Goal: Task Accomplishment & Management: Manage account settings

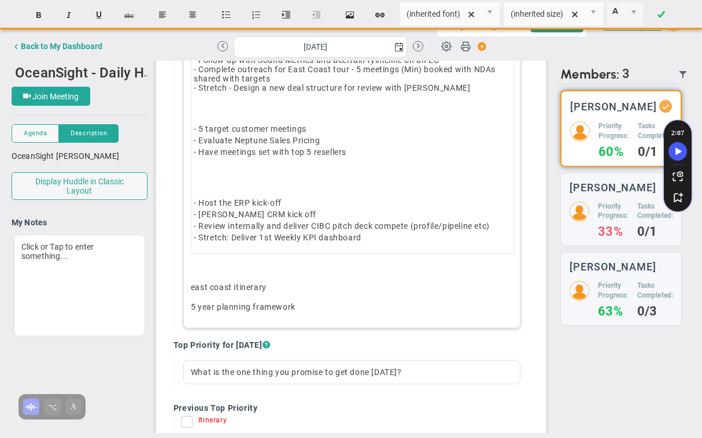
scroll to position [176, 0]
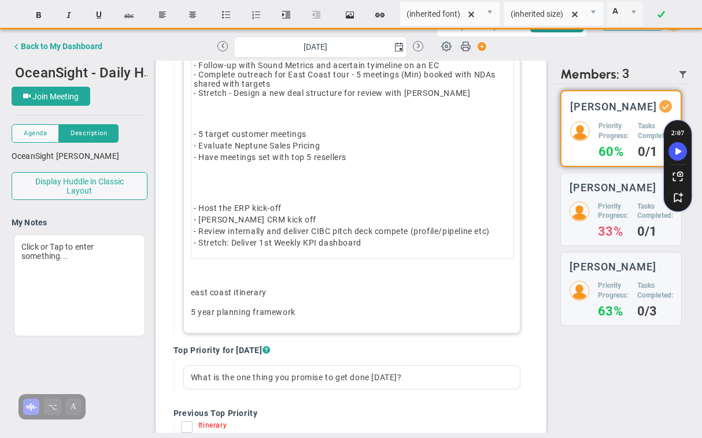
click at [234, 221] on p "- Host the ERP kick-off - [PERSON_NAME] CRM kick off - Review internally and de…" at bounding box center [352, 225] width 317 height 46
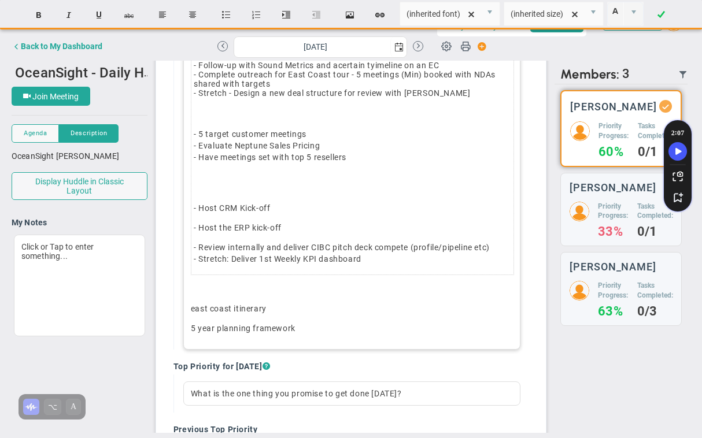
click at [265, 215] on td "﻿ - Host CRM Kick-off - Host the ERP kick-off - Review internally and deliver C…" at bounding box center [352, 224] width 322 height 102
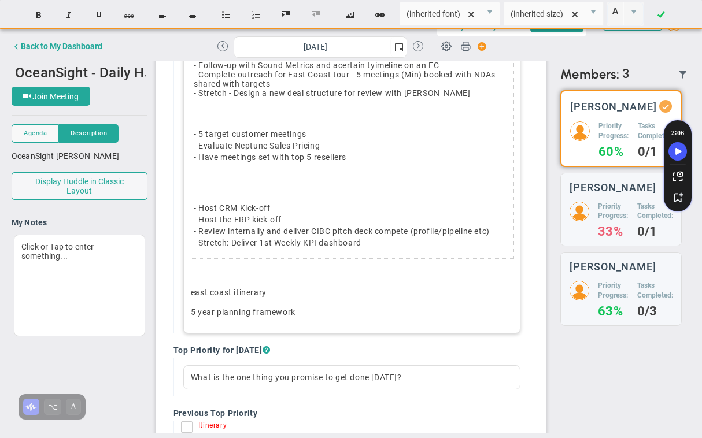
click at [207, 183] on p "﻿" at bounding box center [352, 189] width 317 height 12
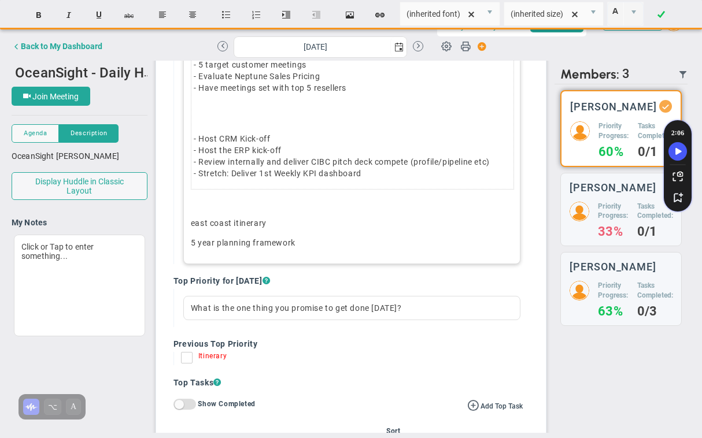
scroll to position [247, 0]
click at [229, 235] on div "- Populate Bartington Question List with Ocean Themed future questions - Follow…" at bounding box center [351, 117] width 337 height 292
click at [279, 221] on p "east coast itinerary" at bounding box center [352, 222] width 322 height 12
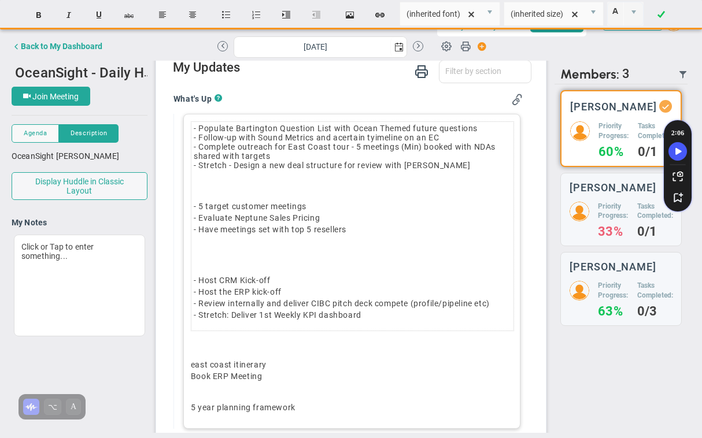
scroll to position [84, 0]
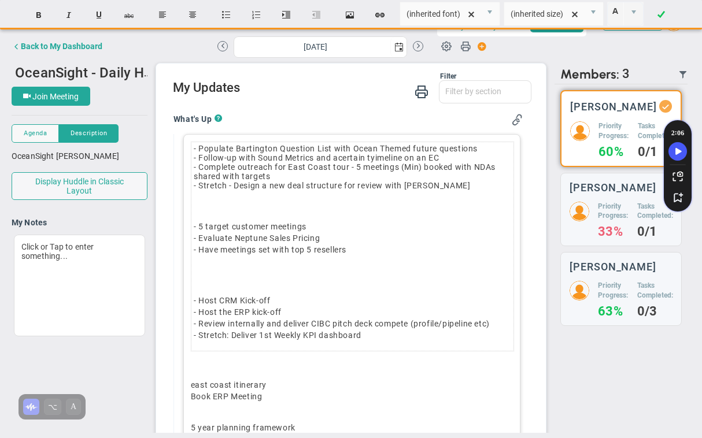
click at [236, 188] on span "- Stretch - Design a new deal structure for review with [PERSON_NAME]" at bounding box center [332, 185] width 276 height 9
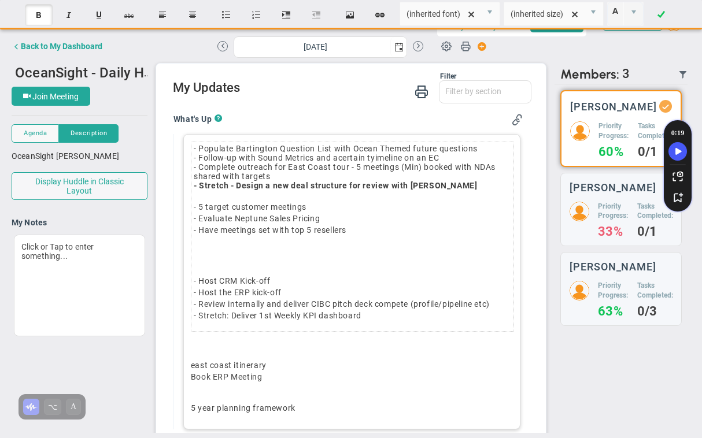
click at [222, 261] on p "﻿" at bounding box center [352, 261] width 317 height 12
click at [374, 158] on span "- Populate Bartington Question List with Ocean Themed future questions - Follow…" at bounding box center [345, 162] width 302 height 37
click at [293, 184] on strong "- Stretch - Design a new deal structure for review with [PERSON_NAME]" at bounding box center [335, 185] width 283 height 9
click at [279, 178] on td "- Populate Bartington Question List with Ocean Themed future questions - Follow…" at bounding box center [352, 167] width 322 height 50
click at [200, 394] on p "east coast itinerary Book ERP Meeting" at bounding box center [352, 376] width 322 height 35
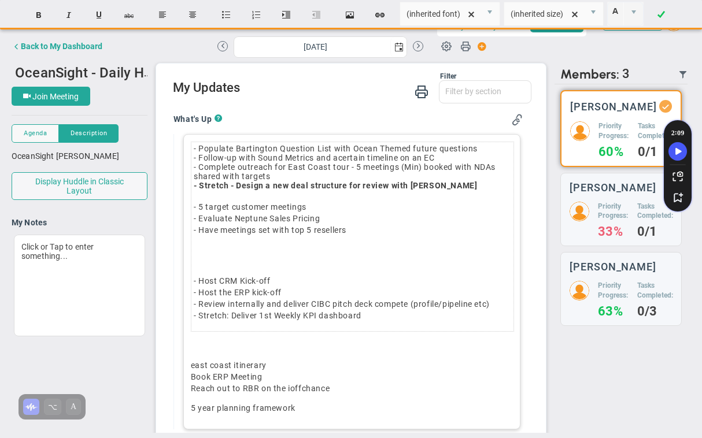
click at [290, 390] on p "east coast itinerary Book ERP Meeting Reach out to RBR on the ioffchance" at bounding box center [352, 376] width 322 height 35
click at [300, 389] on p "east coast itinerary Book ERP Meeting Reach out to RBR on the offchance" at bounding box center [352, 376] width 322 height 35
click at [313, 400] on div "- Populate Bartington Question List with Ocean Themed future questions - Follow…" at bounding box center [351, 281] width 337 height 295
click at [214, 413] on p "east coast itinerary Book ERP Meeting Reach out to RBR on the off-chance 5 year…" at bounding box center [352, 388] width 322 height 58
click at [288, 411] on p "east coast itinerary Book ERP Meeting Reach out to RBR on the off-chance 5 year…" at bounding box center [352, 388] width 322 height 58
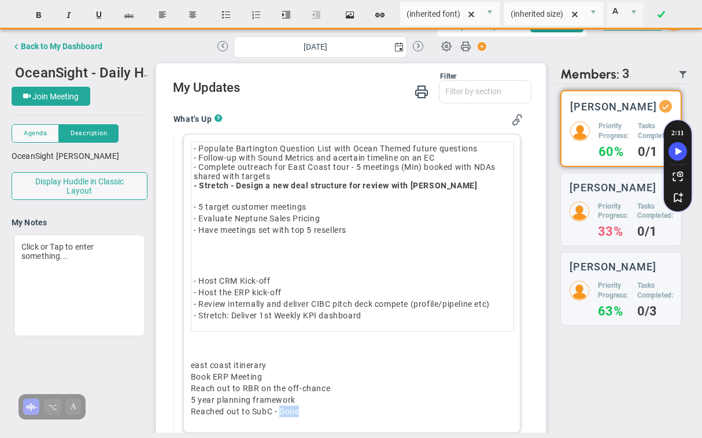
click at [288, 411] on p "east coast itinerary Book ERP Meeting Reach out to RBR on the off-chance 5 year…" at bounding box center [352, 388] width 322 height 58
click at [435, 412] on p "east coast itinerary Book ERP Meeting Reach out to RBR on the off-chance 5 year…" at bounding box center [352, 388] width 322 height 58
click at [195, 366] on p "east coast itinerary Book ERP Meeting Reach out to RBR on the off-chance 5 year…" at bounding box center [352, 388] width 322 height 58
click at [231, 366] on p "East coast itinerary Book ERP Meeting Reach out to RBR on the off-chance 5 year…" at bounding box center [352, 388] width 322 height 58
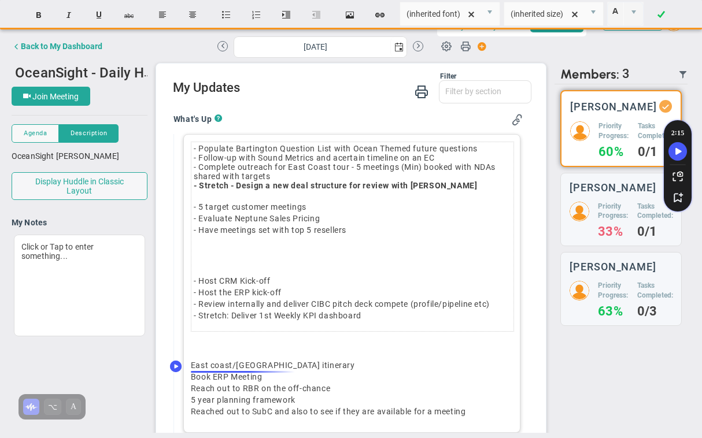
click at [232, 364] on p "East coast/[GEOGRAPHIC_DATA] itinerary Book ERP Meeting Reach out to RBR on the…" at bounding box center [352, 388] width 322 height 58
click at [194, 282] on p "- Host CRM Kick-off - Host the ERP kick-off - Review internally and deliver CIB…" at bounding box center [352, 298] width 317 height 46
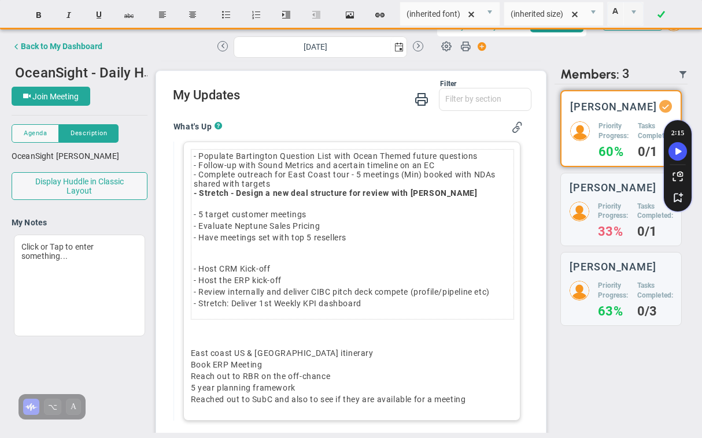
scroll to position [100, 0]
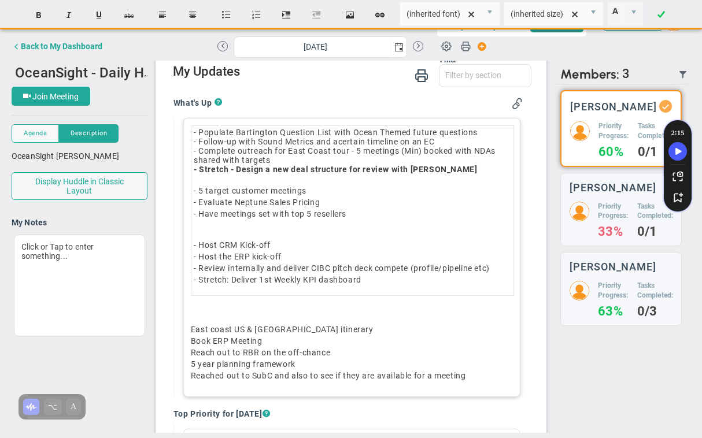
click at [188, 132] on div "- Populate Bartington Question List with Ocean Themed future questions - Follow…" at bounding box center [351, 257] width 337 height 279
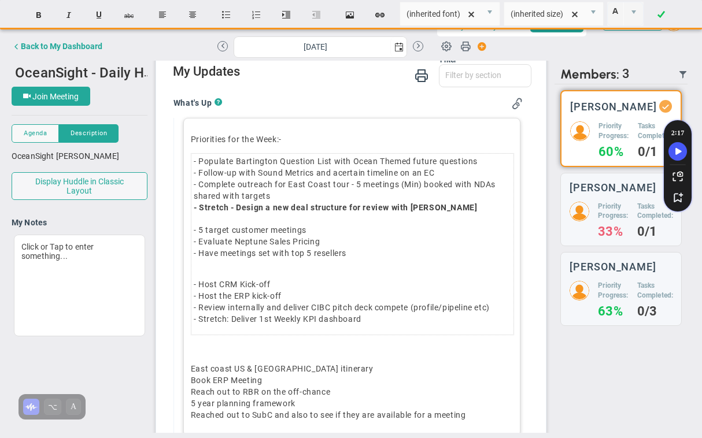
click at [220, 139] on google-sheets-html-origin "﻿Priorities for the Week:-" at bounding box center [236, 139] width 91 height 9
click at [264, 177] on td "- Populate Bartington Question List with Ocean Themed future questions - Follow…" at bounding box center [352, 184] width 322 height 61
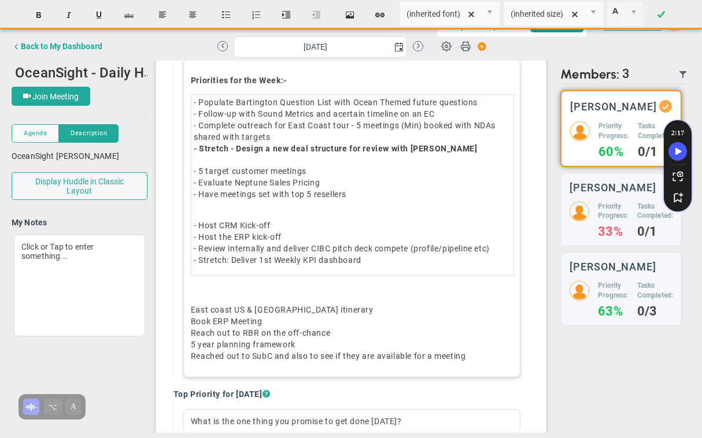
scroll to position [174, 0]
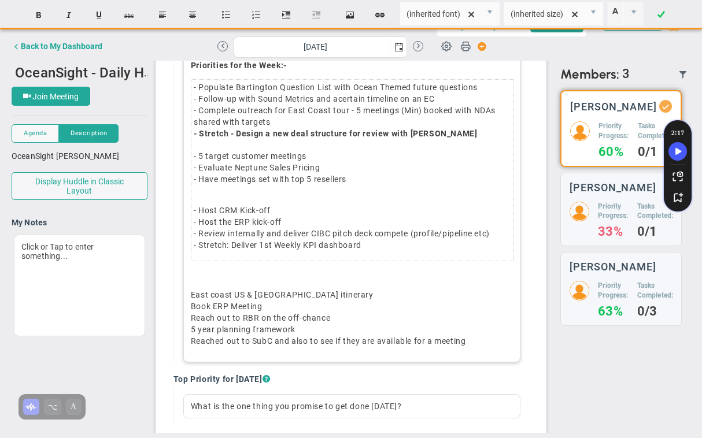
click at [224, 199] on td "- Host CRM Kick-off - Host the ERP kick-off - Review internally and deliver CIB…" at bounding box center [352, 228] width 322 height 66
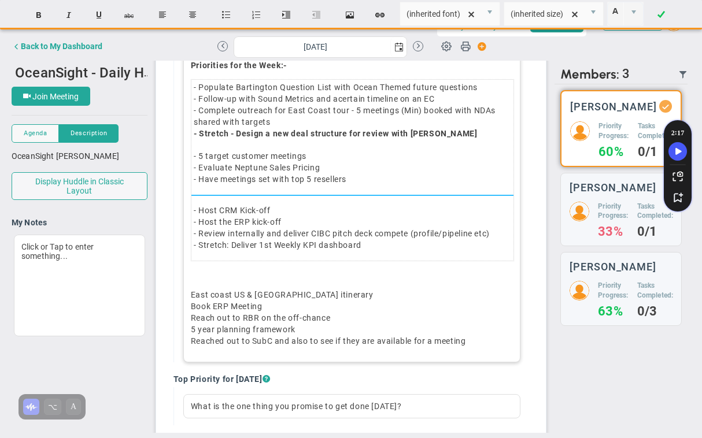
click at [210, 192] on div at bounding box center [352, 195] width 322 height 6
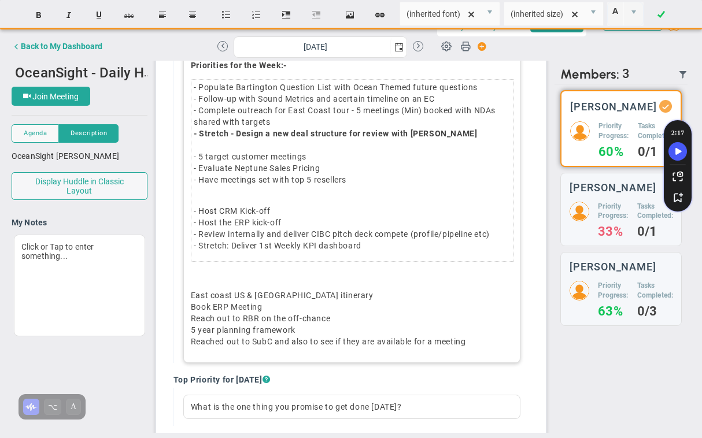
click at [217, 199] on td "- Host CRM Kick-off - Host the ERP kick-off - Review internally and deliver CIB…" at bounding box center [352, 228] width 322 height 66
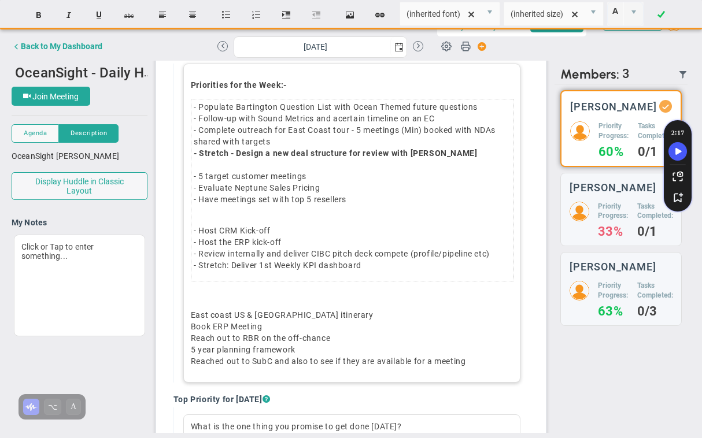
scroll to position [158, 0]
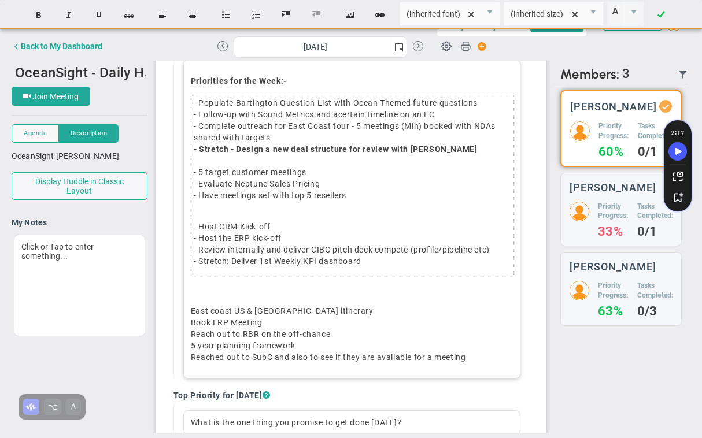
click at [346, 116] on span "- Populate Bartington Question List with Ocean Themed future questions - Follow…" at bounding box center [345, 120] width 302 height 44
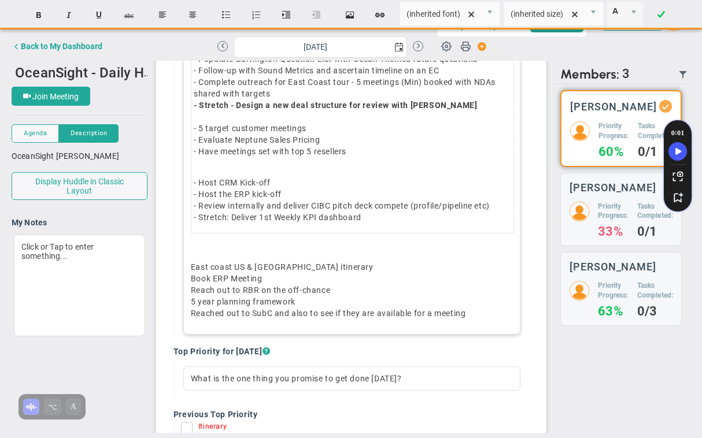
scroll to position [222, 0]
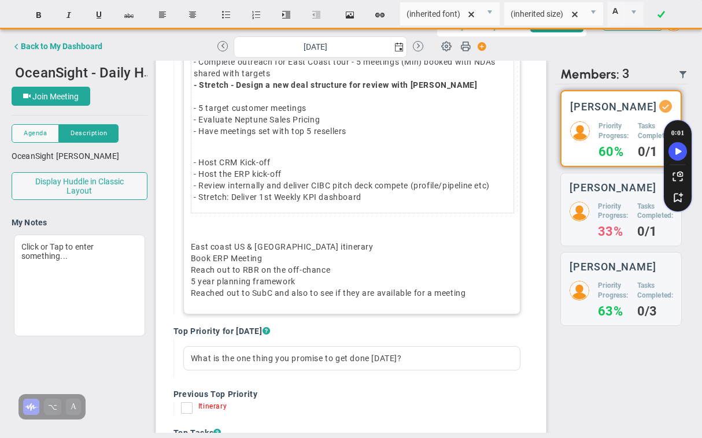
click at [214, 228] on p "﻿" at bounding box center [352, 227] width 322 height 12
click at [205, 228] on p "WHat's Up:﻿" at bounding box center [352, 227] width 322 height 12
click at [218, 225] on p "What's Up:﻿" at bounding box center [352, 227] width 322 height 12
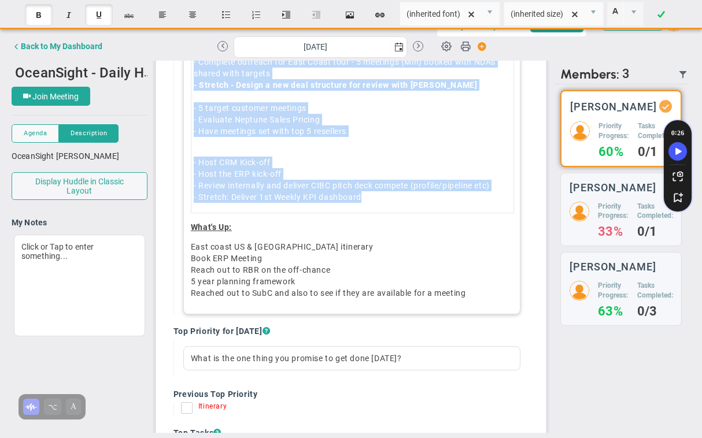
click at [244, 240] on div "﻿Priorities for the Week:- - Populate Bartington Question List with Ocean Theme…" at bounding box center [351, 154] width 337 height 319
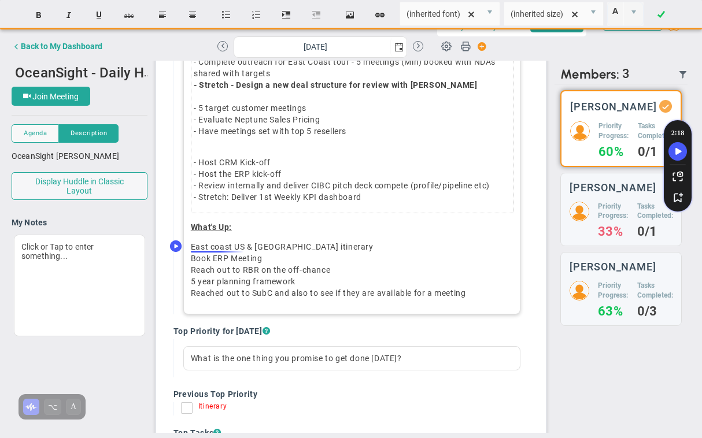
click at [350, 247] on p "East coast US & [GEOGRAPHIC_DATA] itinerary Book ERP Meeting Reach out to RBR o…" at bounding box center [352, 270] width 322 height 58
click at [191, 246] on p "East coast US & [GEOGRAPHIC_DATA] itinerary Book ERP Meeting Reach out to RBR o…" at bounding box center [352, 270] width 322 height 58
click at [371, 247] on p "Finalize East coast US & [GEOGRAPHIC_DATA] itinerary Book ERP Meeting Reach out…" at bounding box center [352, 270] width 322 height 58
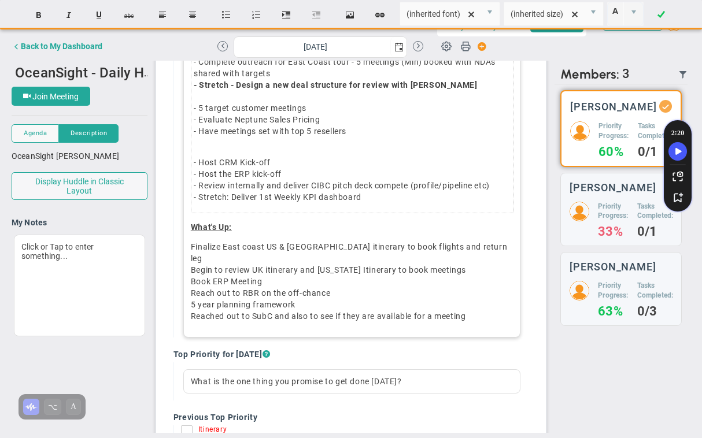
click at [425, 257] on p "Finalize East coast US & [GEOGRAPHIC_DATA] itinerary to book flights and return…" at bounding box center [352, 281] width 322 height 81
click at [299, 267] on p "Finalize East coast US & [GEOGRAPHIC_DATA] itinerary to book flights and return…" at bounding box center [352, 281] width 322 height 81
click at [302, 269] on p "Finalize East coast US & [GEOGRAPHIC_DATA] itinerary to book flights and return…" at bounding box center [352, 281] width 322 height 81
click at [311, 284] on p "Finalize East coast US & [GEOGRAPHIC_DATA] itinerary to book flights and return…" at bounding box center [352, 281] width 322 height 81
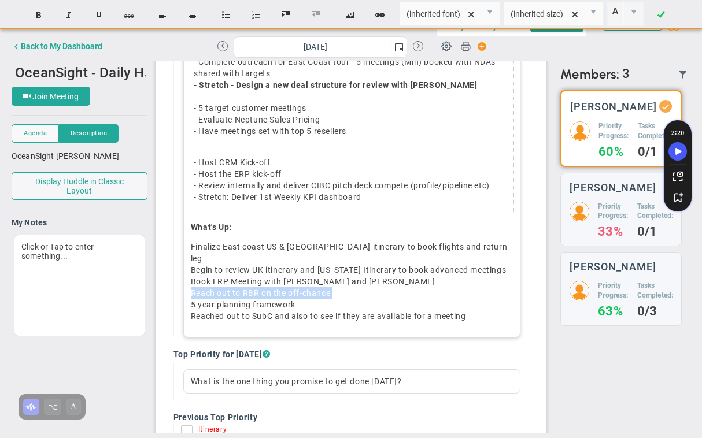
click at [311, 284] on p "Finalize East coast US & [GEOGRAPHIC_DATA] itinerary to book flights and return…" at bounding box center [352, 281] width 322 height 81
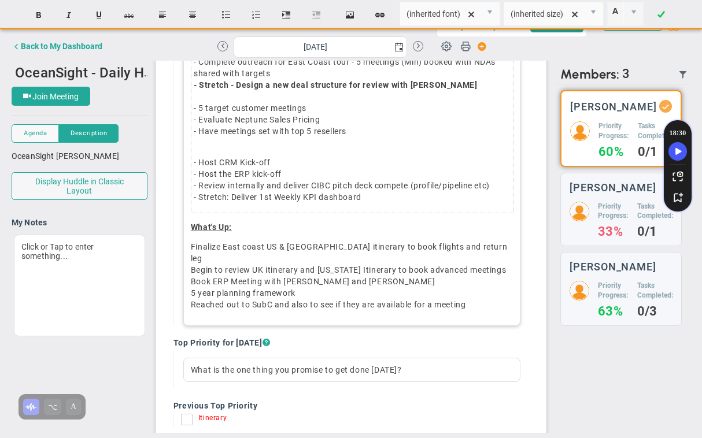
click at [478, 243] on p "Finalize East coast US & [GEOGRAPHIC_DATA] itinerary to book flights and return…" at bounding box center [352, 275] width 322 height 69
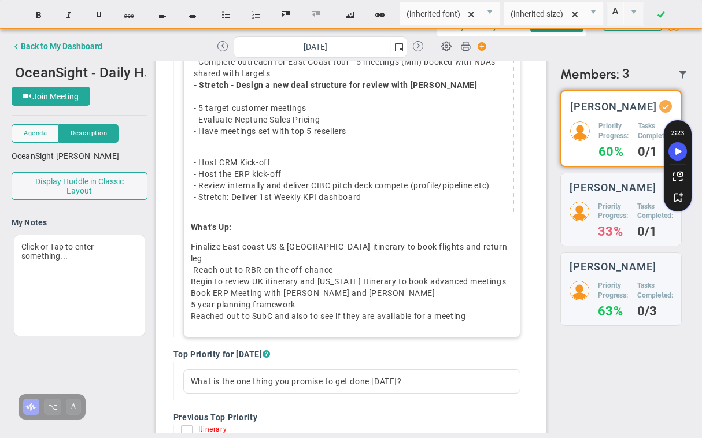
click at [301, 306] on p "Finalize East coast US & [GEOGRAPHIC_DATA] itinerary to book flights and return…" at bounding box center [352, 281] width 322 height 81
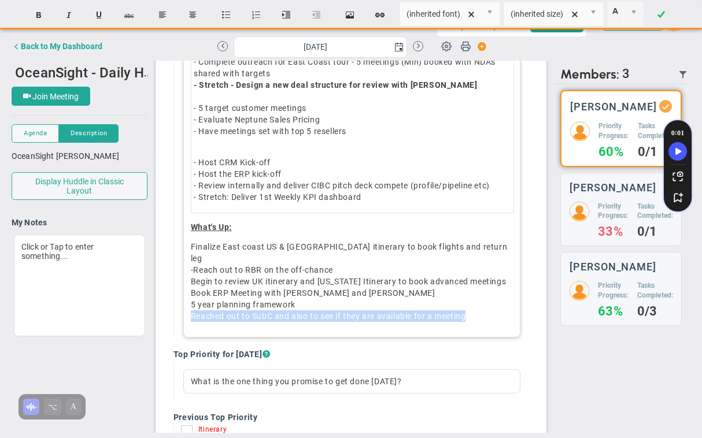
click at [301, 306] on p "Finalize East coast US & [GEOGRAPHIC_DATA] itinerary to book flights and return…" at bounding box center [352, 281] width 322 height 81
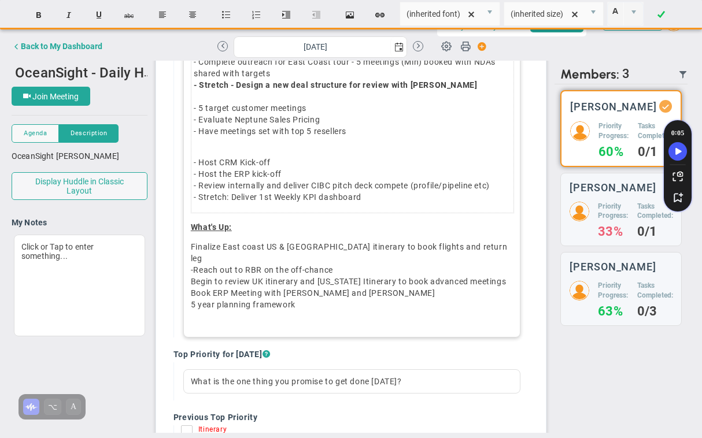
click at [357, 257] on p "Finalize East coast US & [GEOGRAPHIC_DATA] itinerary to book flights and return…" at bounding box center [352, 281] width 322 height 81
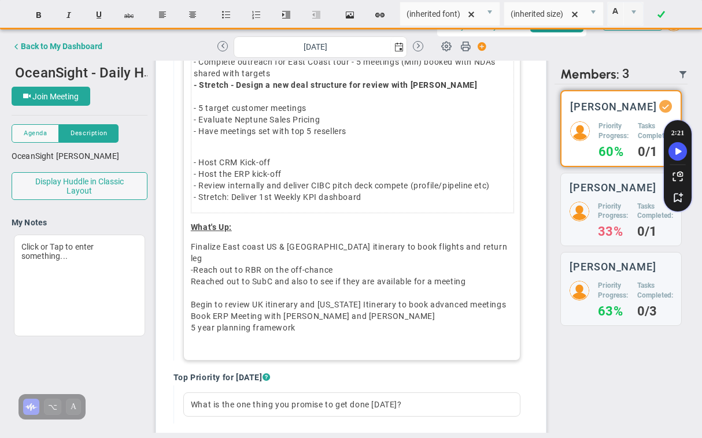
click at [191, 277] on span "Reached out to SubC and also to see if they are available for a meeting" at bounding box center [328, 281] width 275 height 9
click at [213, 282] on p "Finalize East coast US & [GEOGRAPHIC_DATA] itinerary to book flights and return…" at bounding box center [352, 293] width 322 height 104
click at [355, 257] on p "Finalize East coast US & [GEOGRAPHIC_DATA] itinerary to book flights and return…" at bounding box center [352, 293] width 322 height 104
click at [190, 245] on div "﻿Priorities for the Week:- - Populate Bartington Question List with Ocean Theme…" at bounding box center [351, 177] width 337 height 365
click at [192, 293] on p "1. Finalize East coast US & [GEOGRAPHIC_DATA] itinerary to book flights and ret…" at bounding box center [352, 293] width 322 height 104
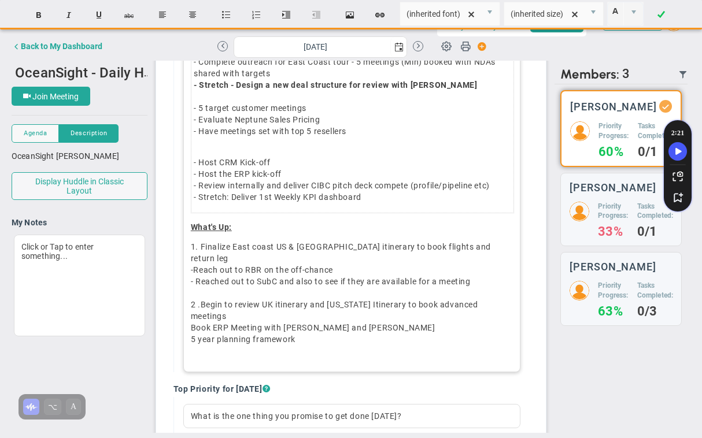
click at [191, 305] on p "1. Finalize East coast US & [GEOGRAPHIC_DATA] itinerary to book flights and ret…" at bounding box center [352, 299] width 322 height 116
click at [191, 317] on p "1. Finalize East coast US & [GEOGRAPHIC_DATA] itinerary to book flights and ret…" at bounding box center [352, 299] width 322 height 116
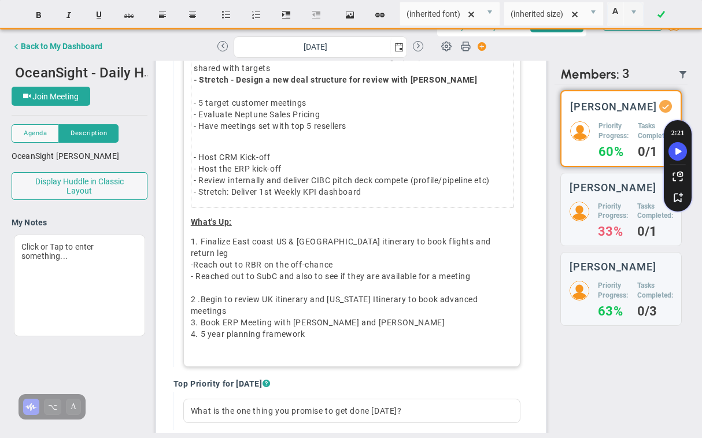
scroll to position [233, 0]
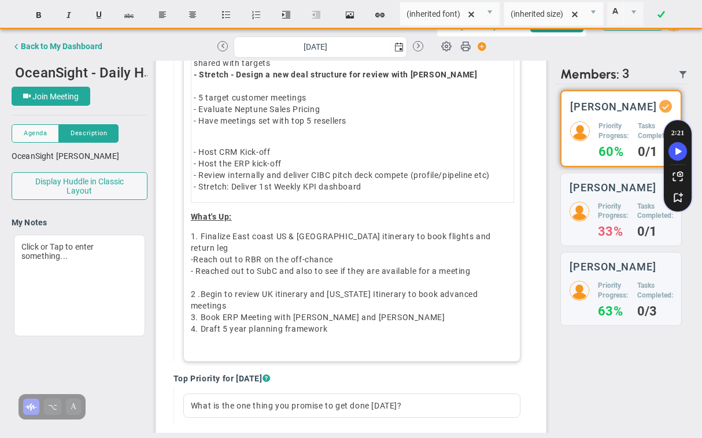
click at [351, 302] on p "1. Finalize East coast US & [GEOGRAPHIC_DATA] itinerary to book flights and ret…" at bounding box center [352, 289] width 322 height 116
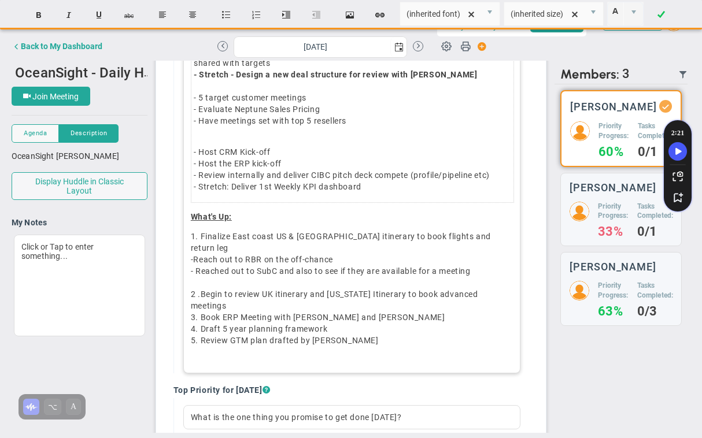
click at [337, 307] on p "1. Finalize East coast US & [GEOGRAPHIC_DATA] itinerary to book flights and ret…" at bounding box center [352, 294] width 322 height 127
click at [216, 307] on p "1. Finalize East coast US & [GEOGRAPHIC_DATA] itinerary to book flights and ret…" at bounding box center [352, 294] width 322 height 127
click at [197, 307] on p "1. Finalize East coast US & [GEOGRAPHIC_DATA] itinerary to book flights and ret…" at bounding box center [352, 294] width 322 height 127
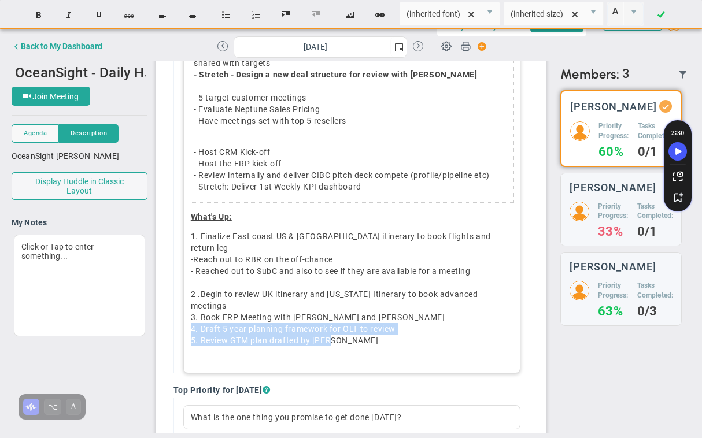
drag, startPoint x: 192, startPoint y: 306, endPoint x: 352, endPoint y: 315, distance: 160.3
click at [352, 315] on p "1. Finalize East coast US & [GEOGRAPHIC_DATA] itinerary to book flights and ret…" at bounding box center [352, 294] width 322 height 127
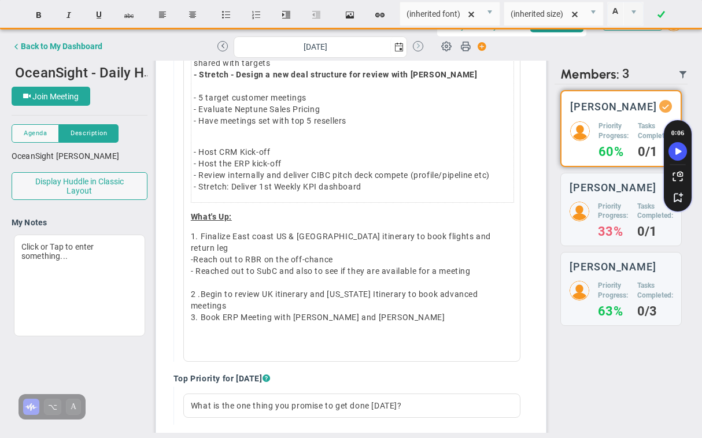
click at [419, 46] on button at bounding box center [418, 46] width 10 height 10
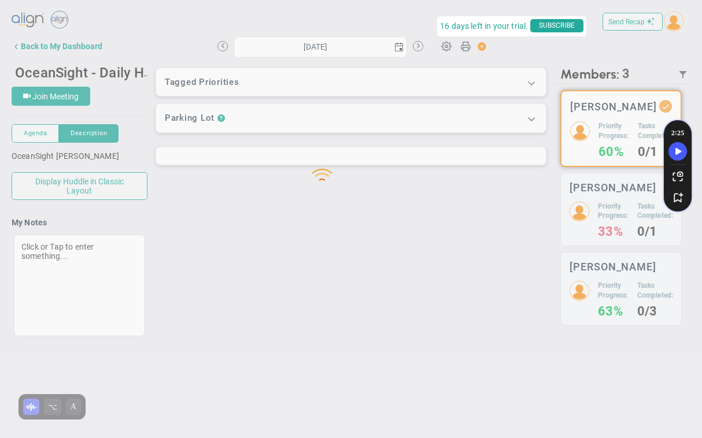
type input "[DATE]"
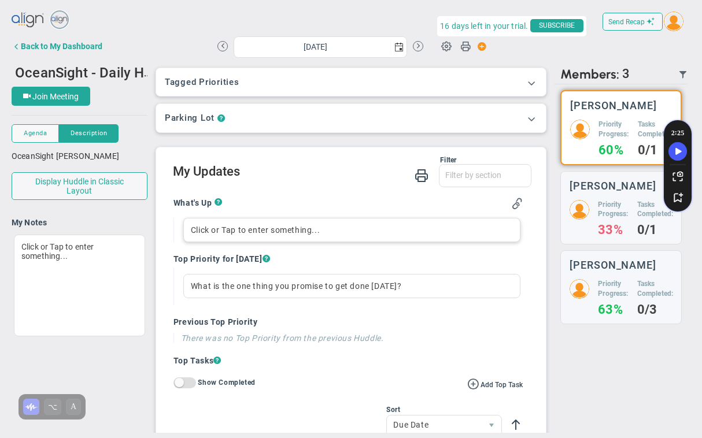
click at [233, 233] on div "Click or Tap to enter something..." at bounding box center [351, 230] width 337 height 24
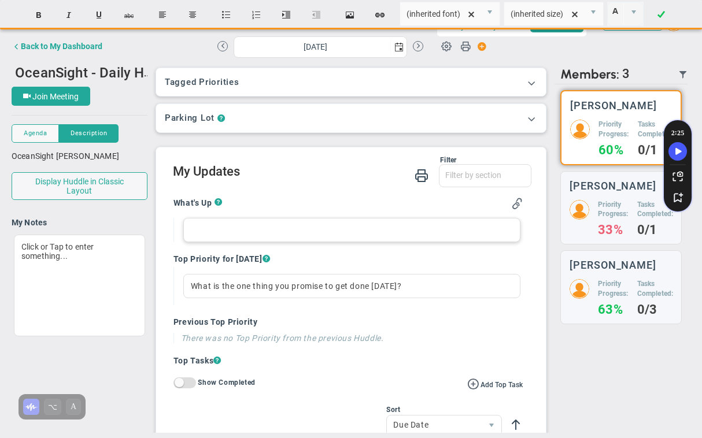
paste div
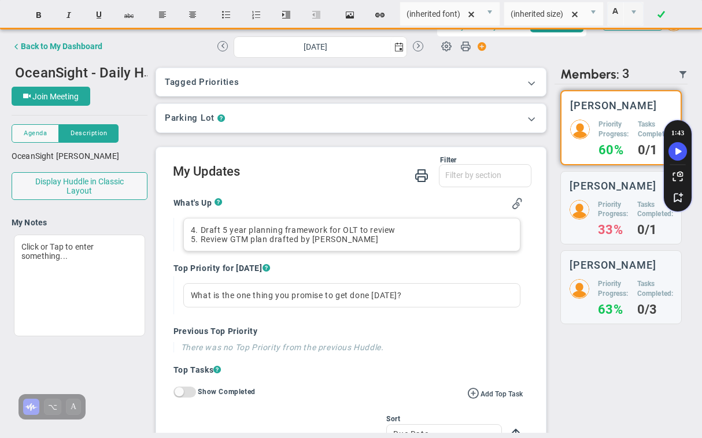
click at [194, 229] on span "4. Draft 5 year planning framework for OLT to review" at bounding box center [293, 229] width 205 height 9
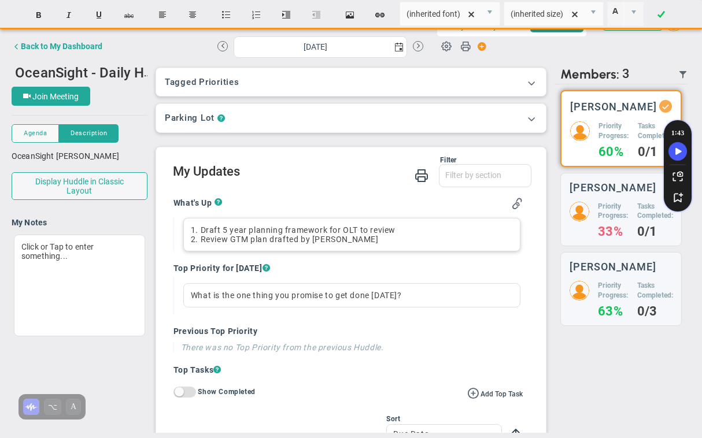
click at [268, 237] on span "2. Review GTM plan drafted by [PERSON_NAME]" at bounding box center [285, 239] width 188 height 9
click at [418, 44] on button at bounding box center [418, 46] width 10 height 10
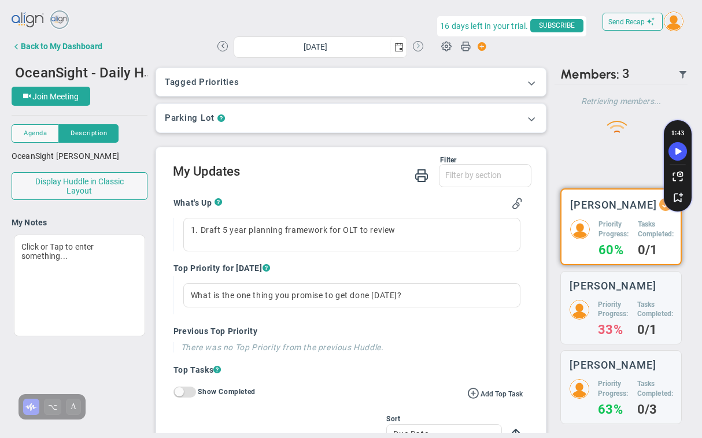
click at [418, 45] on button at bounding box center [418, 46] width 10 height 10
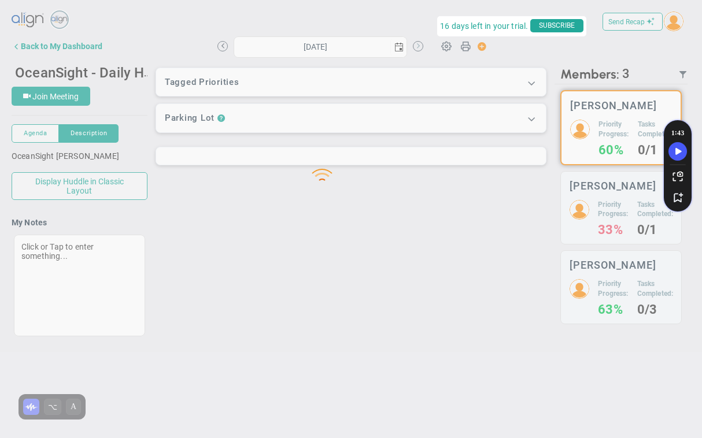
type input "[DATE]"
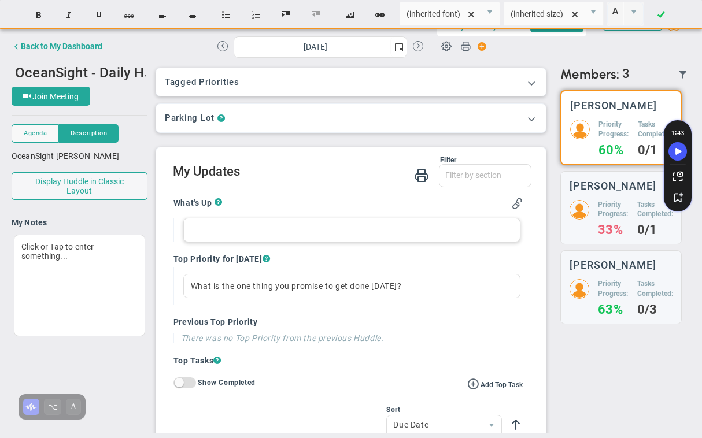
click at [209, 230] on div at bounding box center [351, 230] width 337 height 24
paste div
click at [193, 230] on span "2. Review GTM plan drafted by [PERSON_NAME]" at bounding box center [285, 229] width 188 height 9
click at [222, 48] on button at bounding box center [222, 46] width 10 height 10
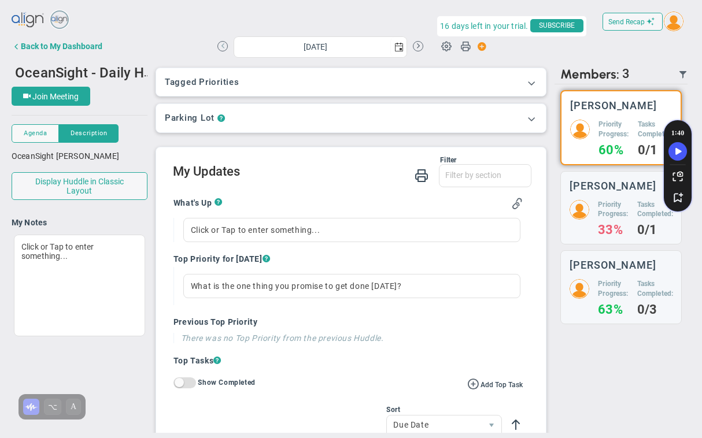
click at [222, 48] on button at bounding box center [222, 46] width 10 height 10
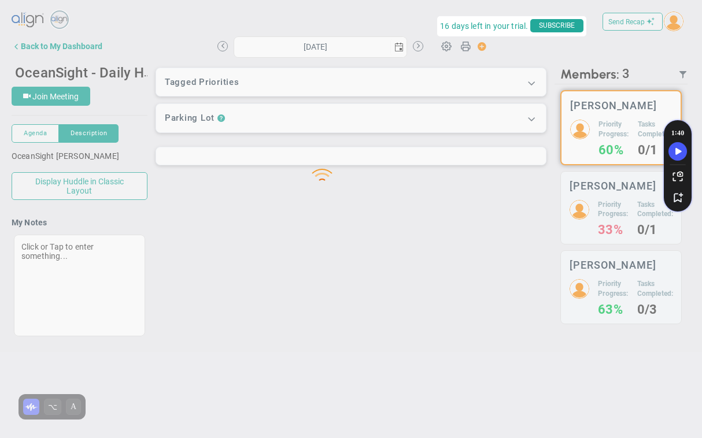
type input "[DATE]"
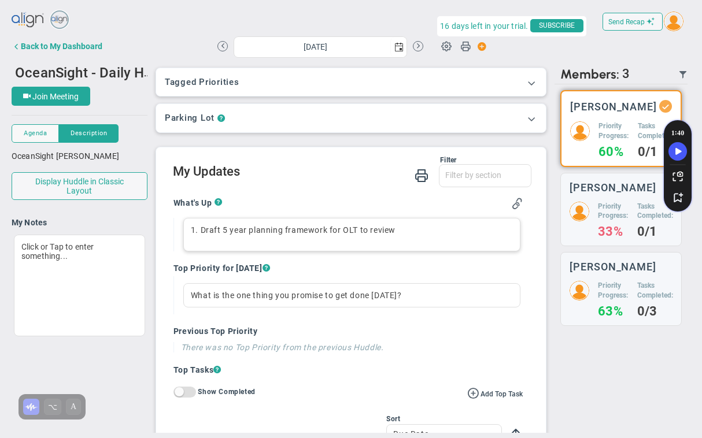
click at [194, 230] on span "1. Draft 5 year planning framework for OLT to review" at bounding box center [293, 229] width 205 height 9
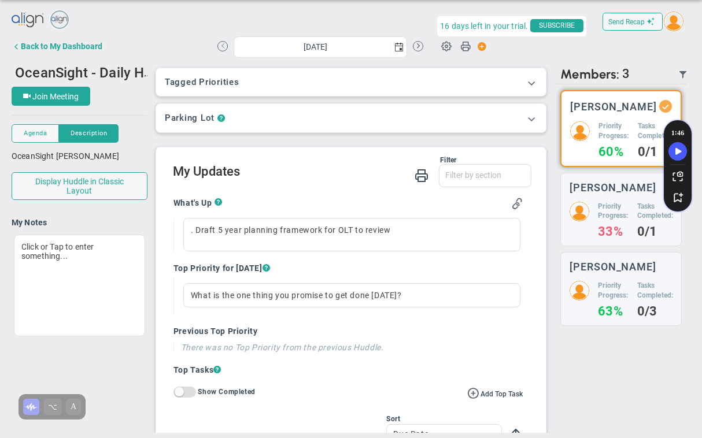
click at [224, 46] on button at bounding box center [222, 46] width 10 height 10
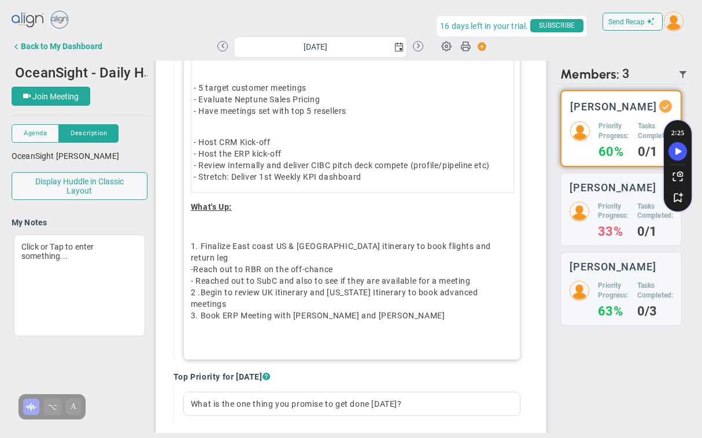
scroll to position [287, 0]
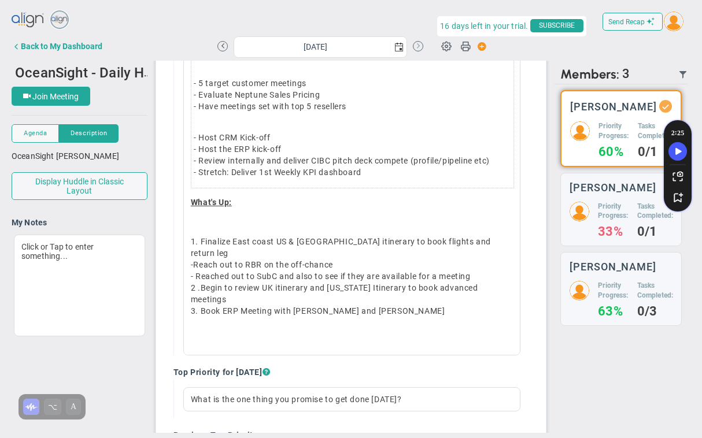
click at [420, 47] on button at bounding box center [418, 46] width 10 height 10
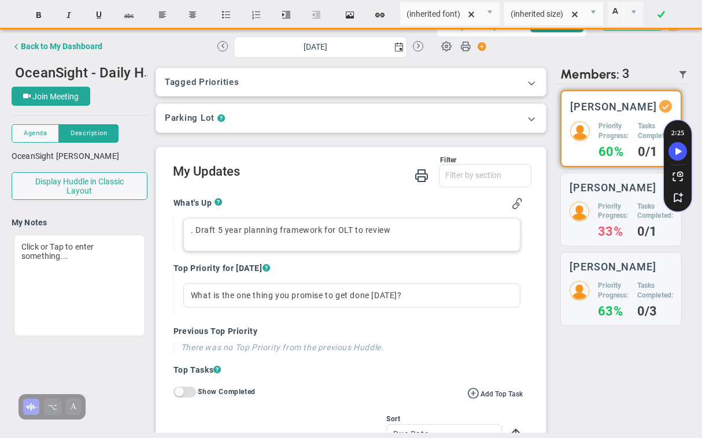
click at [249, 233] on span ". Draft 5 year planning framework for OLT to review" at bounding box center [291, 229] width 200 height 9
copy span ". Draft 5 year planning framework for OLT to review"
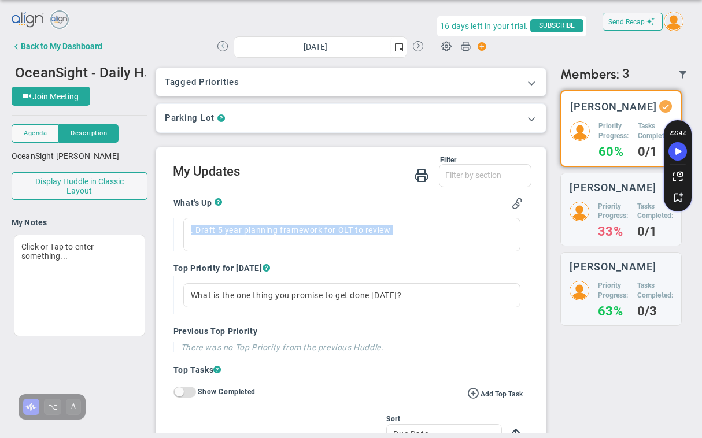
click at [224, 47] on button at bounding box center [222, 46] width 10 height 10
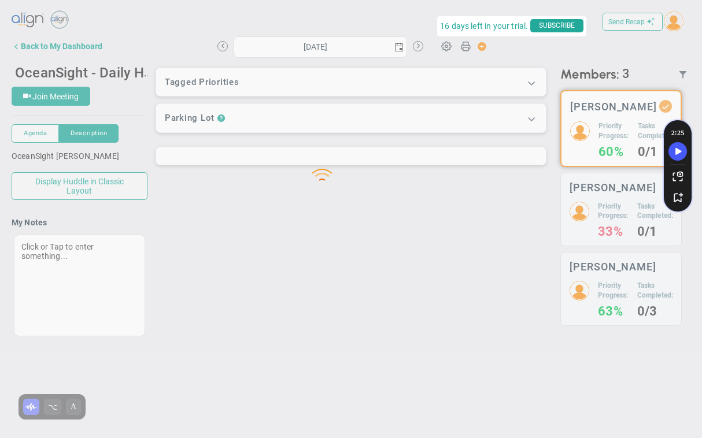
type input "[DATE]"
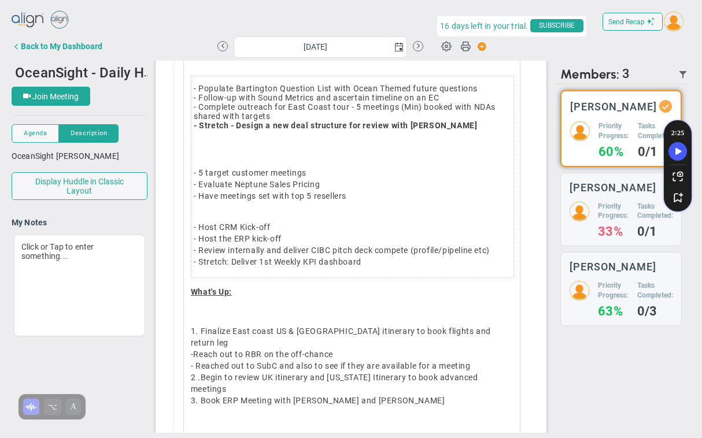
scroll to position [198, 0]
click at [410, 373] on p "1. Finalize East coast US & [GEOGRAPHIC_DATA] itinerary to book flights and ret…" at bounding box center [352, 377] width 322 height 104
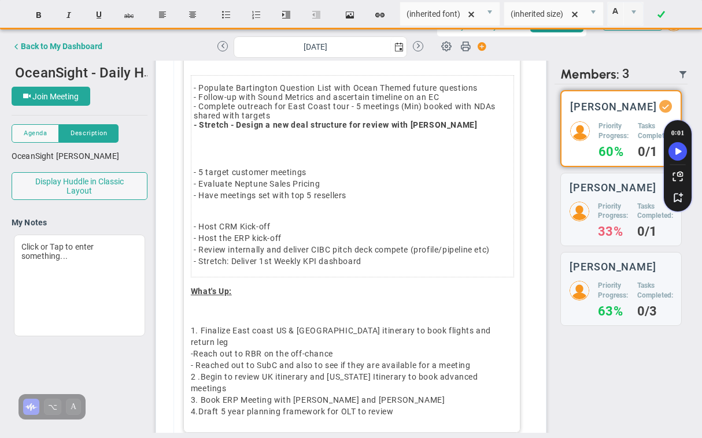
click at [218, 349] on span "Reach out to RBR on the off-chance" at bounding box center [262, 353] width 139 height 9
drag, startPoint x: 276, startPoint y: 343, endPoint x: 343, endPoint y: 343, distance: 67.6
click at [342, 349] on span "Reached out to RBR on the off-chance" at bounding box center [267, 353] width 149 height 9
click at [403, 374] on p "1. Finalize East coast US & [GEOGRAPHIC_DATA] itinerary to book flights and ret…" at bounding box center [352, 371] width 322 height 92
click at [241, 374] on p "1. Finalize East coast US & [GEOGRAPHIC_DATA] itinerary to book flights and ret…" at bounding box center [352, 371] width 322 height 92
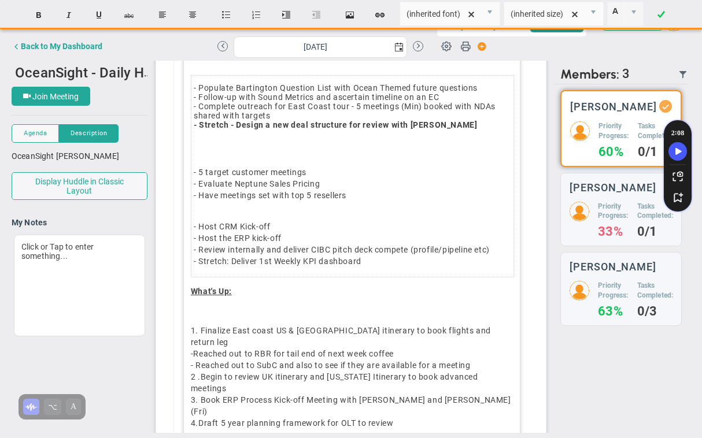
click at [276, 376] on p "1. Finalize East coast US & [GEOGRAPHIC_DATA] itinerary to book flights and ret…" at bounding box center [352, 377] width 322 height 104
click at [489, 14] on span "select" at bounding box center [489, 12] width 9 height 9
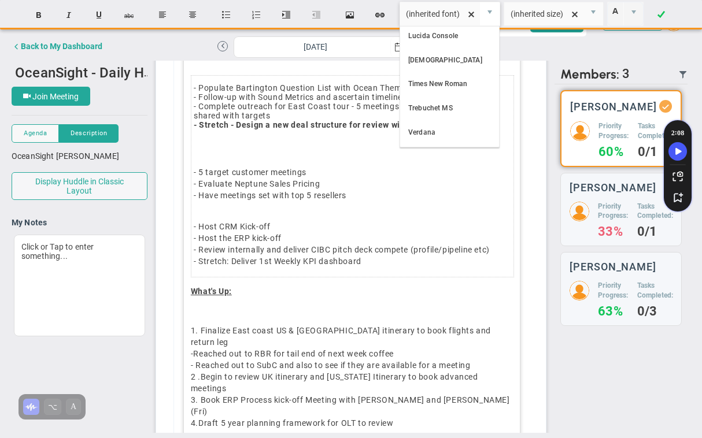
scroll to position [0, 0]
click at [244, 317] on div "Priorities for the Week:- ﻿ - Populate Bartington Question List with Ocean Them…" at bounding box center [351, 232] width 337 height 424
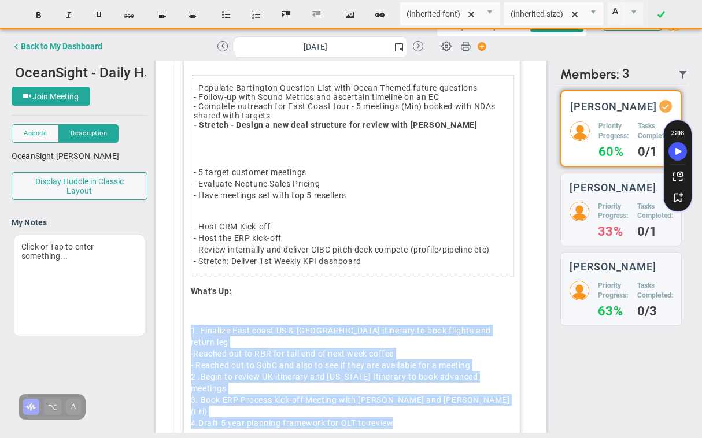
drag, startPoint x: 190, startPoint y: 328, endPoint x: 426, endPoint y: 400, distance: 247.5
click at [426, 400] on div "Priorities for the Week:- ﻿ - Populate Bartington Question List with Ocean Them…" at bounding box center [351, 232] width 337 height 424
click at [489, 13] on span "select" at bounding box center [489, 12] width 9 height 9
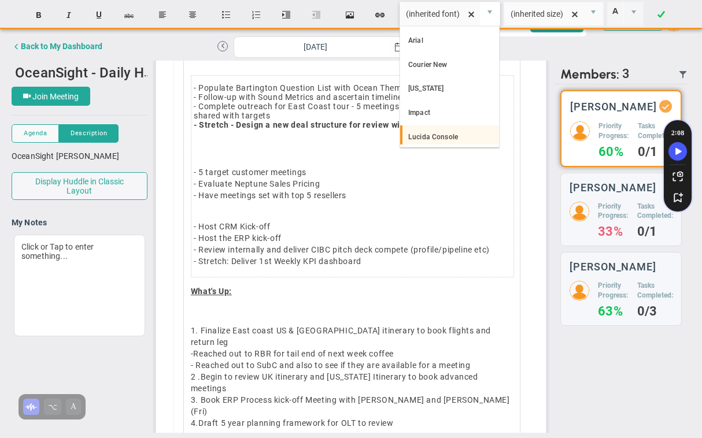
scroll to position [101, 0]
click at [434, 139] on li "Verdana" at bounding box center [449, 133] width 99 height 24
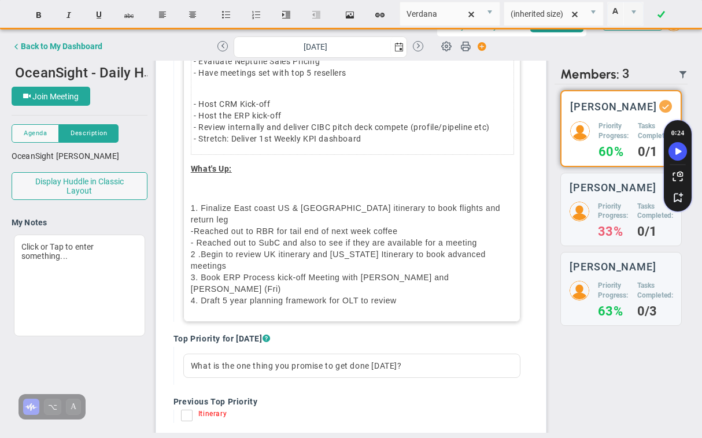
scroll to position [313, 0]
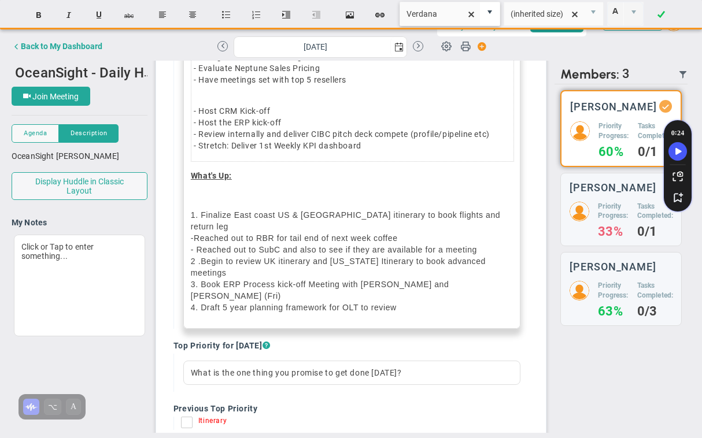
click at [491, 14] on span "select" at bounding box center [489, 12] width 9 height 9
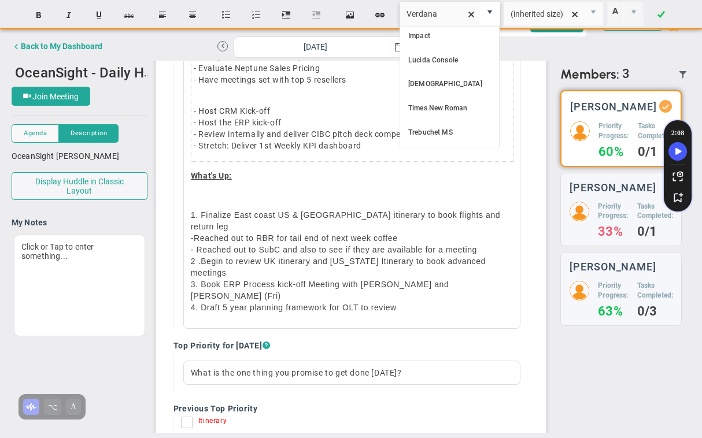
scroll to position [0, 0]
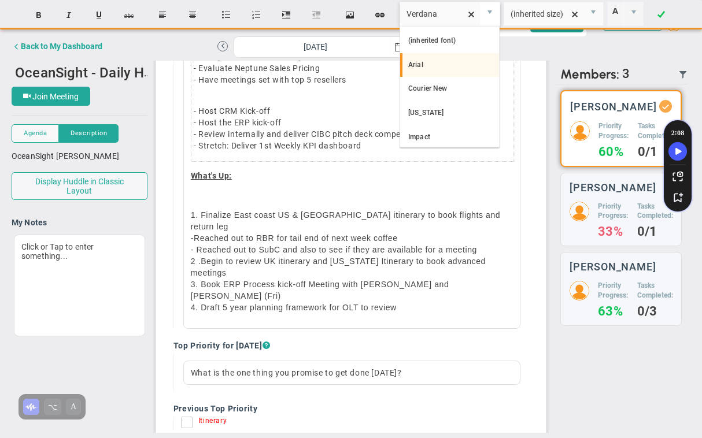
click at [443, 68] on li "Arial" at bounding box center [449, 65] width 99 height 24
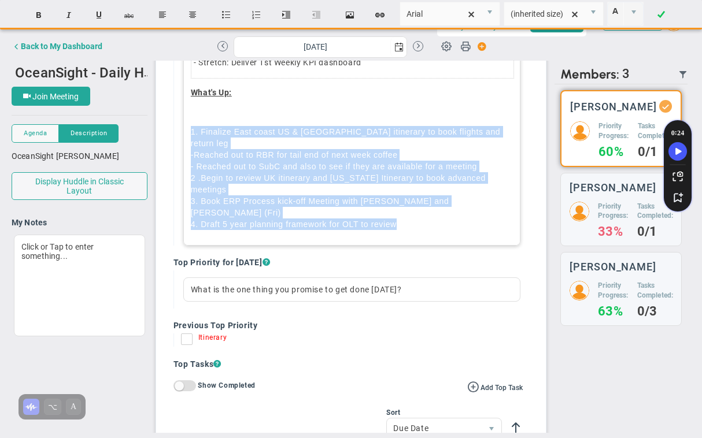
scroll to position [447, 0]
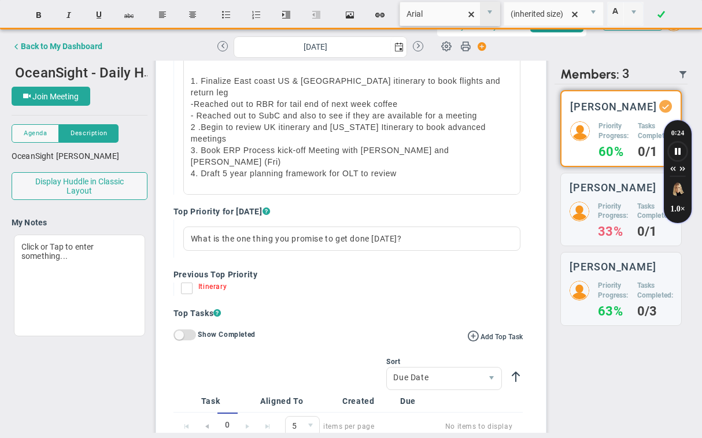
click at [414, 14] on input "Arial" at bounding box center [440, 13] width 80 height 23
click at [492, 11] on span "select" at bounding box center [489, 12] width 9 height 9
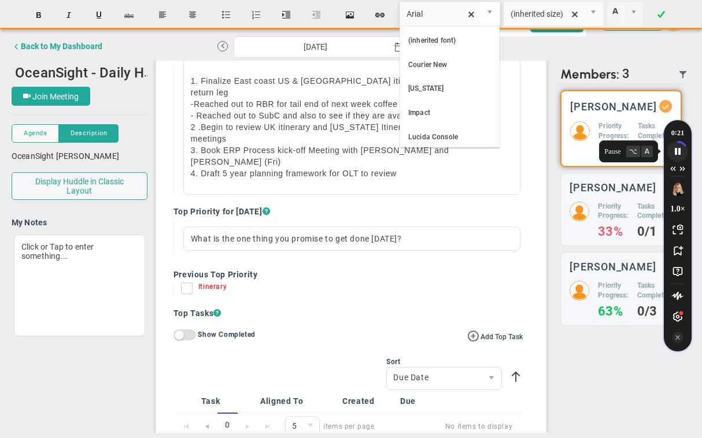
click at [677, 151] on icon "Speechify pause button" at bounding box center [676, 151] width 19 height 19
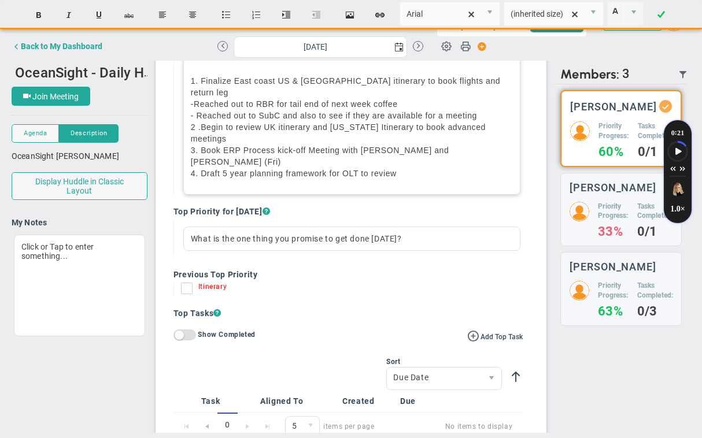
click at [408, 138] on p "1. Finalize East coast US & [GEOGRAPHIC_DATA] itinerary to book flights and ret…" at bounding box center [352, 127] width 322 height 104
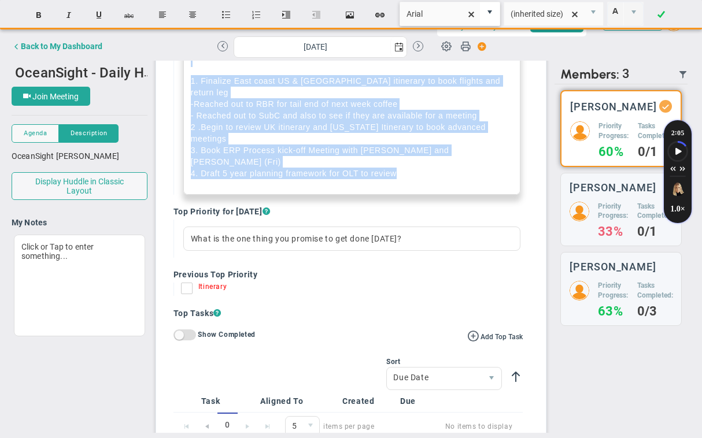
click at [489, 14] on span "select" at bounding box center [489, 12] width 9 height 9
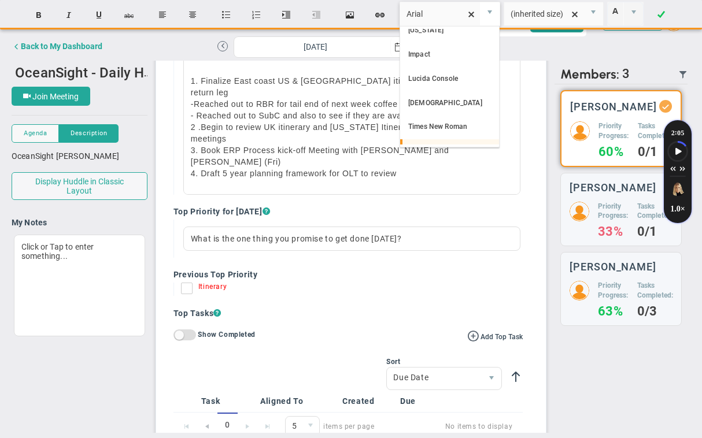
scroll to position [0, 0]
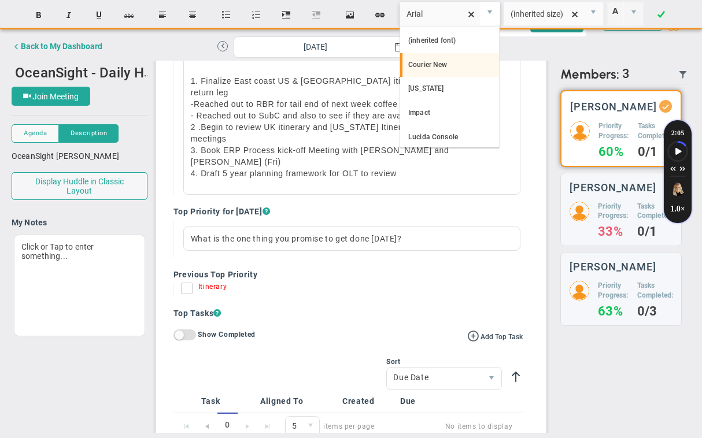
click at [433, 66] on li "Courier New" at bounding box center [449, 65] width 99 height 24
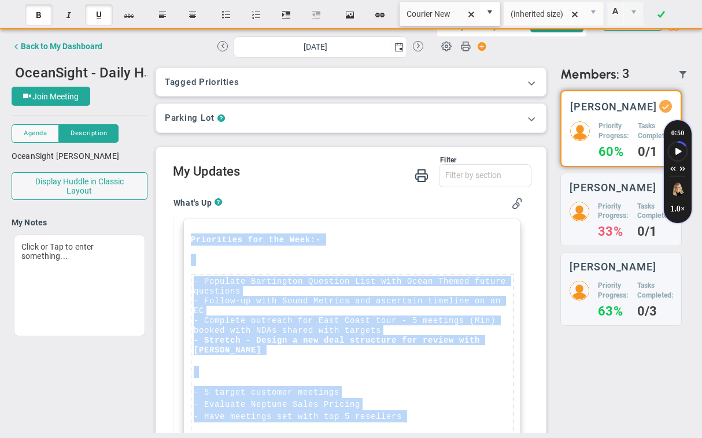
click at [490, 13] on span "select" at bounding box center [489, 12] width 9 height 9
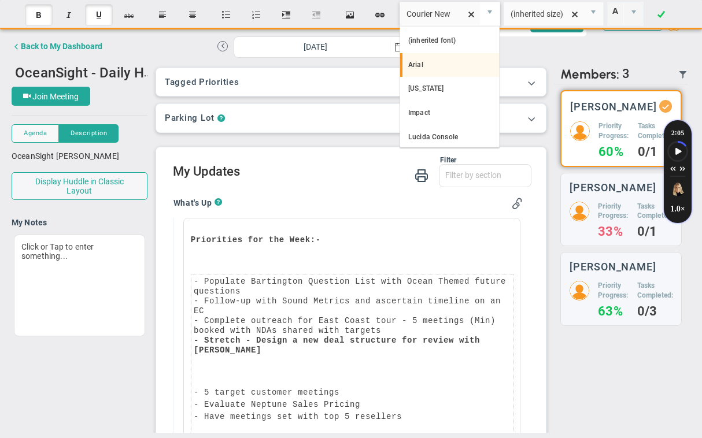
click at [439, 63] on li "Arial" at bounding box center [449, 65] width 99 height 24
type input "Arial"
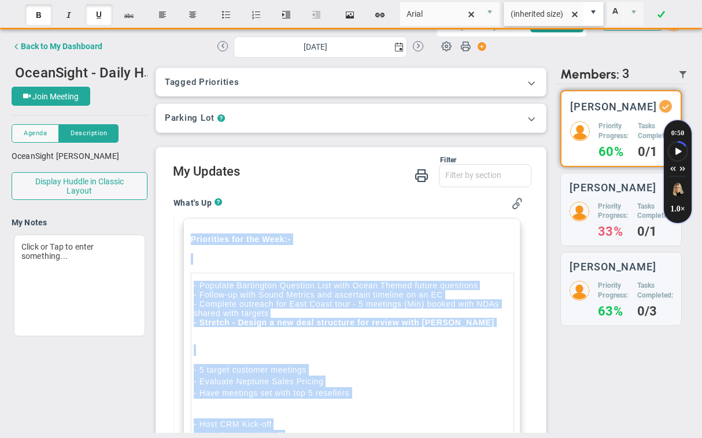
click at [592, 12] on span "select" at bounding box center [592, 12] width 9 height 9
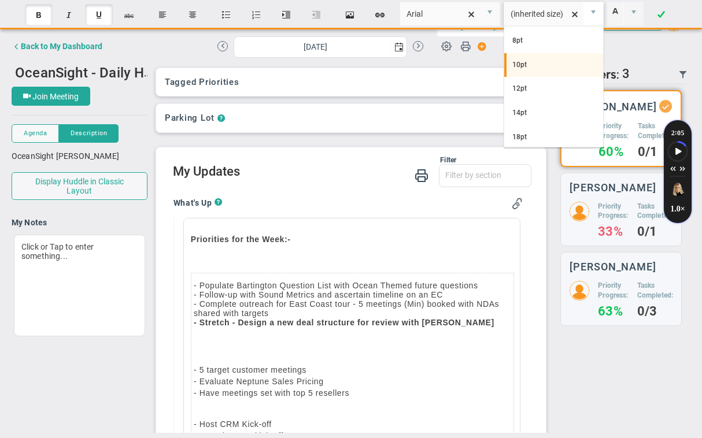
click at [537, 66] on li "10pt" at bounding box center [553, 65] width 99 height 24
type input "10pt"
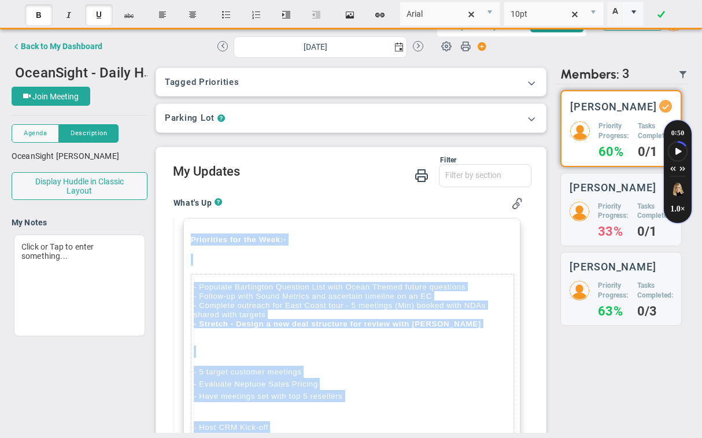
click at [635, 10] on span "select" at bounding box center [633, 12] width 9 height 9
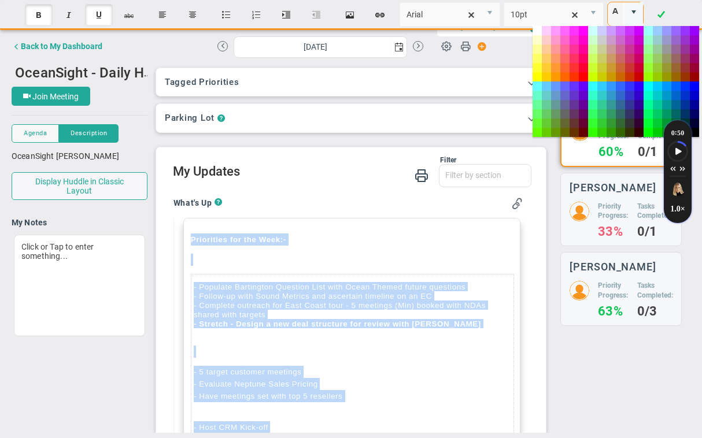
click at [635, 10] on span "select" at bounding box center [633, 12] width 9 height 9
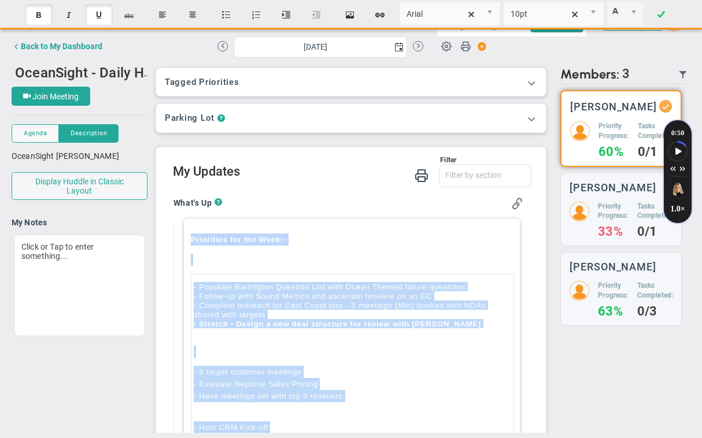
click at [319, 324] on strong "- Stretch - Design a new deal structure for review with [PERSON_NAME]" at bounding box center [337, 324] width 287 height 9
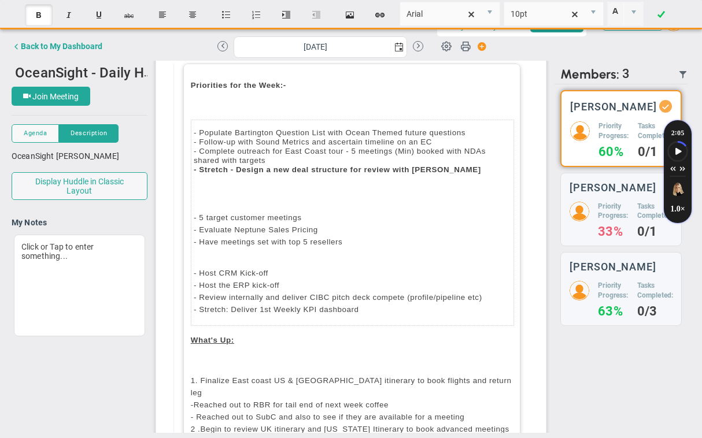
scroll to position [153, 0]
click at [365, 131] on span "- Populate Bartington Question List with Ocean Themed future questions" at bounding box center [330, 133] width 272 height 9
click at [633, 12] on span "select" at bounding box center [633, 12] width 9 height 9
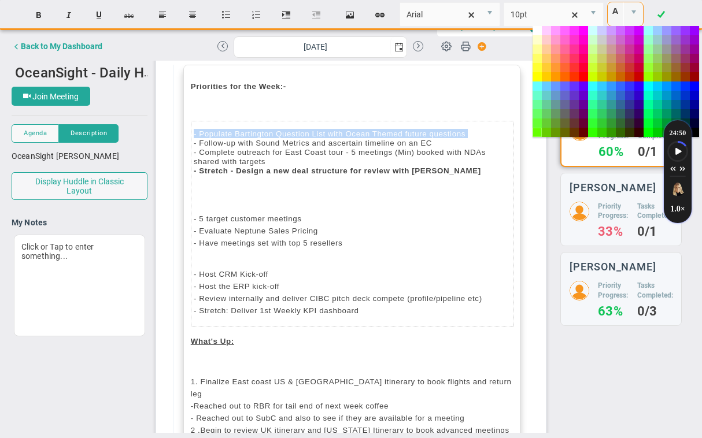
click at [537, 133] on td "#66ff00" at bounding box center [536, 132] width 9 height 9
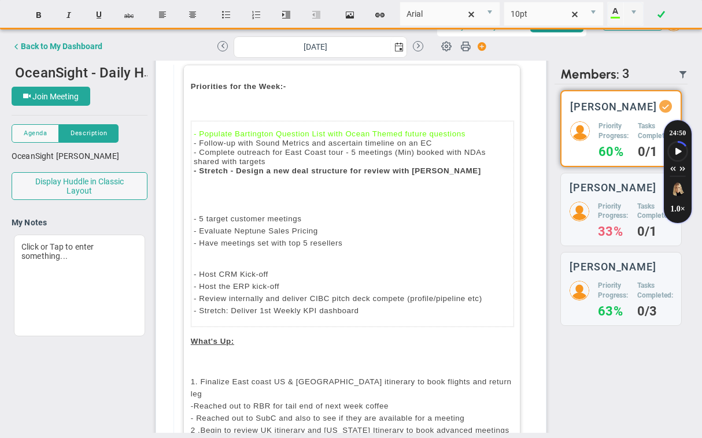
click at [446, 169] on td "- Populate Bartington Question List with Ocean Themed future questions - Follow…" at bounding box center [352, 151] width 322 height 61
click at [437, 131] on span "- Populate Bartington Question List with Ocean Themed future questions" at bounding box center [330, 133] width 272 height 9
click at [613, 9] on span "Current selected color is #66ff00" at bounding box center [615, 11] width 13 height 12
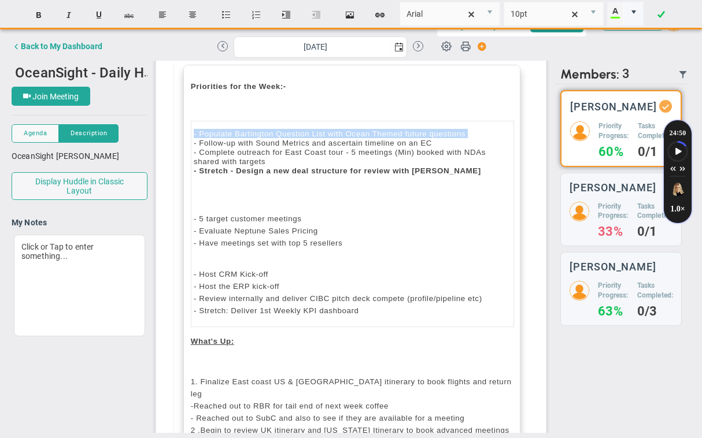
click at [632, 16] on span "select" at bounding box center [633, 12] width 9 height 9
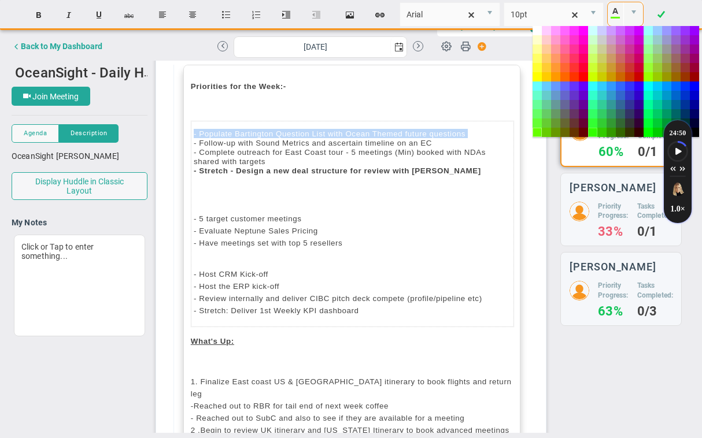
click at [591, 133] on td "#33ff00" at bounding box center [592, 132] width 9 height 9
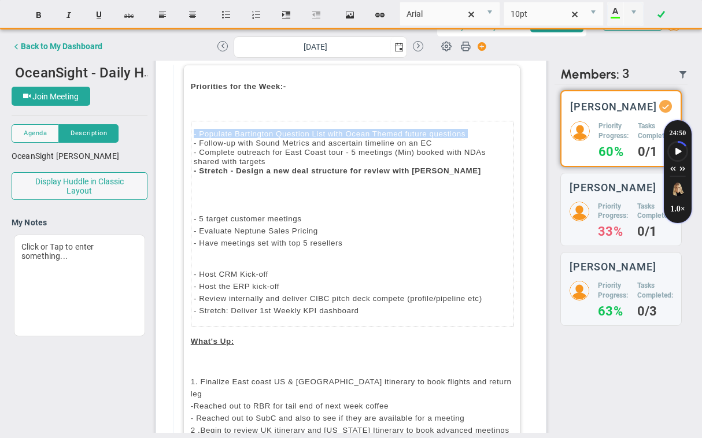
click at [437, 136] on span "- Populate Bartington Question List with Ocean Themed future questions - Follow…" at bounding box center [340, 147] width 292 height 37
click at [440, 130] on span "- Populate Bartington Question List with Ocean Themed future questions" at bounding box center [330, 133] width 272 height 9
click at [634, 13] on span "select" at bounding box center [633, 12] width 9 height 9
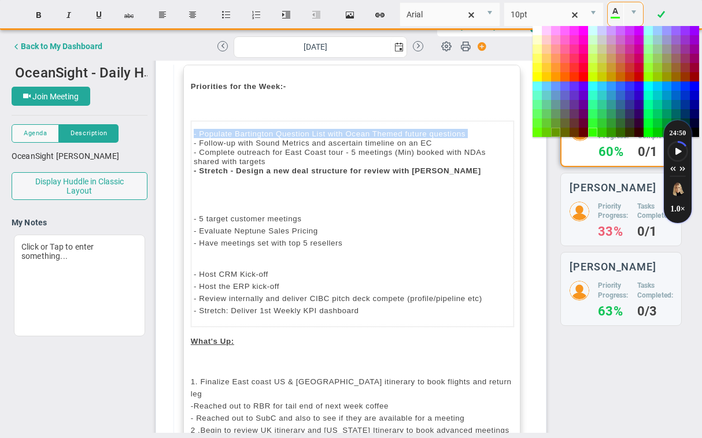
click at [556, 131] on td "#669900" at bounding box center [555, 132] width 9 height 9
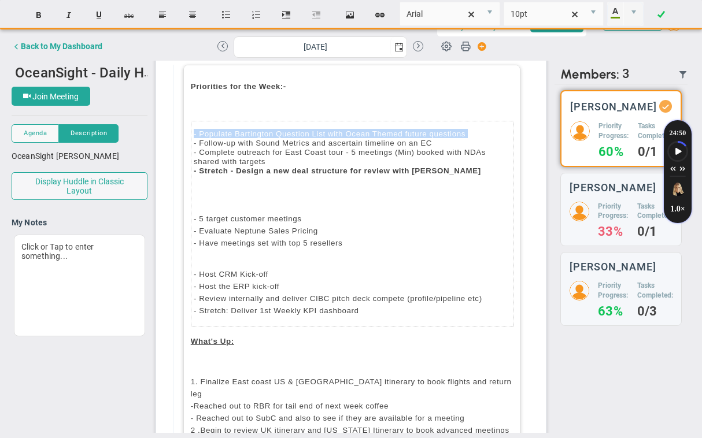
click at [411, 183] on td "﻿ - 5 target customer meetings - Evaluate Neptune Sales Pricing - Have meetings…" at bounding box center [352, 221] width 322 height 76
click at [363, 142] on span "- Follow-up with Sound Metrics and ascertain timeline on an EC" at bounding box center [313, 143] width 238 height 9
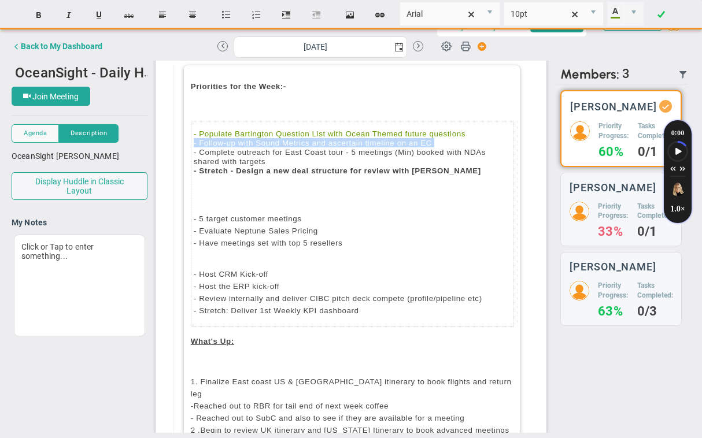
click at [363, 142] on span "- Follow-up with Sound Metrics and ascertain timeline on an EC" at bounding box center [313, 143] width 238 height 9
click at [634, 12] on span "select" at bounding box center [633, 12] width 9 height 9
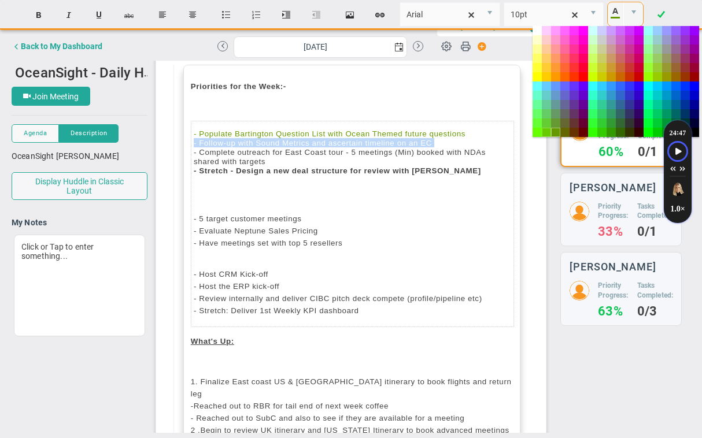
click at [545, 133] on td "#66cc00" at bounding box center [545, 132] width 9 height 9
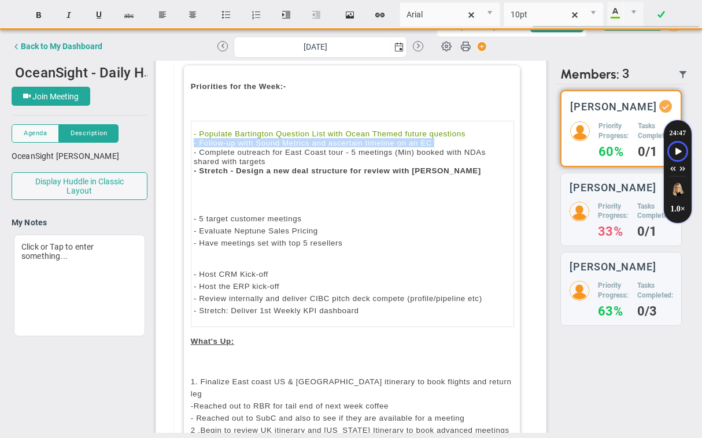
click at [403, 193] on p "﻿" at bounding box center [352, 198] width 317 height 12
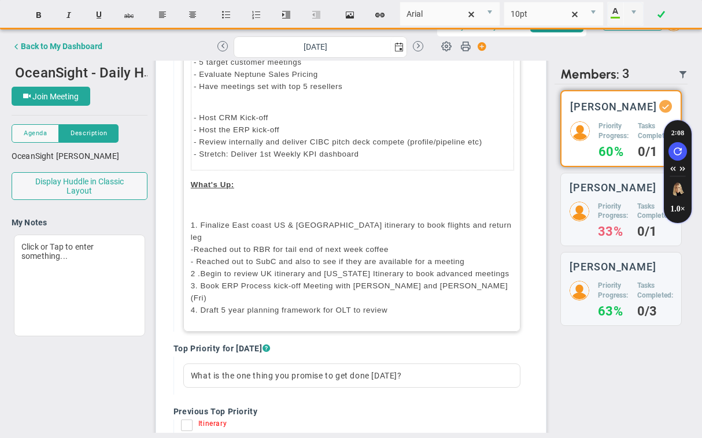
scroll to position [318, 0]
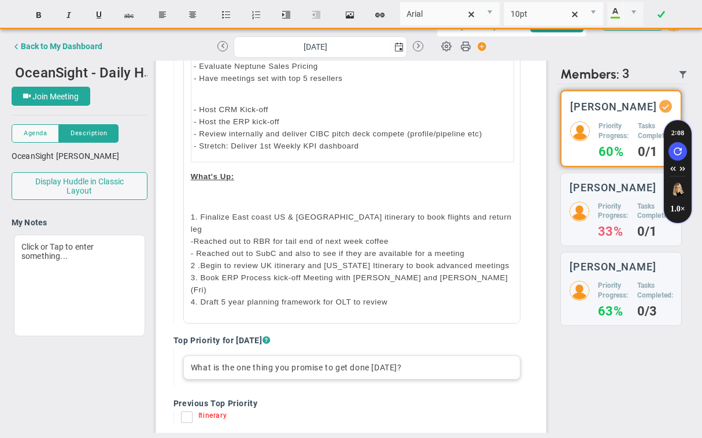
type input "Arial"
type input "10pt"
click at [291, 355] on div at bounding box center [351, 367] width 337 height 24
type input "(inherited font)"
type input "(inherited size)"
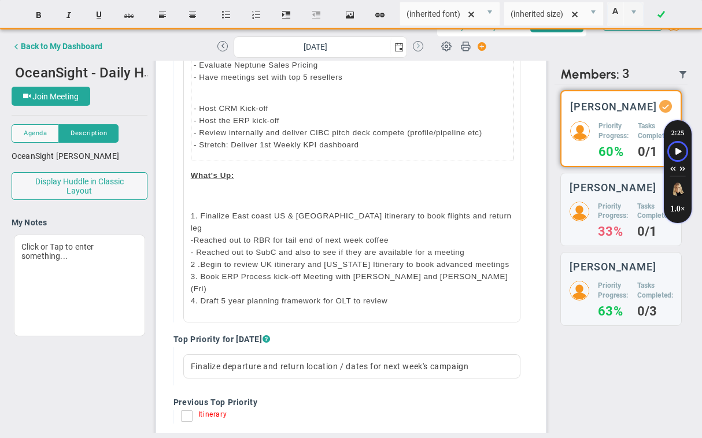
scroll to position [0, 0]
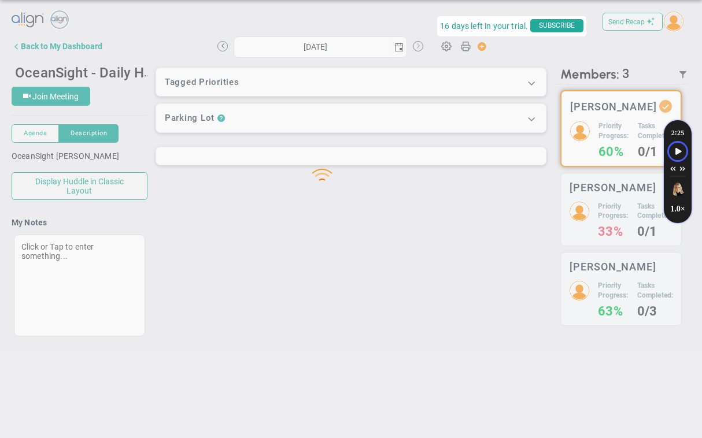
click at [420, 47] on div "Loading... Send Recap Profile Contact your Advisor Share! Become an Affiliate" at bounding box center [351, 183] width 678 height 349
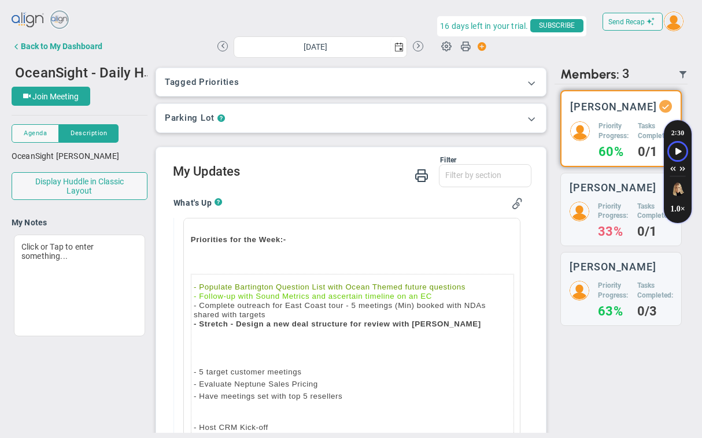
click at [417, 54] on div "[DATE]" at bounding box center [320, 46] width 206 height 20
click at [417, 47] on button at bounding box center [418, 46] width 10 height 10
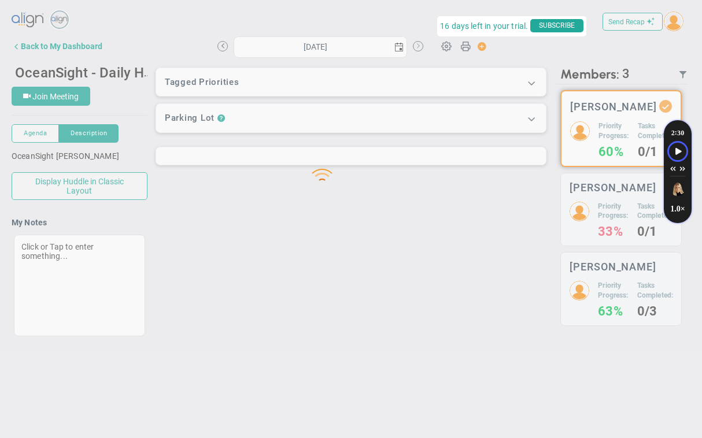
type input "[DATE]"
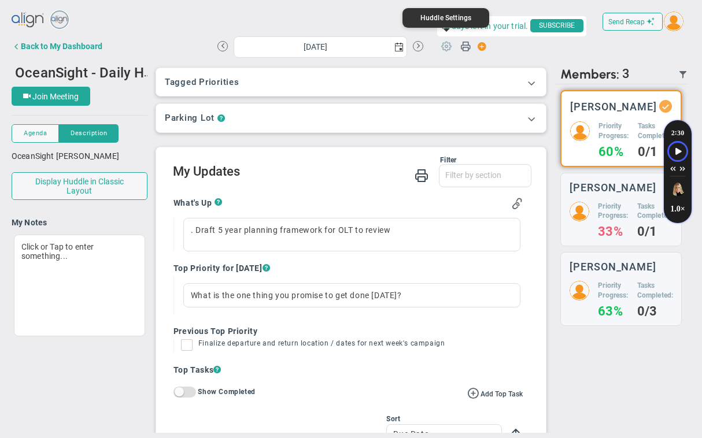
click at [448, 46] on span at bounding box center [446, 46] width 22 height 22
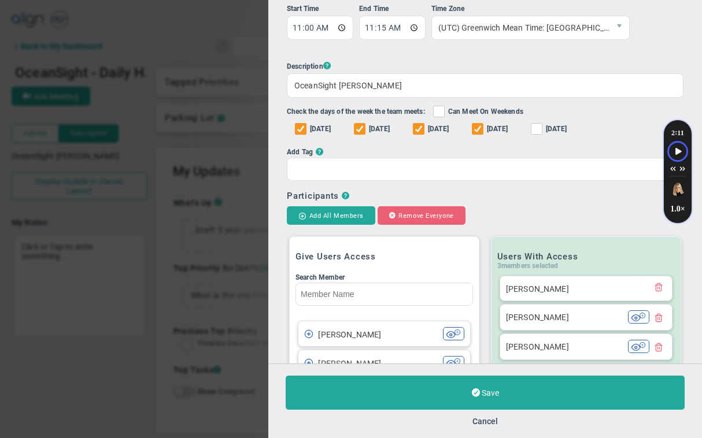
scroll to position [143, 0]
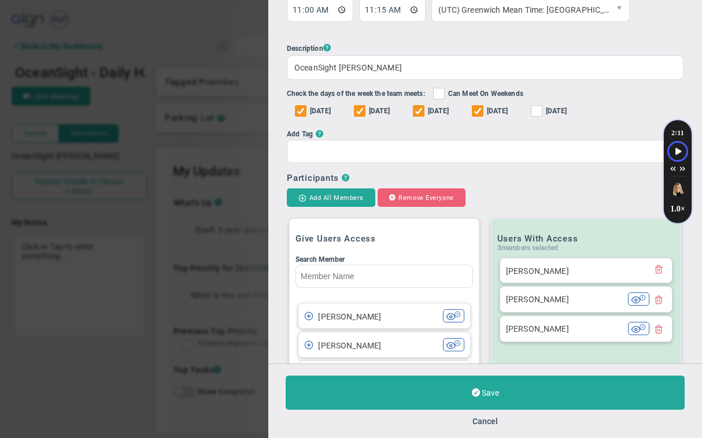
click at [443, 94] on input "Can Meet On Weekends Occurs On Weekends" at bounding box center [440, 96] width 8 height 12
checkbox input "true"
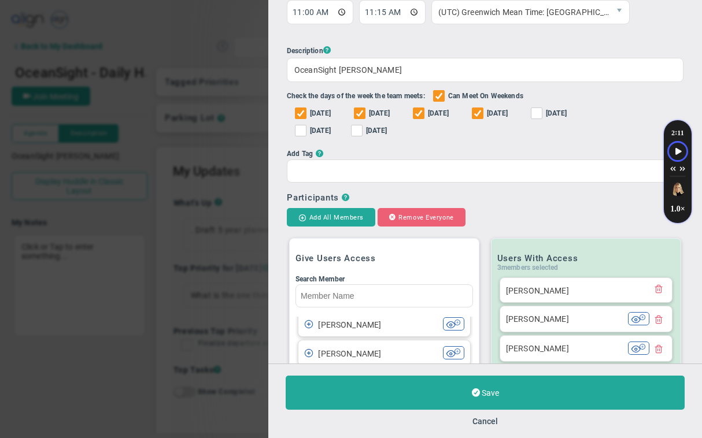
scroll to position [139, 0]
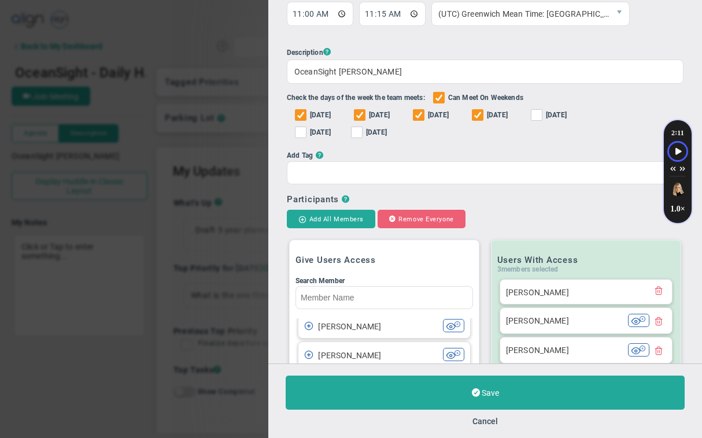
click at [321, 149] on ul "Huddle Name OceanSight - Daily Huddle Owner [PERSON_NAME] The Huddle Owner must…" at bounding box center [485, 43] width 396 height 284
click at [321, 150] on li "Add Tag ?" at bounding box center [485, 167] width 396 height 35
click at [319, 155] on span "?" at bounding box center [320, 155] width 8 height 10
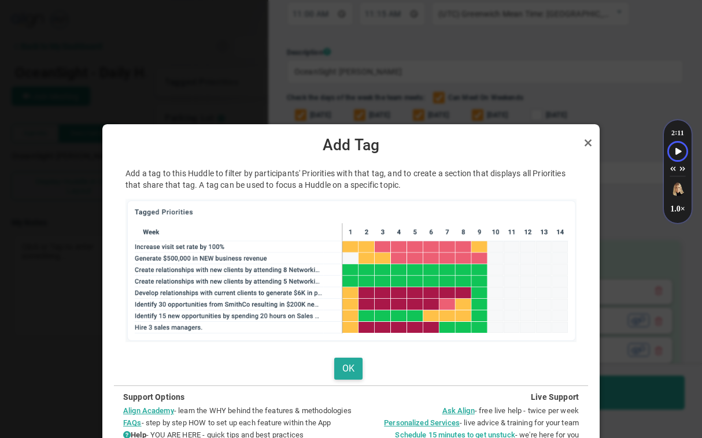
scroll to position [9, 0]
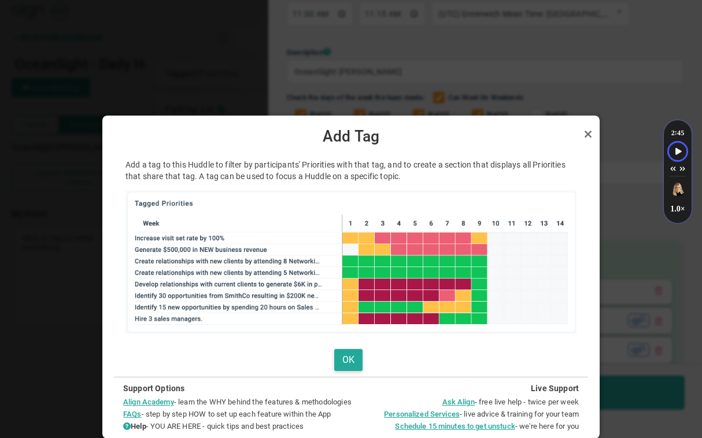
click at [412, 317] on img at bounding box center [350, 261] width 451 height 143
click at [347, 352] on button "OK" at bounding box center [348, 360] width 28 height 23
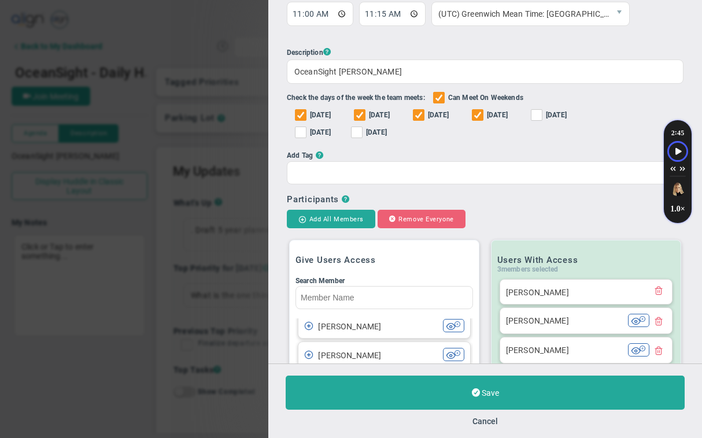
scroll to position [0, 0]
click at [481, 422] on button "Cancel" at bounding box center [484, 421] width 25 height 9
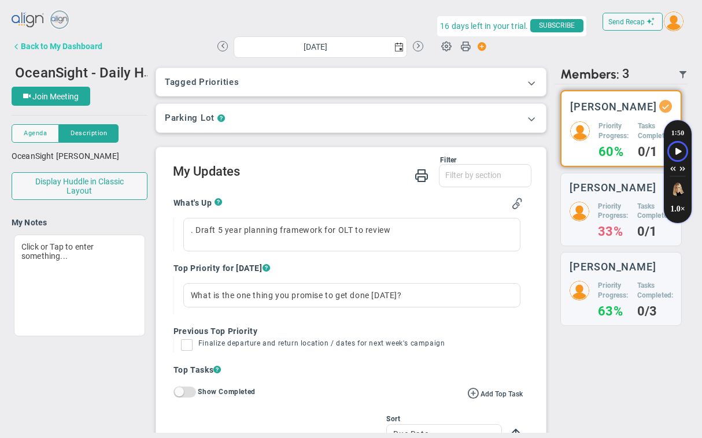
click at [87, 44] on div "Back to My Dashboard" at bounding box center [61, 46] width 81 height 9
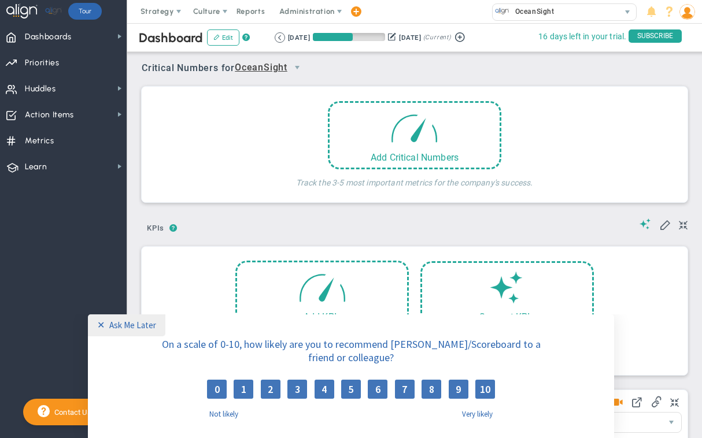
click at [107, 324] on div "✕" at bounding box center [103, 325] width 12 height 12
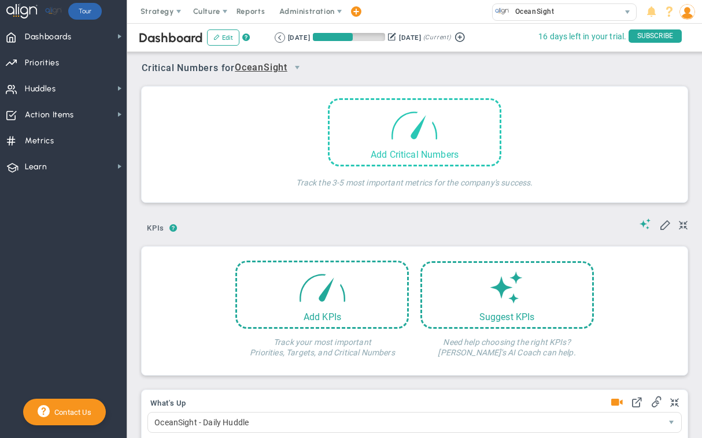
click at [403, 144] on span at bounding box center [413, 124] width 49 height 49
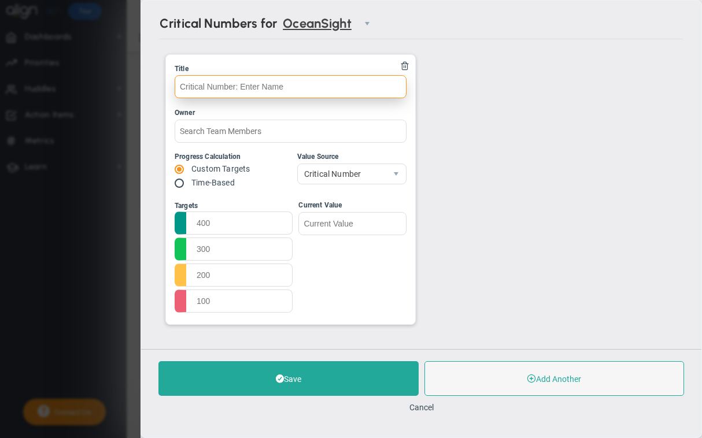
click at [284, 85] on input "text" at bounding box center [291, 86] width 232 height 23
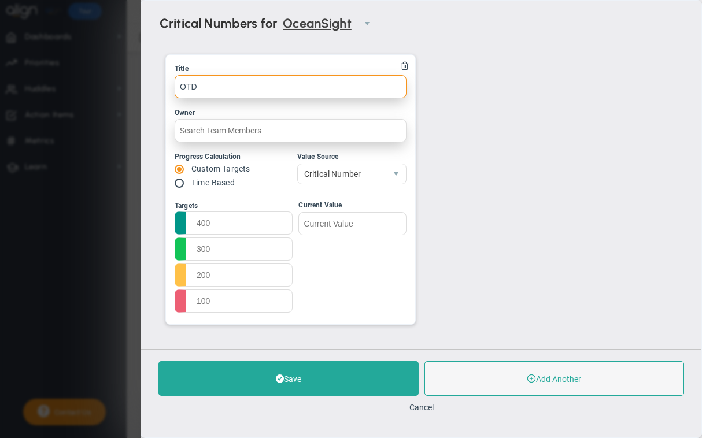
type input "OTD"
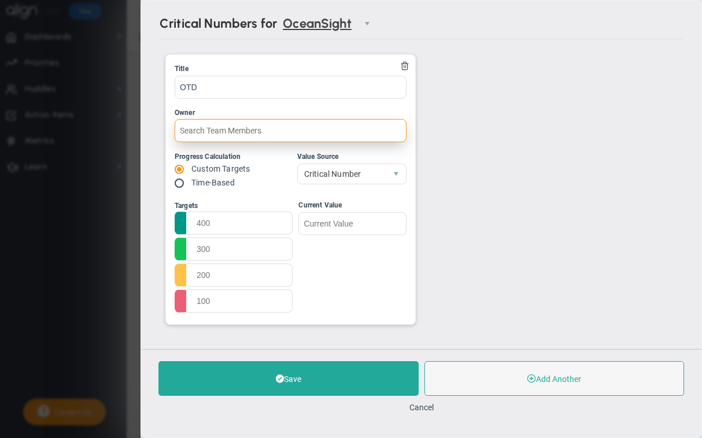
click at [251, 129] on input "text" at bounding box center [291, 130] width 232 height 23
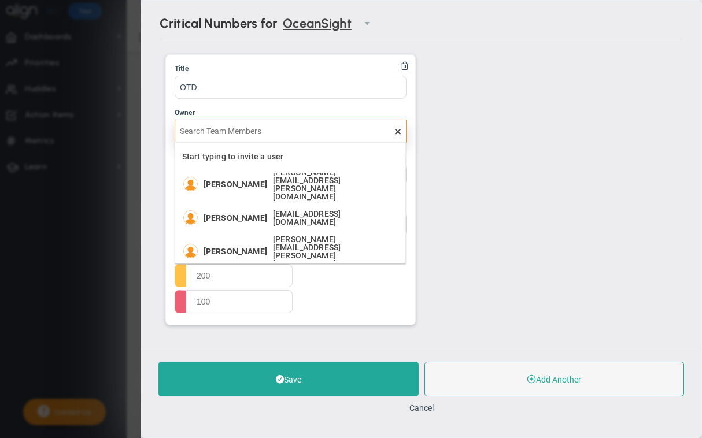
scroll to position [218, 0]
click at [273, 277] on span "[PERSON_NAME][EMAIL_ADDRESS][DOMAIN_NAME]" at bounding box center [333, 289] width 121 height 24
type input "[PERSON_NAME]"
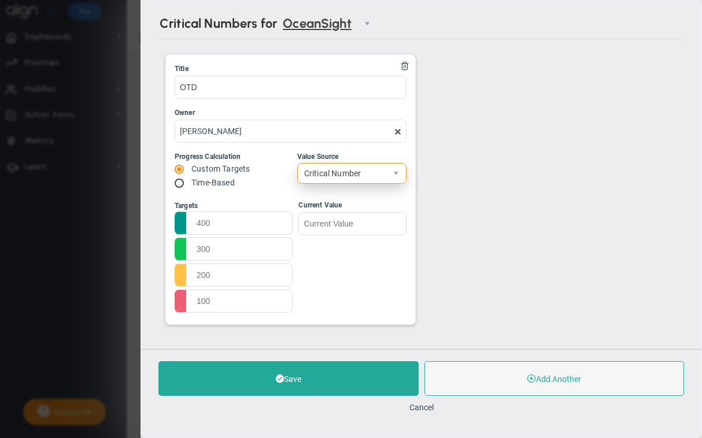
click at [349, 173] on span "Critical Number" at bounding box center [341, 174] width 88 height 20
click at [352, 302] on div "Current Value" at bounding box center [348, 258] width 113 height 116
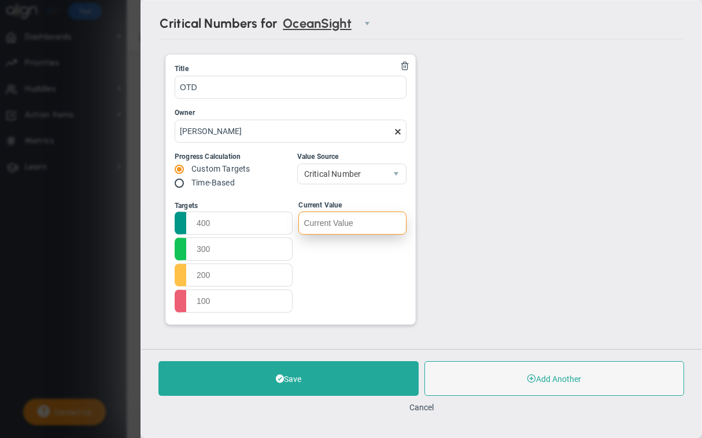
click at [351, 227] on input "text" at bounding box center [351, 223] width 107 height 23
type input "21"
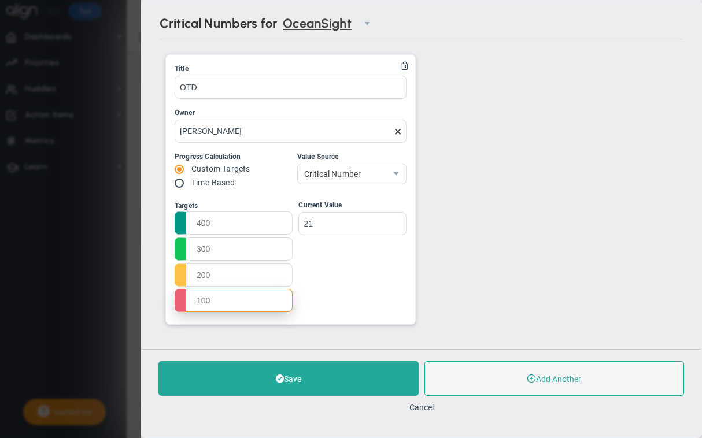
click at [203, 307] on input "text" at bounding box center [234, 300] width 118 height 23
click at [176, 305] on input "text" at bounding box center [234, 300] width 118 height 23
click at [222, 301] on input "text" at bounding box center [234, 300] width 118 height 23
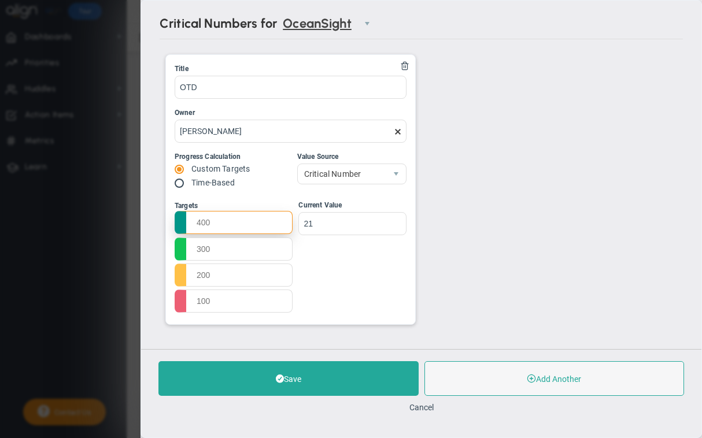
drag, startPoint x: 213, startPoint y: 221, endPoint x: 188, endPoint y: 221, distance: 24.3
click at [188, 221] on input "text" at bounding box center [234, 222] width 118 height 23
drag, startPoint x: 195, startPoint y: 221, endPoint x: 216, endPoint y: 221, distance: 20.2
click at [216, 221] on input "text" at bounding box center [234, 222] width 118 height 23
click at [178, 183] on input "radio" at bounding box center [183, 183] width 12 height 9
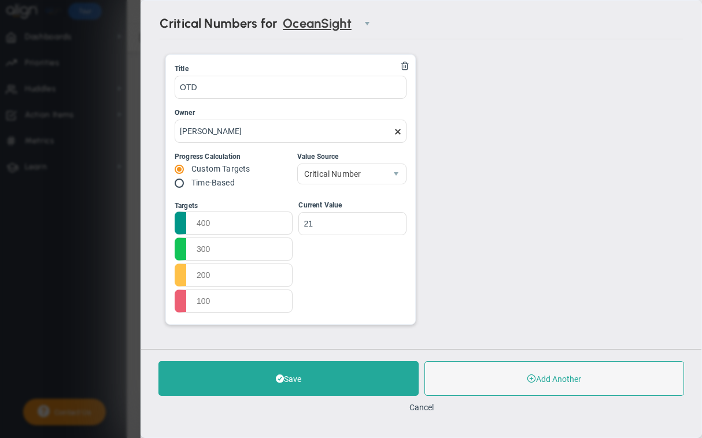
radio input "true"
radio input "false"
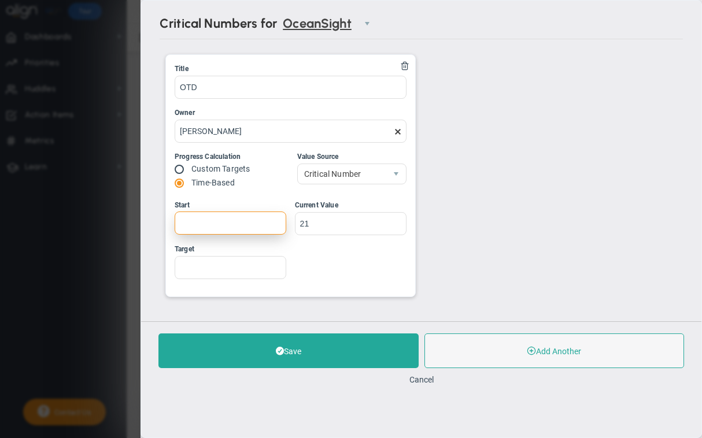
click at [198, 219] on input "Start" at bounding box center [231, 223] width 112 height 23
type input "18"
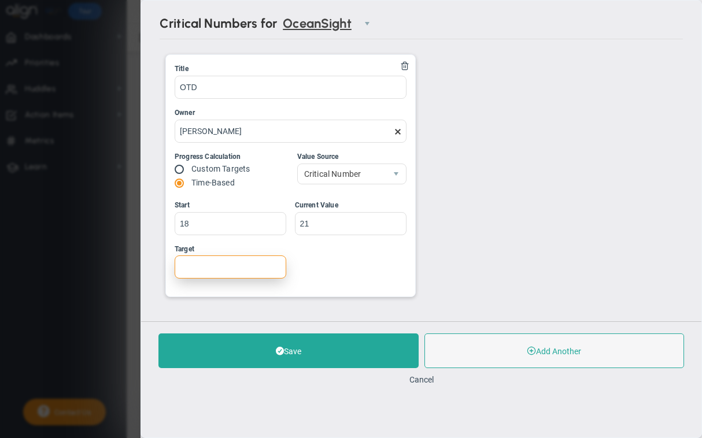
click at [196, 269] on input "Target" at bounding box center [231, 266] width 112 height 23
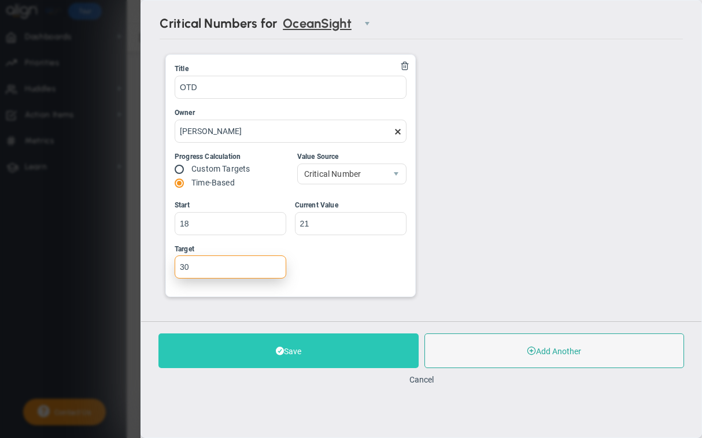
type input "30"
click at [288, 349] on button "Save" at bounding box center [288, 350] width 260 height 35
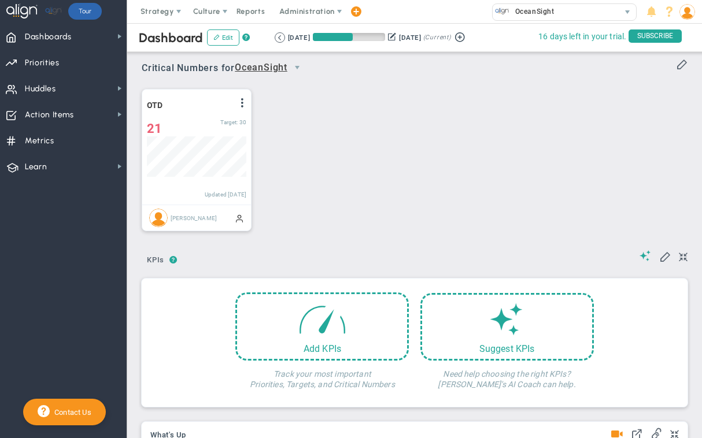
scroll to position [40, 99]
click at [682, 64] on span at bounding box center [682, 64] width 12 height 12
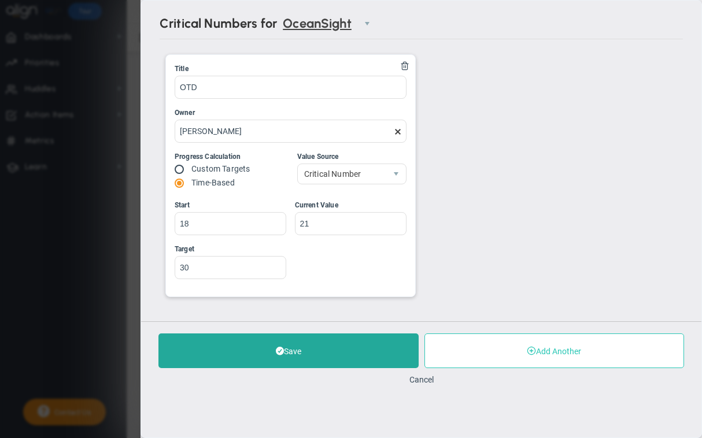
click at [535, 351] on button "Add Another" at bounding box center [554, 350] width 260 height 35
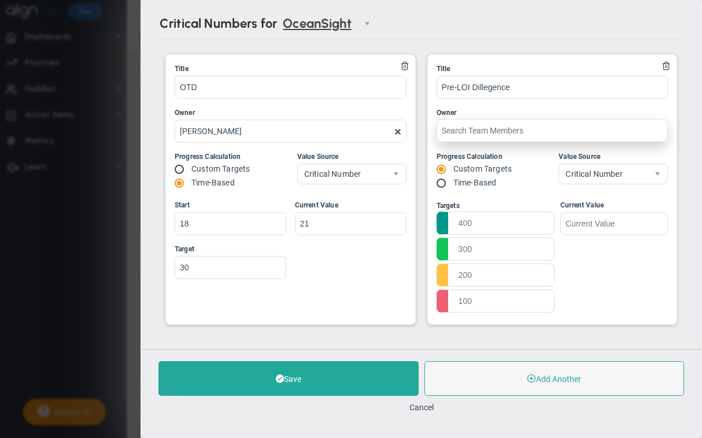
type input "Pre-LOI Dillegence"
click at [458, 131] on input "text" at bounding box center [552, 130] width 232 height 23
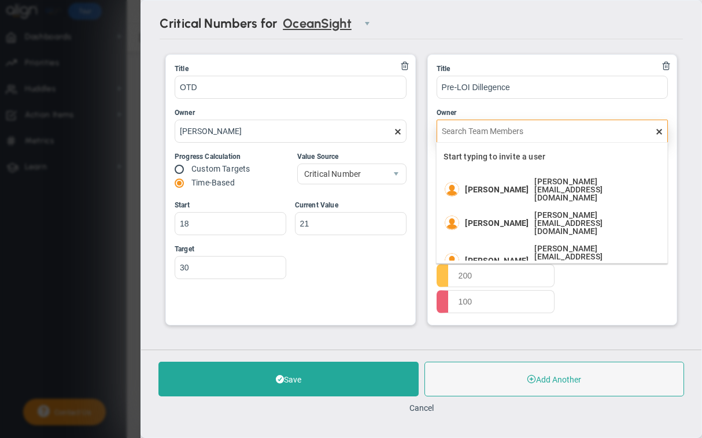
click at [485, 185] on span "[PERSON_NAME]" at bounding box center [497, 189] width 64 height 8
type input "[PERSON_NAME]"
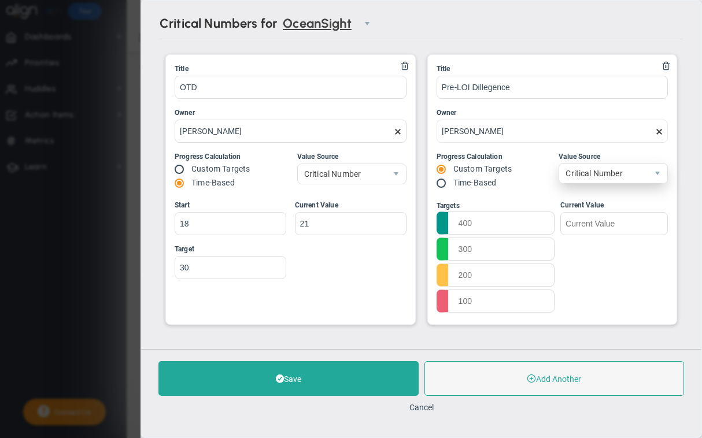
click at [606, 169] on span "Critical Number" at bounding box center [603, 174] width 88 height 20
click at [525, 196] on div "Title Pre-LOI Dillegence Owner [PERSON_NAME] Progress Calculation Custom Target…" at bounding box center [551, 189] width 249 height 269
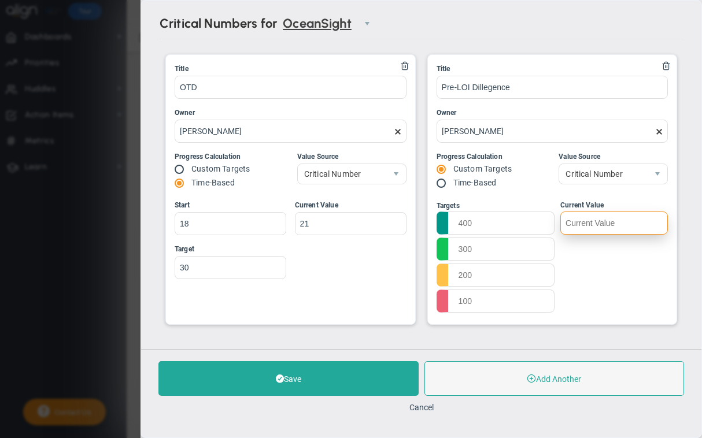
click at [617, 224] on input "text" at bounding box center [613, 223] width 107 height 23
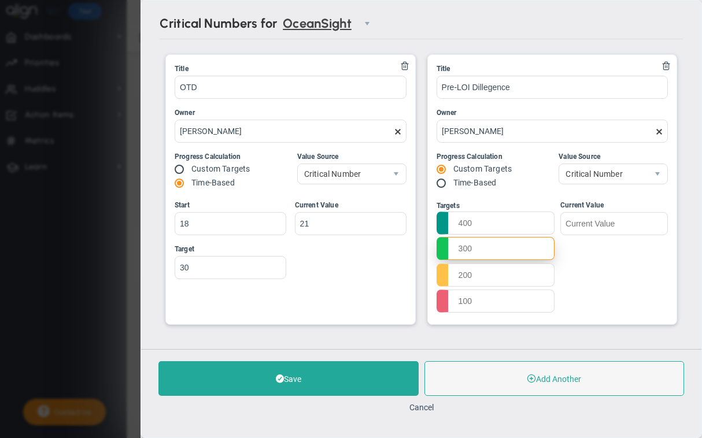
drag, startPoint x: 484, startPoint y: 246, endPoint x: 452, endPoint y: 246, distance: 31.2
click at [452, 246] on input "text" at bounding box center [495, 248] width 118 height 23
click at [470, 247] on input "text" at bounding box center [495, 248] width 118 height 23
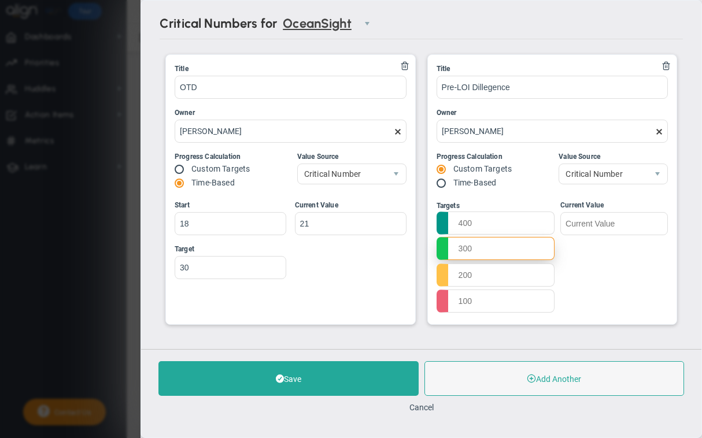
click at [470, 247] on input "text" at bounding box center [495, 248] width 118 height 23
click at [476, 248] on input "text" at bounding box center [495, 248] width 118 height 23
type input "2"
click at [474, 221] on input "text" at bounding box center [495, 222] width 118 height 23
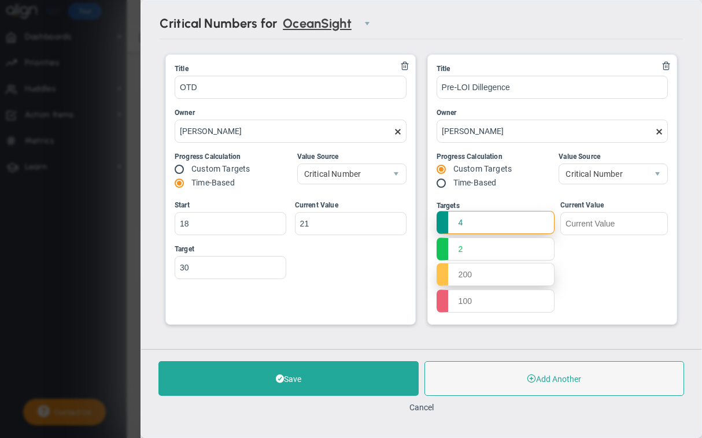
type input "4"
click at [477, 274] on input "text" at bounding box center [495, 274] width 118 height 23
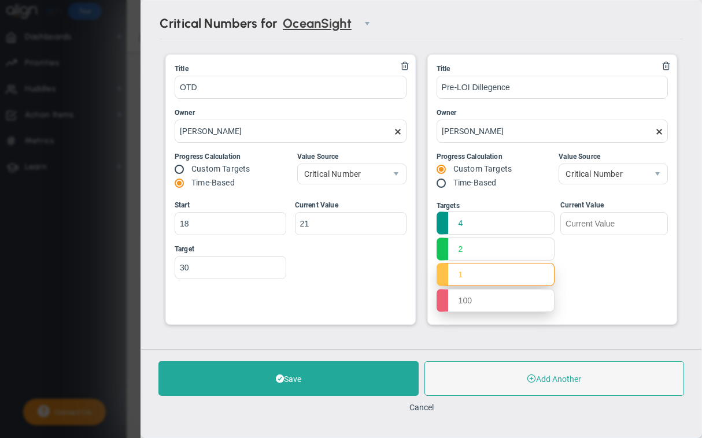
type input "1"
click at [475, 302] on input "text" at bounding box center [495, 300] width 118 height 23
type input "0"
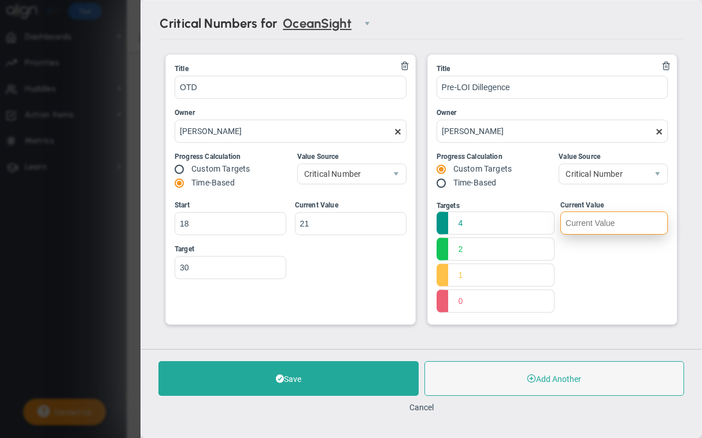
click at [596, 220] on input "text" at bounding box center [613, 223] width 107 height 23
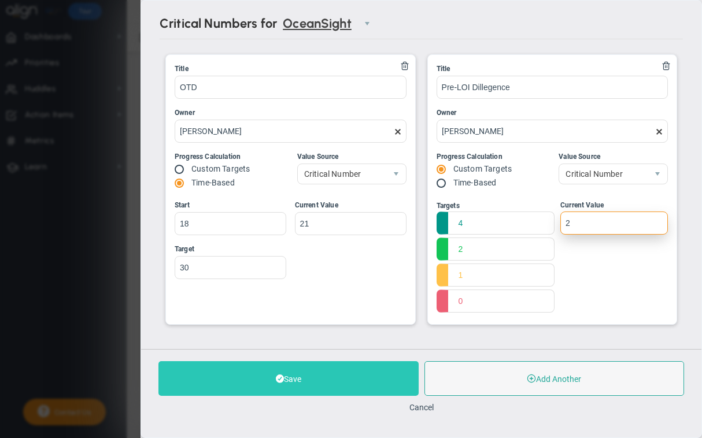
type input "2"
click at [353, 376] on button "Save" at bounding box center [288, 378] width 260 height 35
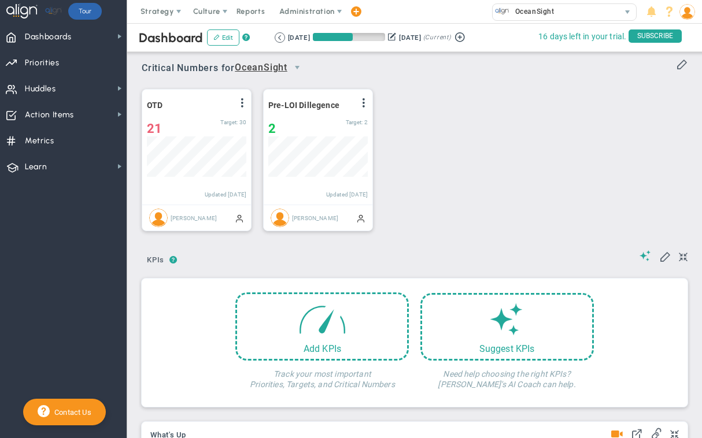
scroll to position [40, 99]
click at [245, 103] on span at bounding box center [242, 102] width 9 height 9
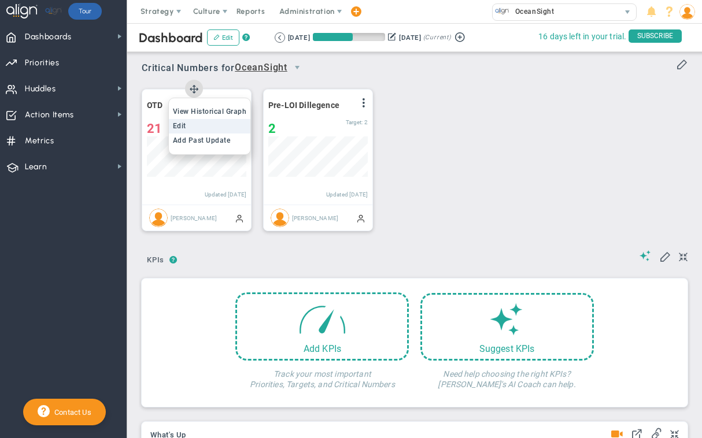
click at [210, 127] on li "Edit" at bounding box center [210, 126] width 82 height 14
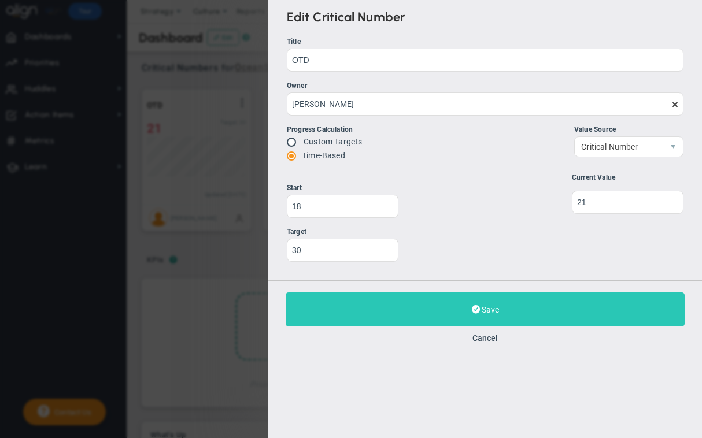
click at [477, 317] on button "Save Update" at bounding box center [484, 309] width 399 height 34
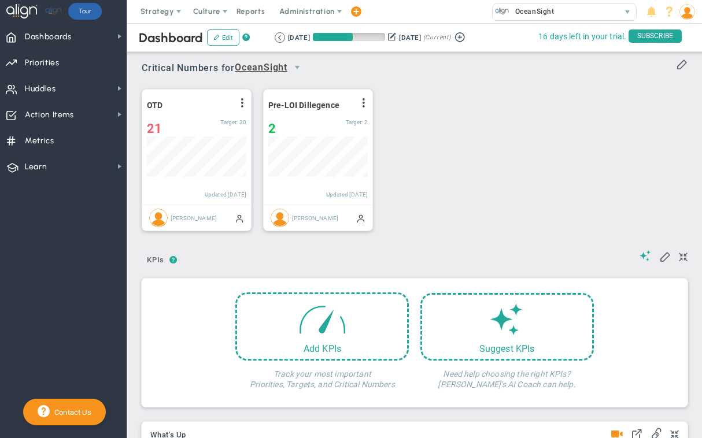
scroll to position [40, 99]
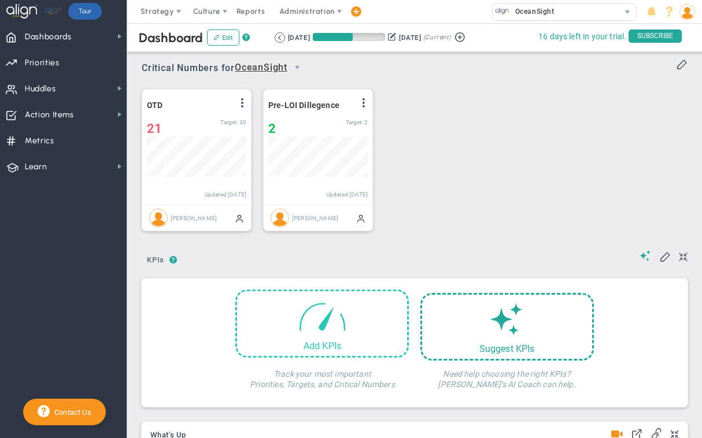
click at [323, 326] on span at bounding box center [322, 315] width 49 height 49
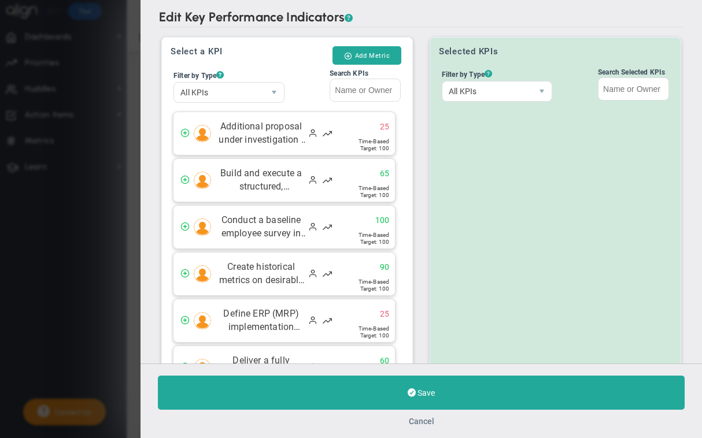
click at [425, 420] on button "Cancel" at bounding box center [420, 421] width 25 height 9
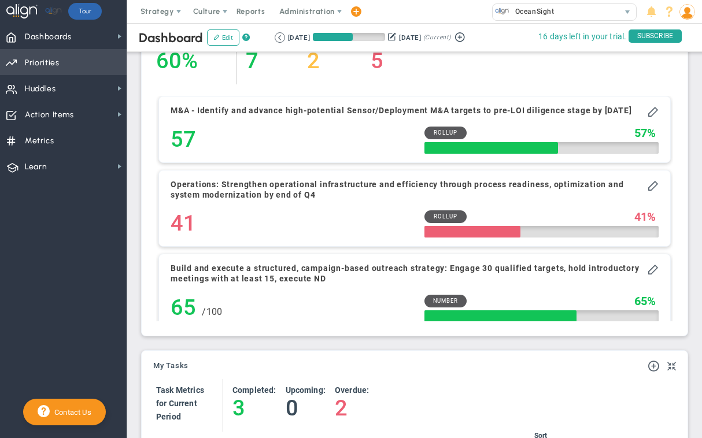
click at [76, 63] on span "Priorities OKR Tree Priorities OKRs" at bounding box center [63, 62] width 127 height 26
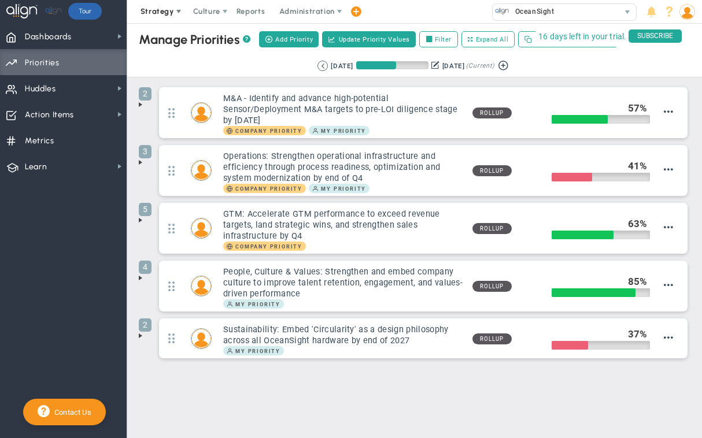
click at [174, 12] on span at bounding box center [178, 11] width 9 height 9
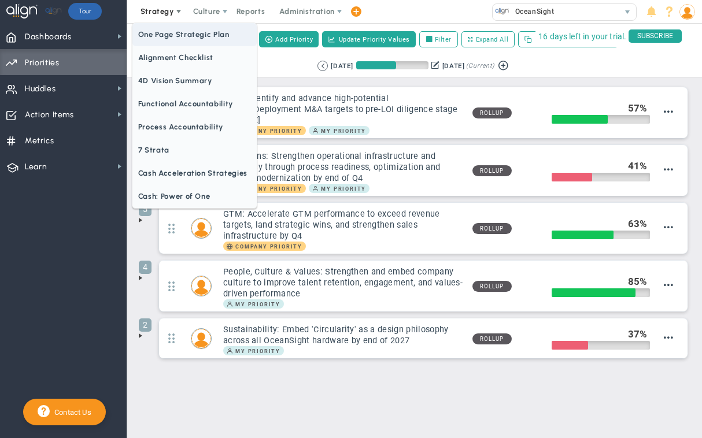
click at [174, 32] on span "One Page Strategic Plan" at bounding box center [194, 34] width 124 height 23
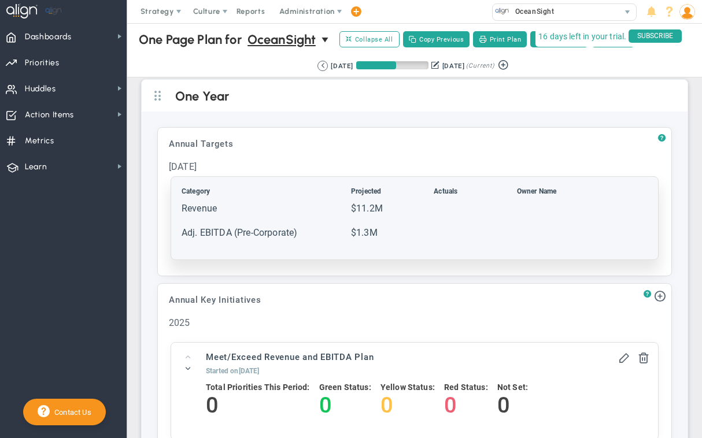
scroll to position [985, 0]
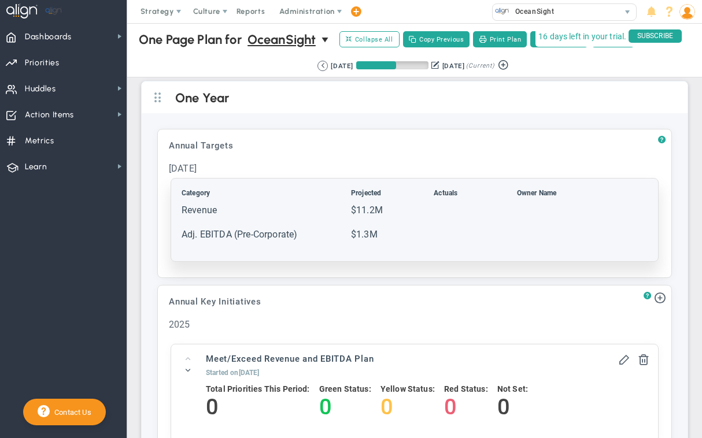
click at [349, 221] on table "Category Projected Actuals Owner Name" at bounding box center [414, 219] width 469 height 65
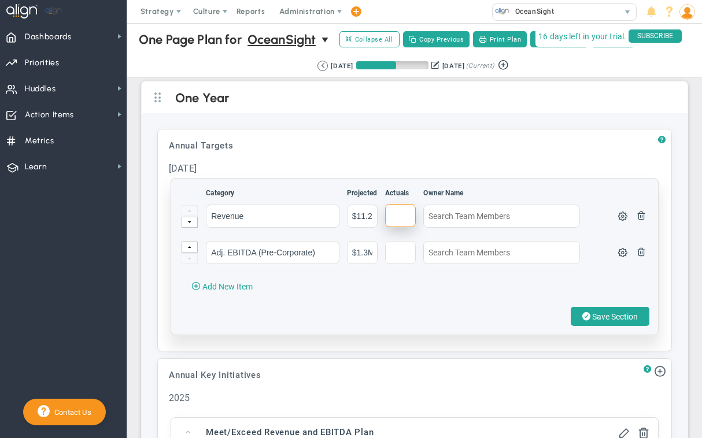
click at [399, 213] on input "text" at bounding box center [400, 215] width 31 height 23
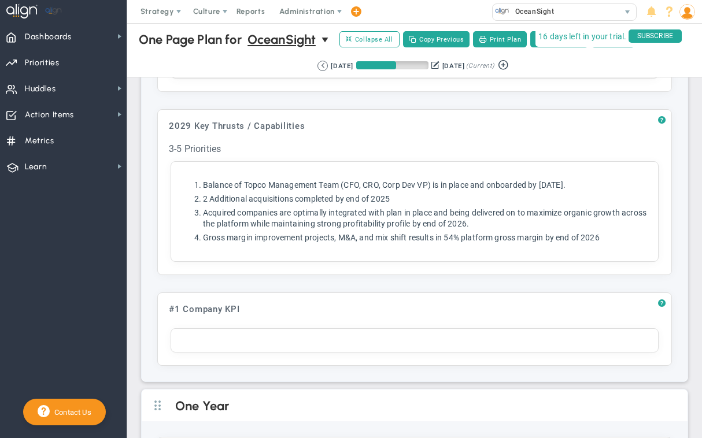
scroll to position [188, 0]
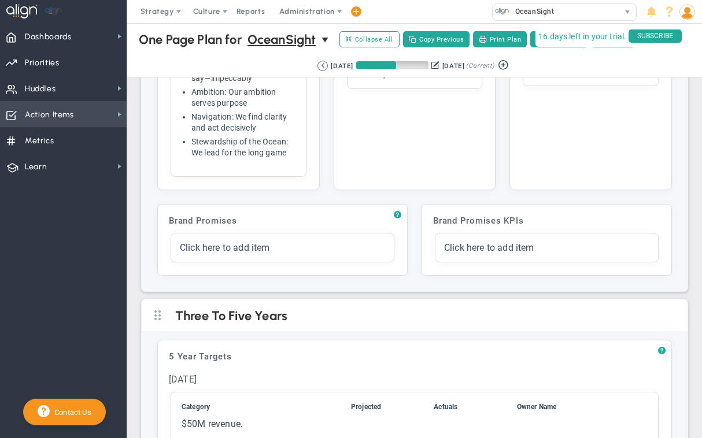
click at [43, 109] on span "Action Items" at bounding box center [49, 115] width 49 height 24
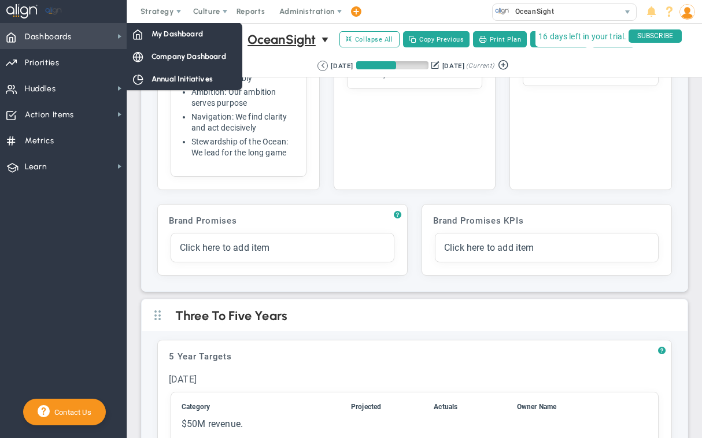
click at [59, 37] on span "Dashboards" at bounding box center [48, 37] width 47 height 24
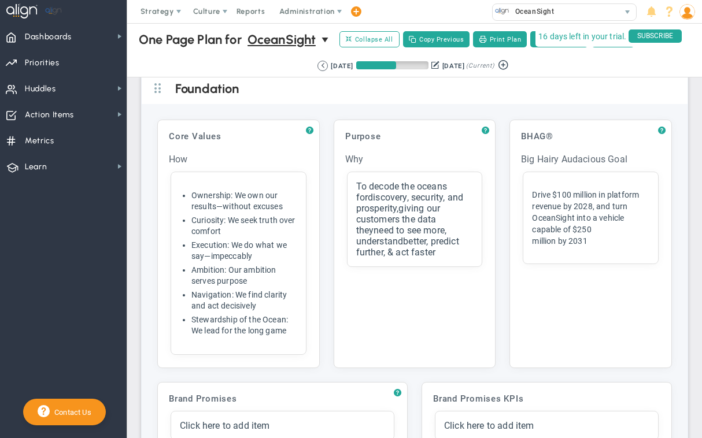
scroll to position [3, 0]
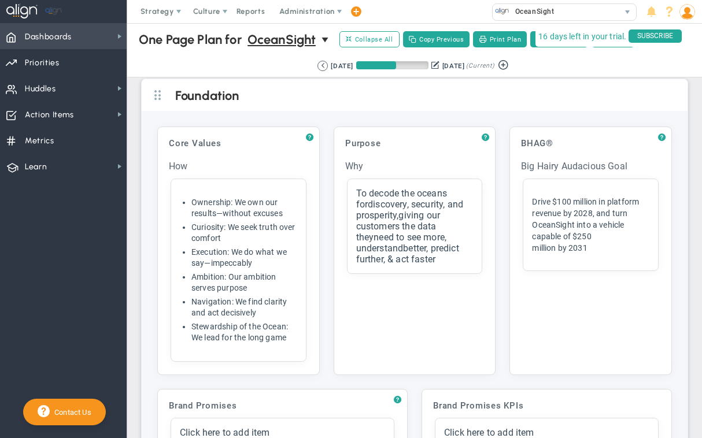
click at [63, 40] on span "Dashboards" at bounding box center [48, 37] width 47 height 24
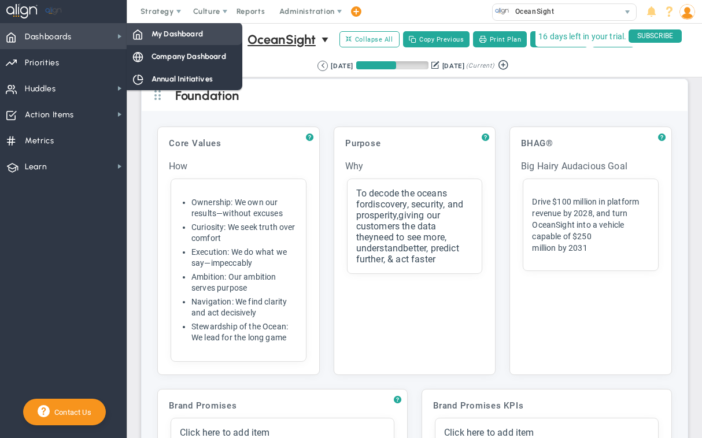
click at [185, 35] on span "My Dashboard" at bounding box center [176, 33] width 51 height 11
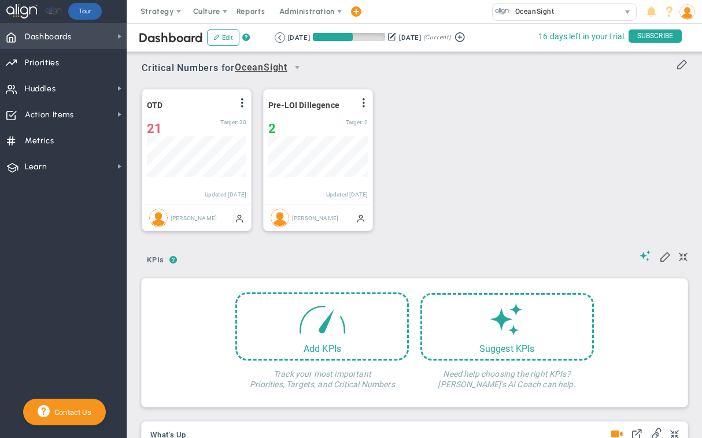
scroll to position [40, 99]
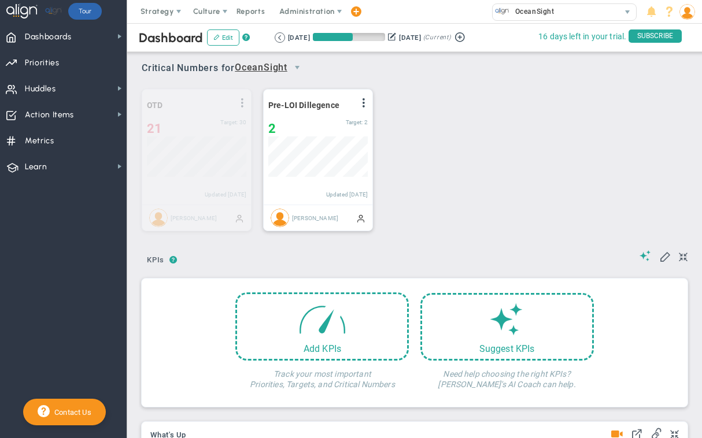
drag, startPoint x: 194, startPoint y: 95, endPoint x: 203, endPoint y: 86, distance: 13.1
click at [203, 86] on div "OTD View Historical Graph Edit Make "No Change" Update Add Past Update 2" at bounding box center [410, 160] width 560 height 162
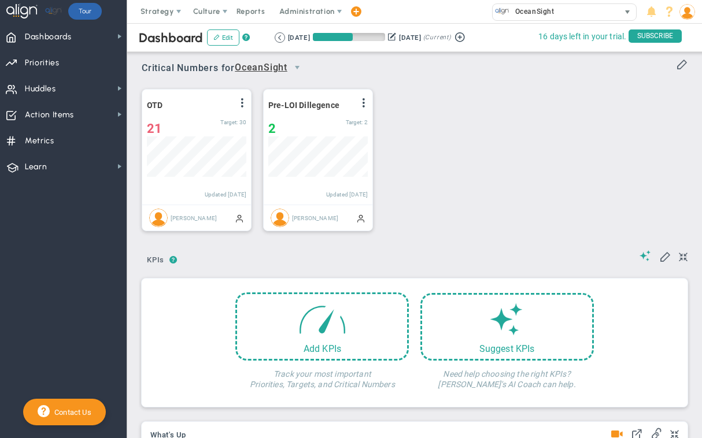
click at [621, 14] on span "select" at bounding box center [627, 12] width 17 height 16
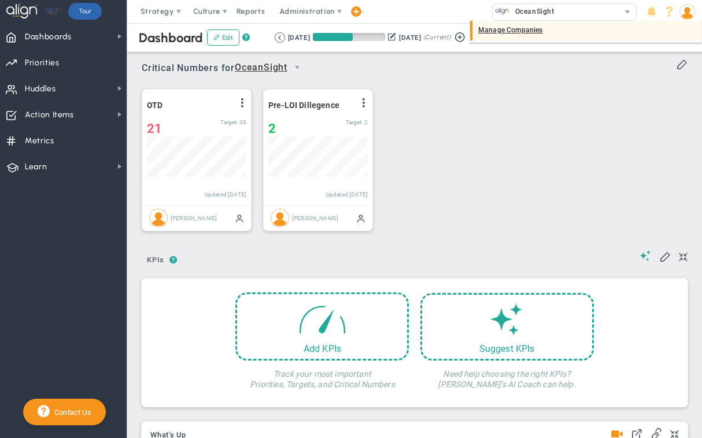
click at [517, 31] on div "Manage Companies" at bounding box center [585, 31] width 231 height 20
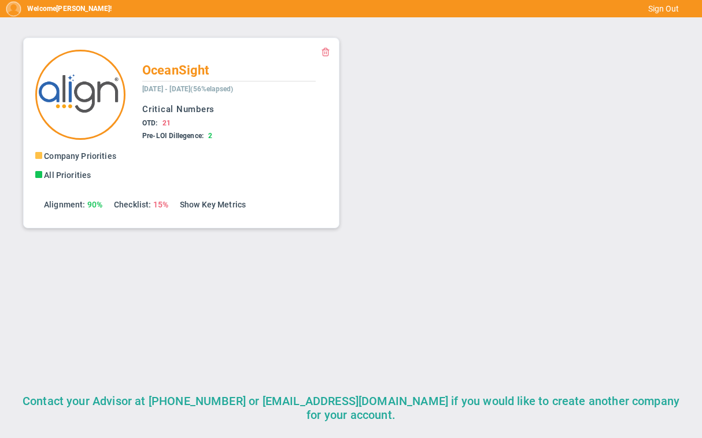
click at [612, 55] on div "Accept Invite Accept Viewer Invite Company Priorities Company Objectives All Pr…" at bounding box center [351, 133] width 678 height 214
click at [16, 9] on img at bounding box center [14, 9] width 16 height 16
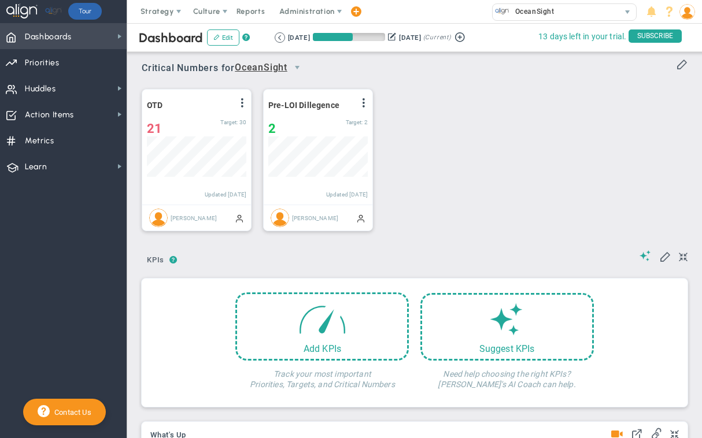
scroll to position [40, 99]
click at [64, 36] on span "Dashboards" at bounding box center [48, 37] width 47 height 24
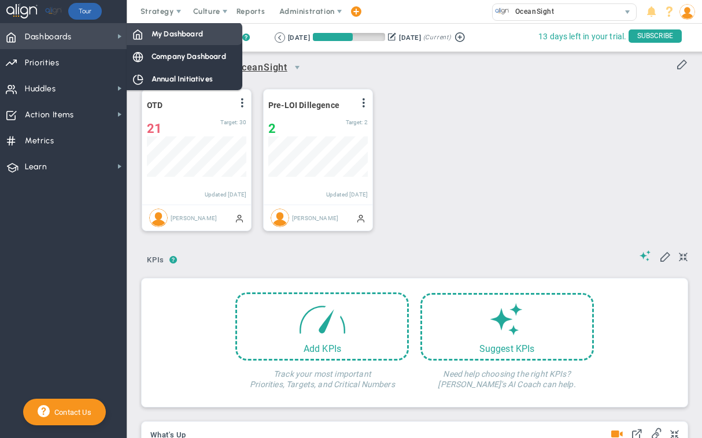
click at [183, 31] on span "My Dashboard" at bounding box center [176, 33] width 51 height 11
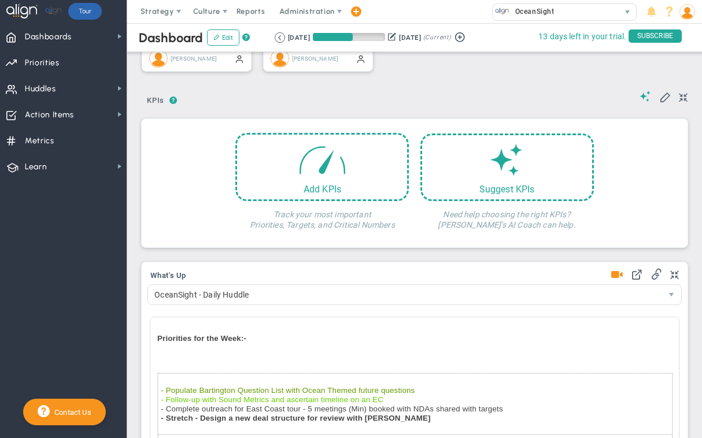
scroll to position [154, 0]
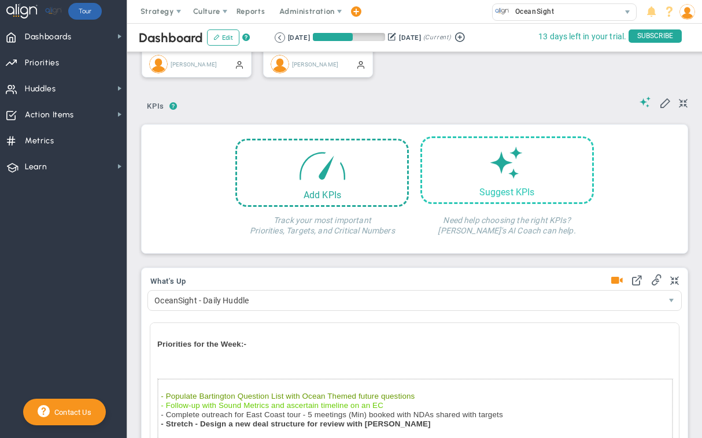
click at [531, 163] on div "Suggest KPIs" at bounding box center [506, 170] width 173 height 68
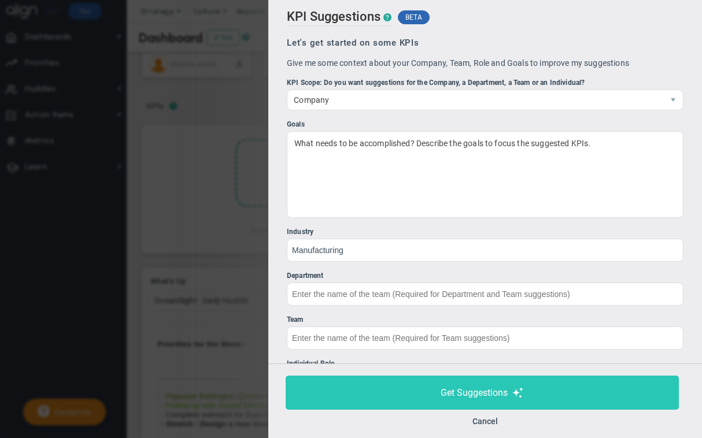
click at [483, 388] on span "Get Suggestions" at bounding box center [473, 392] width 67 height 11
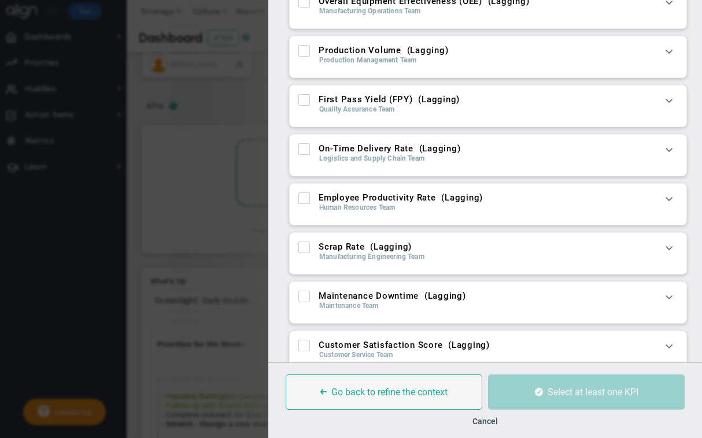
scroll to position [60, 0]
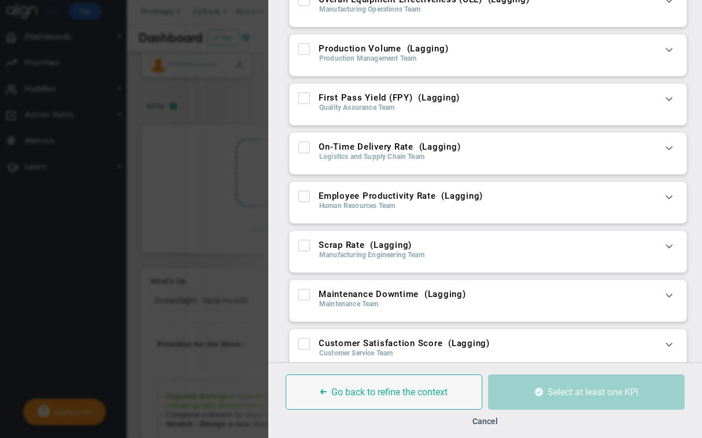
click at [304, 146] on input "On-Time Delivery Rate ( Lagging )" at bounding box center [305, 150] width 8 height 12
checkbox input "true"
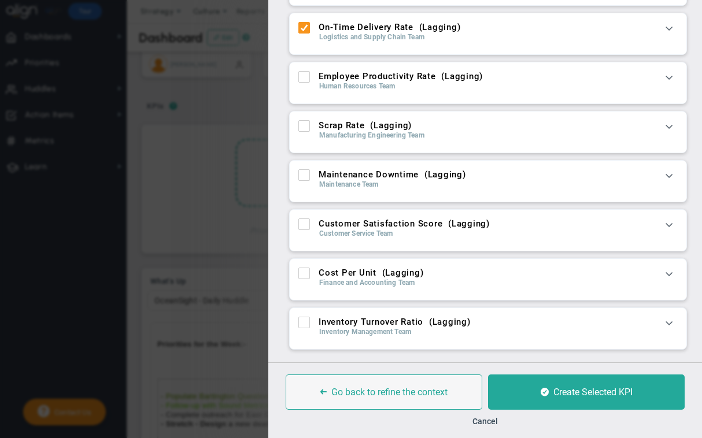
scroll to position [181, 0]
click at [305, 222] on input "Customer Satisfaction Score ( Lagging )" at bounding box center [305, 226] width 8 height 12
checkbox input "true"
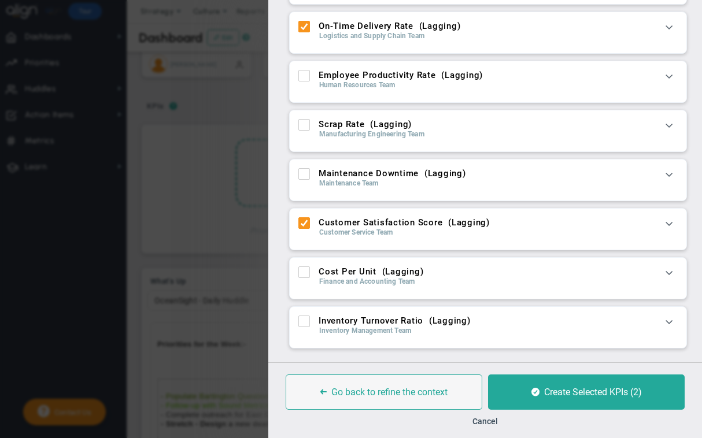
scroll to position [193, 0]
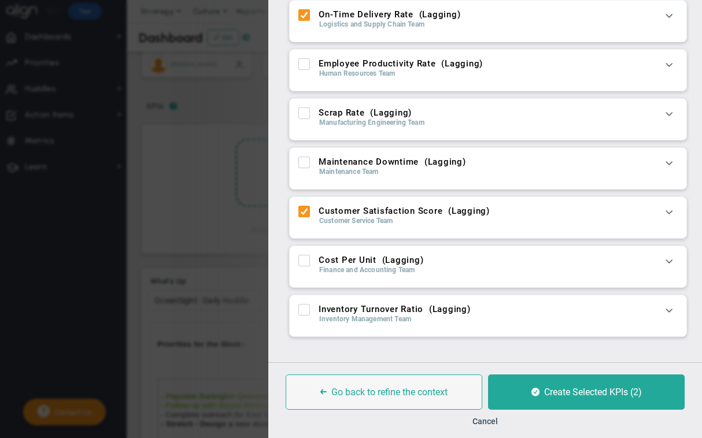
click at [304, 309] on input "Inventory Turnover Ratio ( Lagging )" at bounding box center [305, 312] width 8 height 12
checkbox input "true"
click at [299, 264] on span at bounding box center [304, 261] width 12 height 12
click at [301, 264] on input "Cost Per Unit ( Lagging )" at bounding box center [305, 263] width 8 height 12
checkbox input "true"
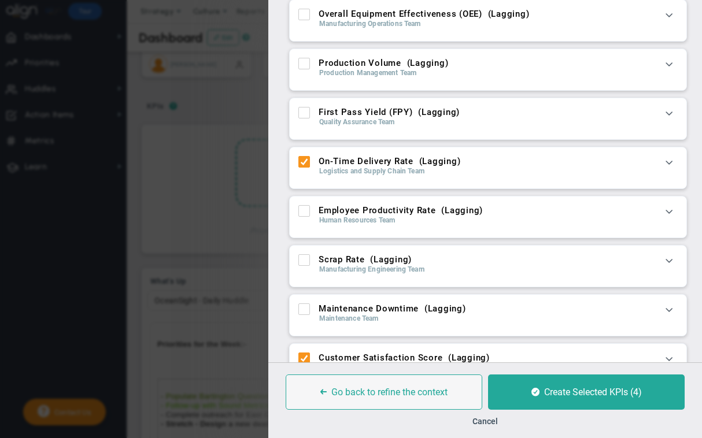
scroll to position [0, 0]
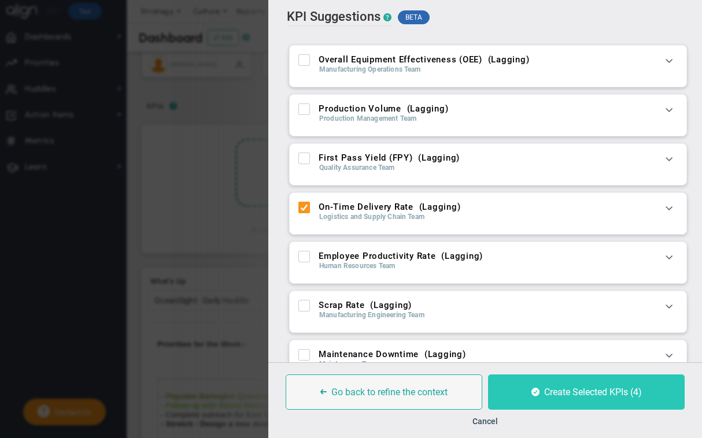
click at [553, 395] on span "Create Selected KPIs (4)" at bounding box center [593, 392] width 98 height 11
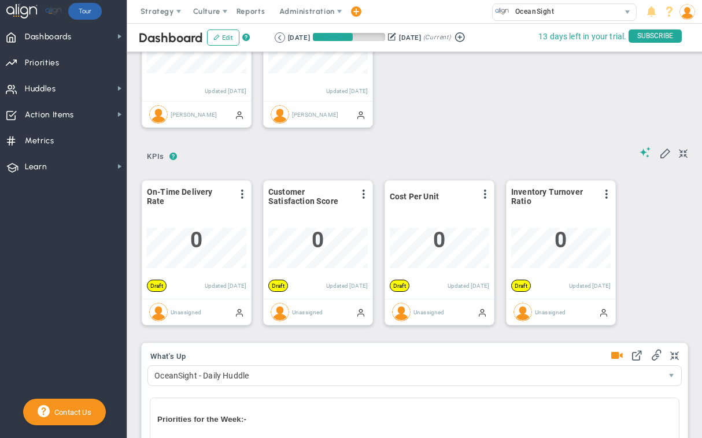
scroll to position [109, 0]
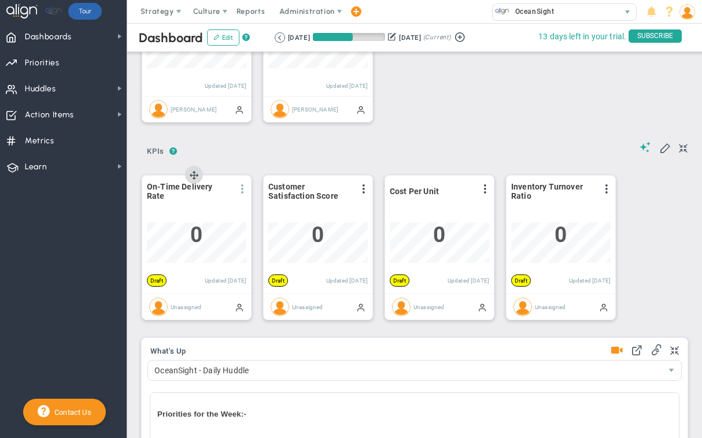
click at [242, 185] on span at bounding box center [242, 188] width 9 height 9
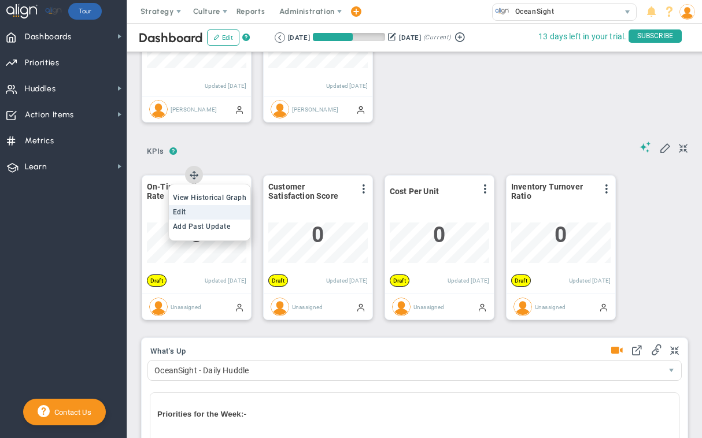
click at [213, 212] on li "Edit" at bounding box center [210, 212] width 82 height 14
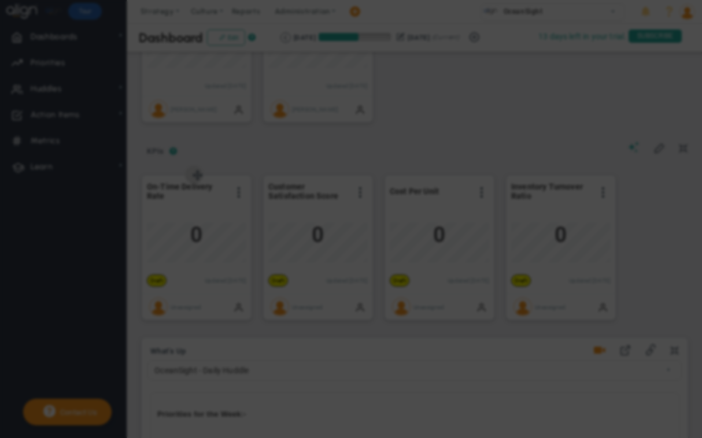
radio input "true"
type input "On-Time Delivery Rate"
type input "On-Time-Delivery-Rate"
type input "0"
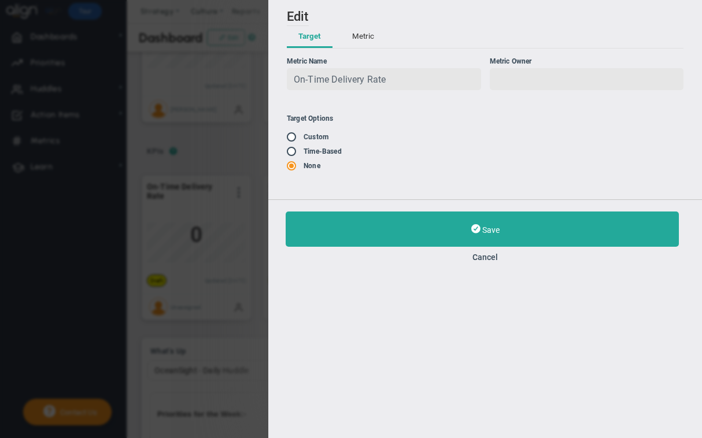
click at [366, 32] on button "Metric" at bounding box center [362, 37] width 45 height 22
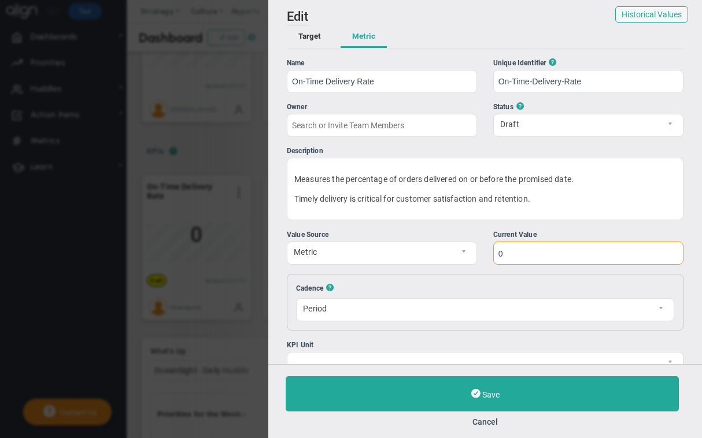
click at [527, 255] on input "0" at bounding box center [588, 253] width 190 height 23
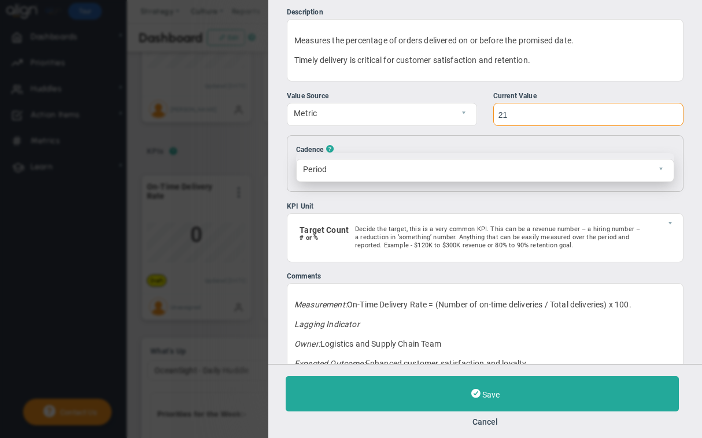
scroll to position [143, 0]
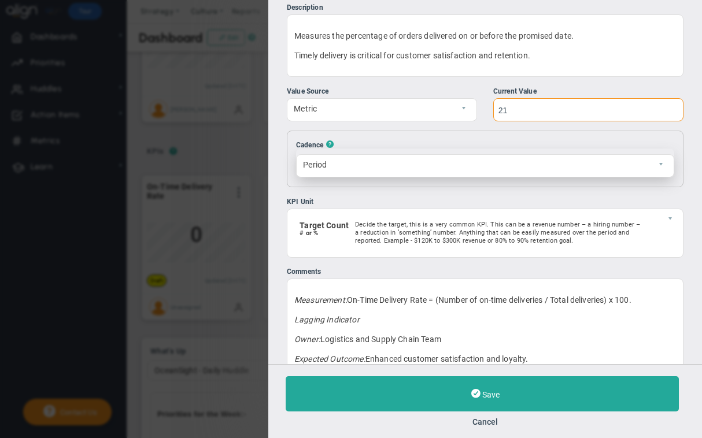
type input "21"
click at [529, 162] on span "Period" at bounding box center [474, 165] width 357 height 20
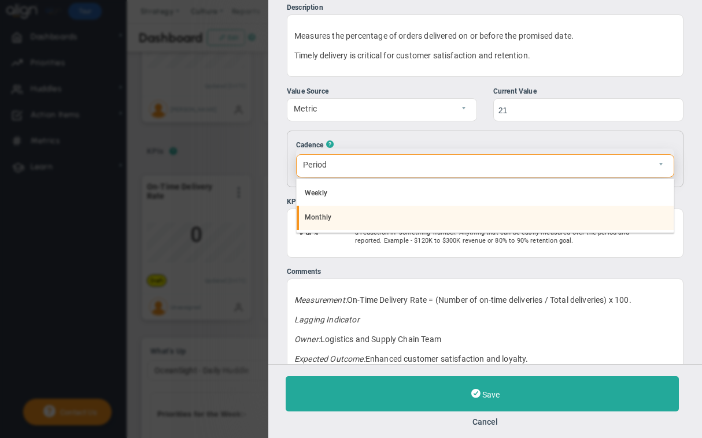
click at [407, 219] on li "Monthly" at bounding box center [484, 218] width 377 height 24
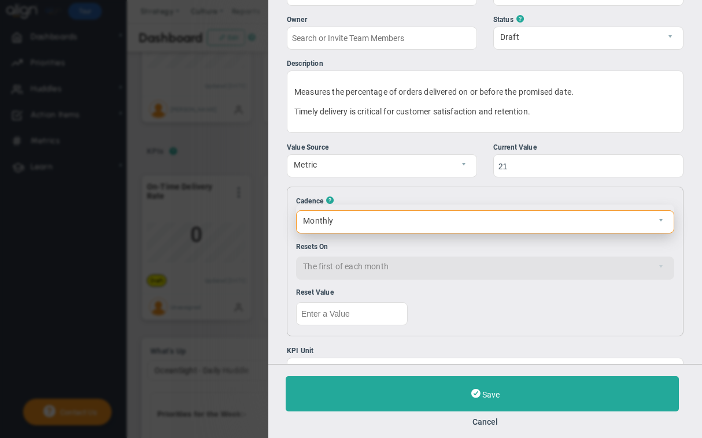
scroll to position [0, 0]
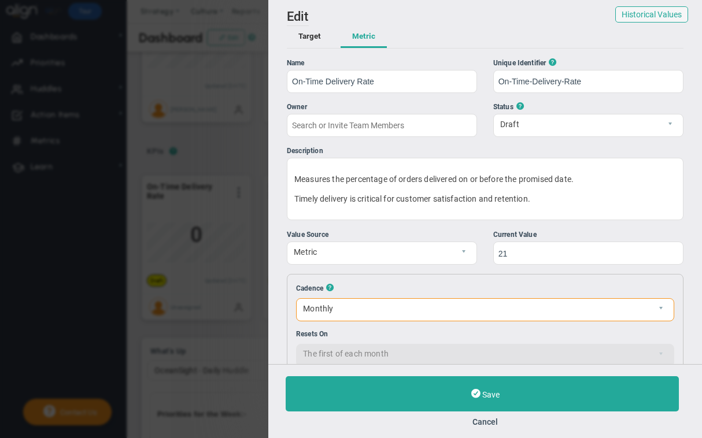
click at [311, 35] on button "Target" at bounding box center [310, 37] width 46 height 22
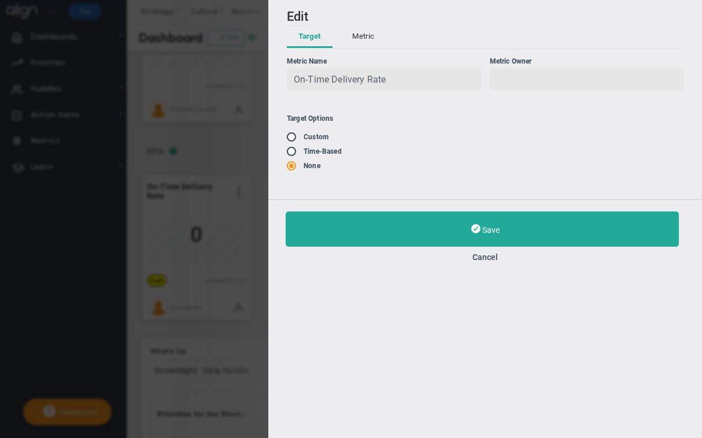
click at [385, 81] on span "On-Time Delivery Rate" at bounding box center [340, 79] width 92 height 11
click at [305, 150] on label "Time-Based" at bounding box center [322, 151] width 38 height 8
click at [288, 151] on span at bounding box center [293, 150] width 12 height 9
click at [291, 152] on input "radio" at bounding box center [296, 151] width 12 height 9
radio input "true"
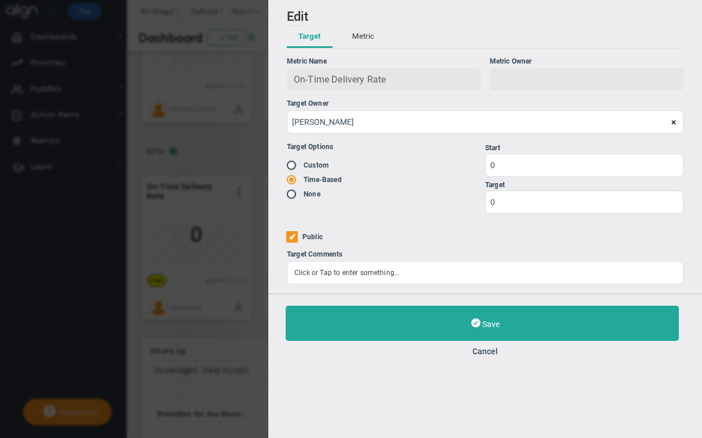
click at [292, 167] on input "radio" at bounding box center [296, 165] width 12 height 9
radio input "true"
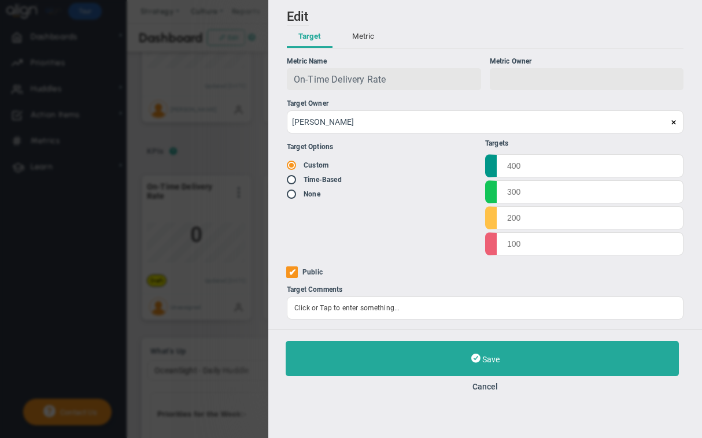
click at [292, 182] on input "radio" at bounding box center [296, 180] width 12 height 9
radio input "true"
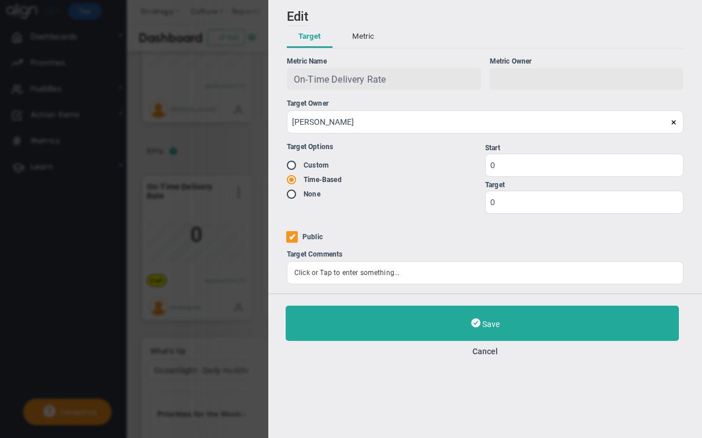
click at [294, 240] on input "Public" at bounding box center [292, 237] width 12 height 12
click at [294, 239] on input "Public" at bounding box center [292, 237] width 12 height 12
checkbox input "true"
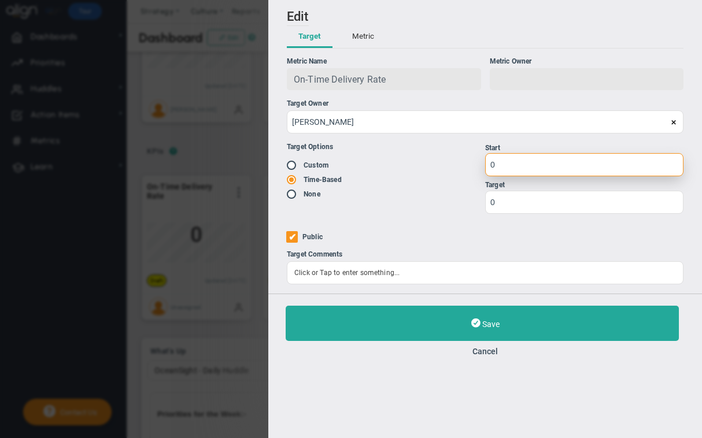
click at [529, 170] on input "0" at bounding box center [584, 164] width 198 height 23
type input "18"
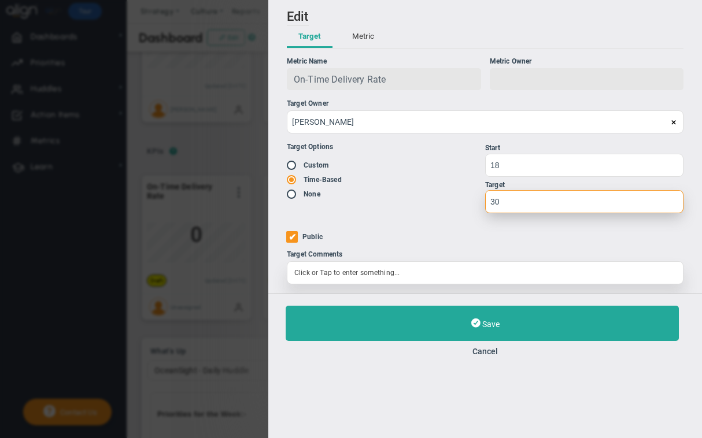
type input "30"
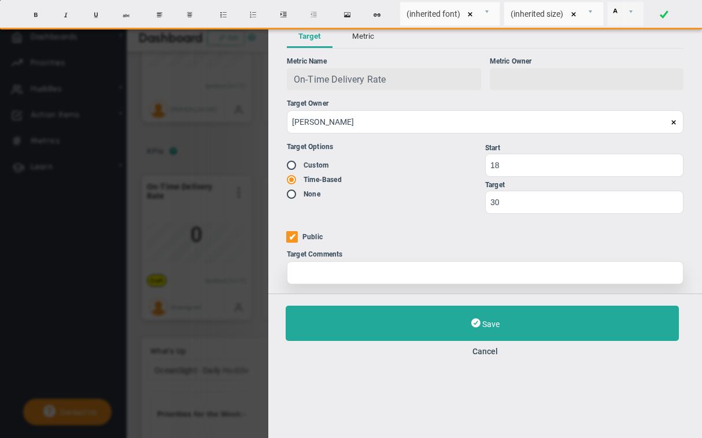
click at [379, 279] on div at bounding box center [485, 272] width 396 height 23
type input "12px"
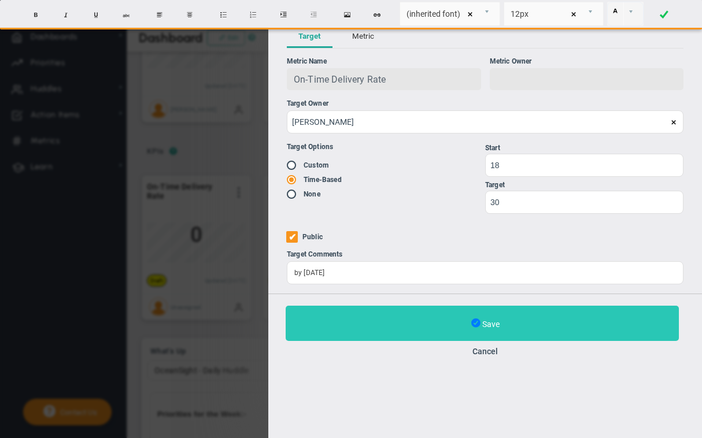
click at [472, 327] on span at bounding box center [475, 323] width 9 height 12
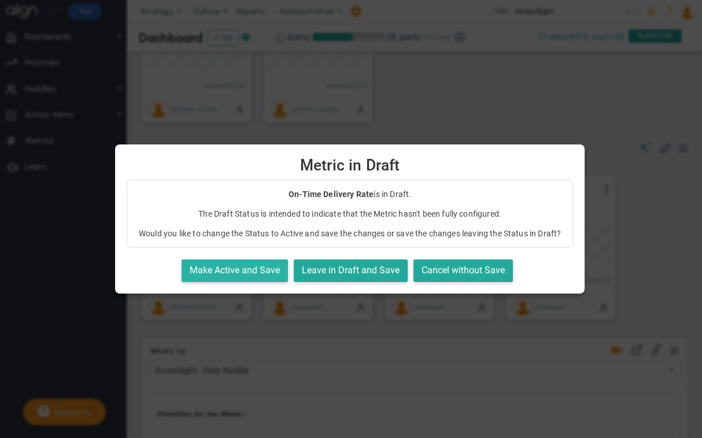
click at [249, 267] on button "Make Active and Save" at bounding box center [234, 270] width 106 height 23
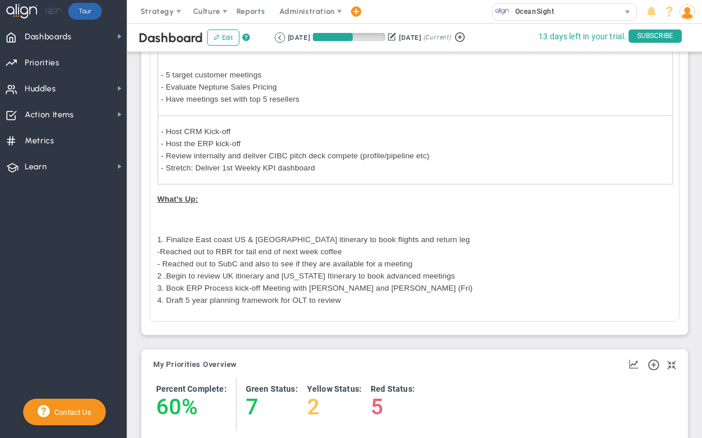
scroll to position [596, 0]
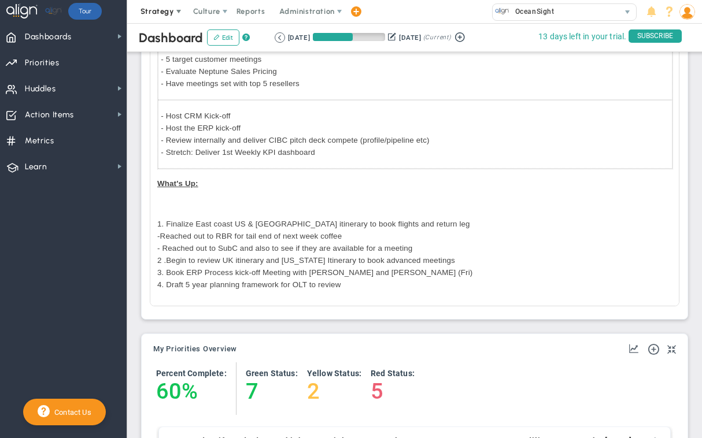
click at [159, 18] on span "Strategy" at bounding box center [158, 11] width 53 height 23
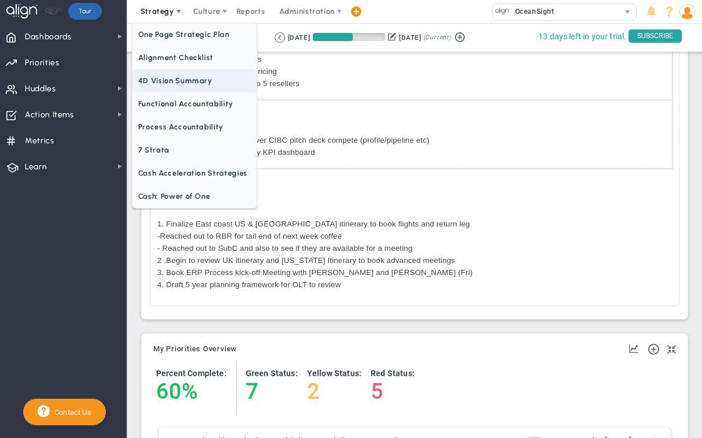
click at [184, 83] on span "4D Vision Summary" at bounding box center [194, 80] width 124 height 23
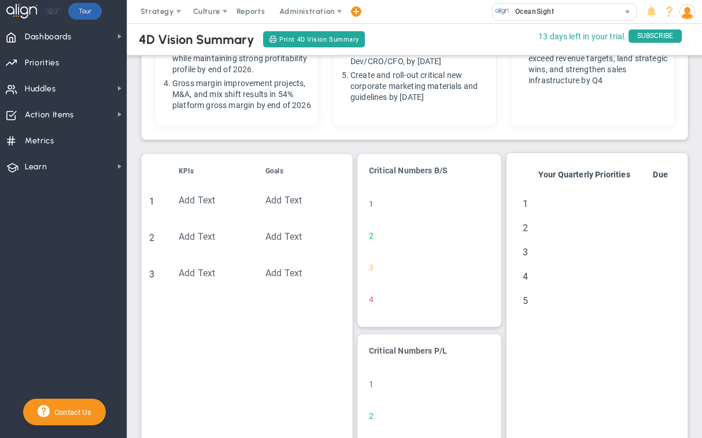
scroll to position [532, 0]
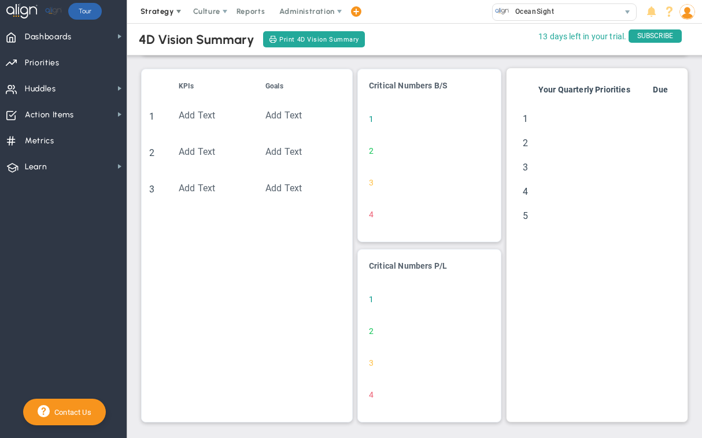
click at [169, 10] on span "Strategy" at bounding box center [157, 11] width 34 height 9
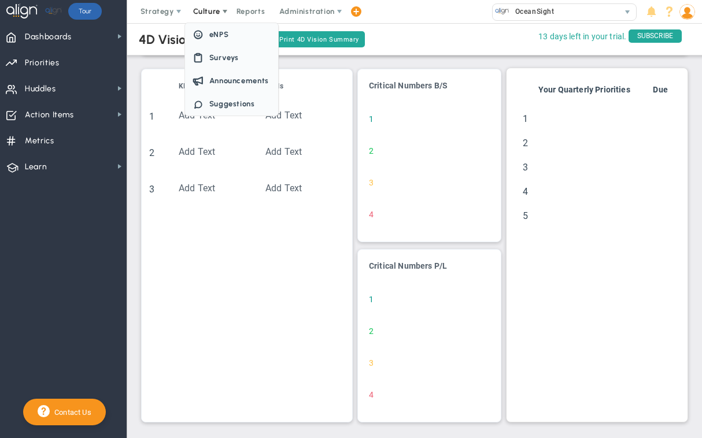
click at [220, 12] on span at bounding box center [224, 11] width 9 height 9
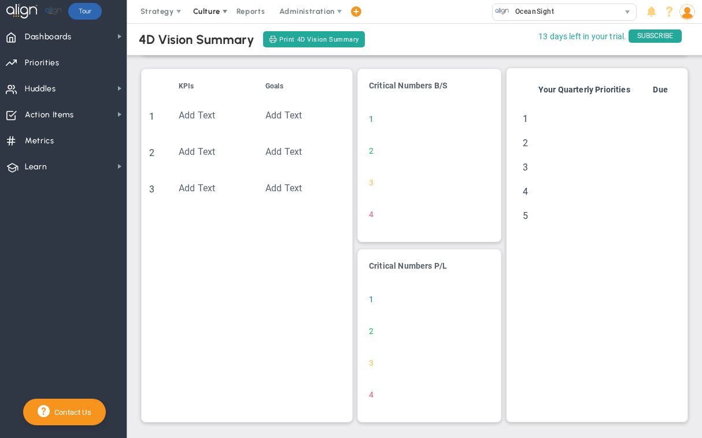
click at [220, 12] on span at bounding box center [224, 11] width 9 height 9
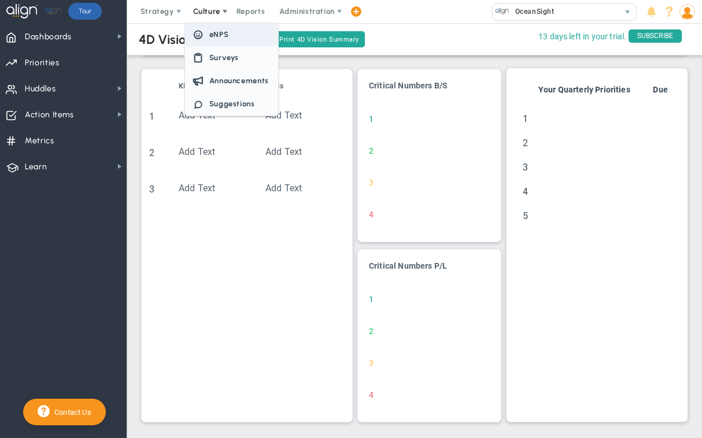
click at [227, 36] on span "eNPS" at bounding box center [219, 34] width 20 height 9
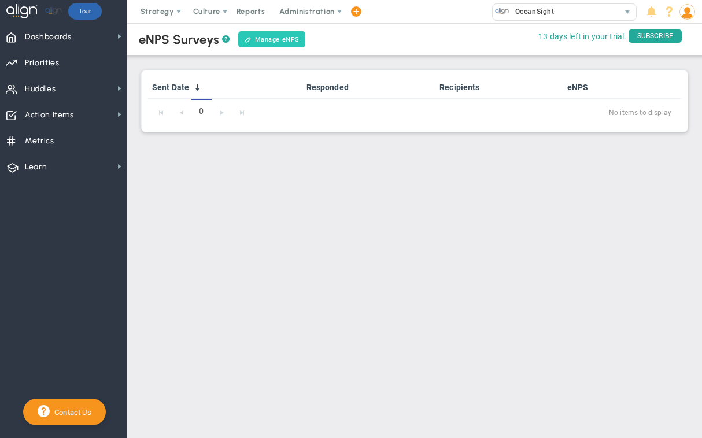
click at [288, 38] on link "Manage eNPS" at bounding box center [271, 39] width 67 height 16
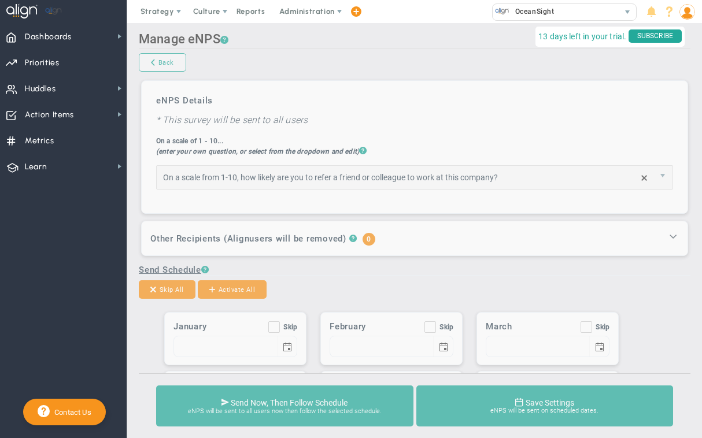
type input "How likely are you to refer a friend or colleague to work at this company?"
checkbox input "true"
type input "01/01"
checkbox input "true"
type input "02/01"
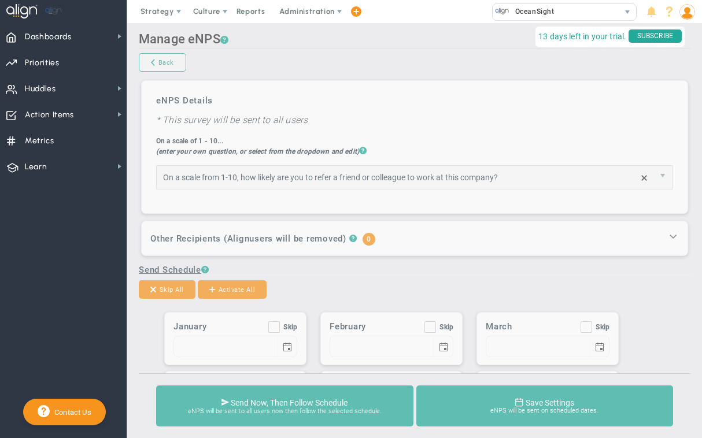
checkbox input "true"
type input "03/01"
checkbox input "true"
type input "04/01"
checkbox input "true"
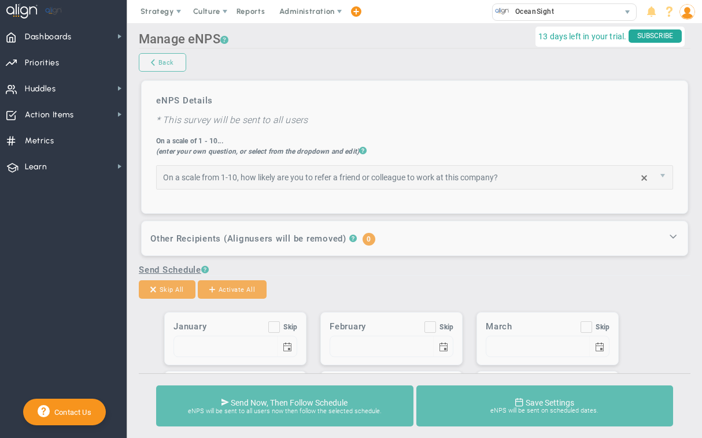
type input "05/01"
checkbox input "true"
type input "06/01"
checkbox input "true"
type input "07/01"
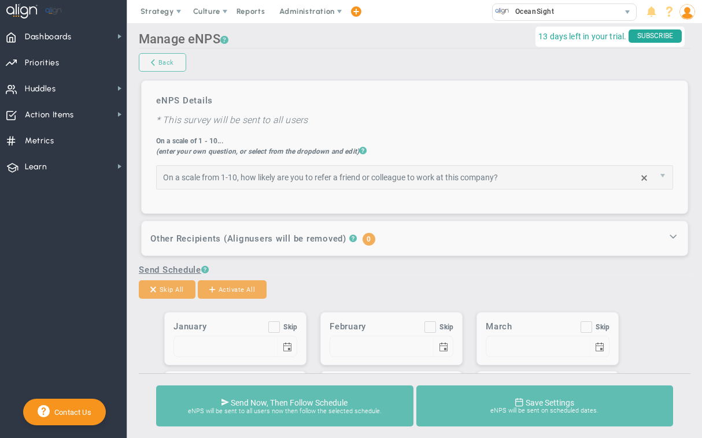
checkbox input "true"
type input "08/01"
checkbox input "true"
type input "09/01"
checkbox input "true"
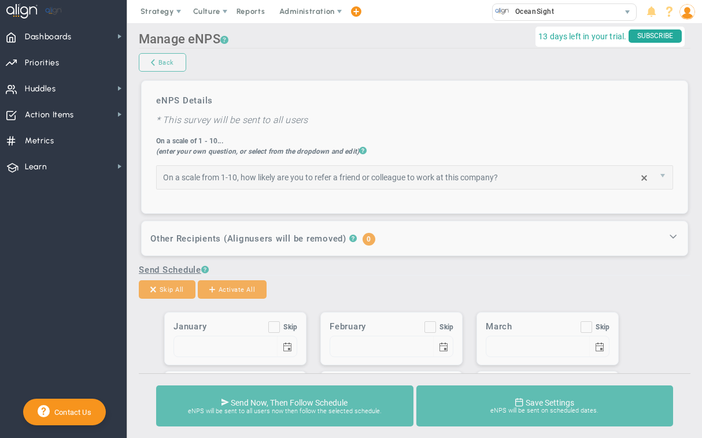
type input "10/01"
checkbox input "true"
type input "11/01"
checkbox input "true"
type input "12/01"
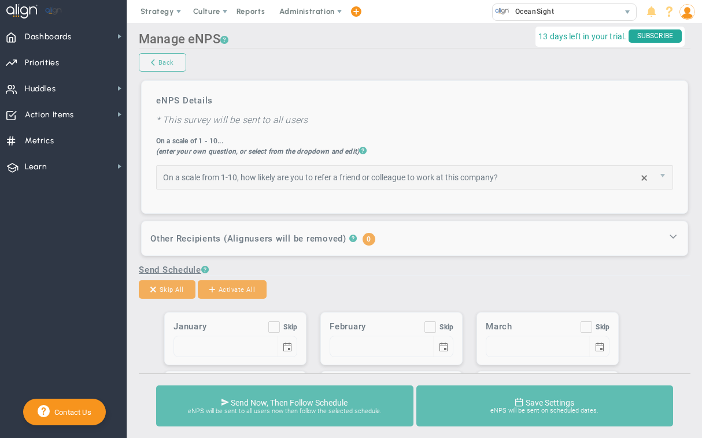
type input "10"
type input "2"
type input "5"
type input "8"
type input "Team eNPS Survey - please respond!"
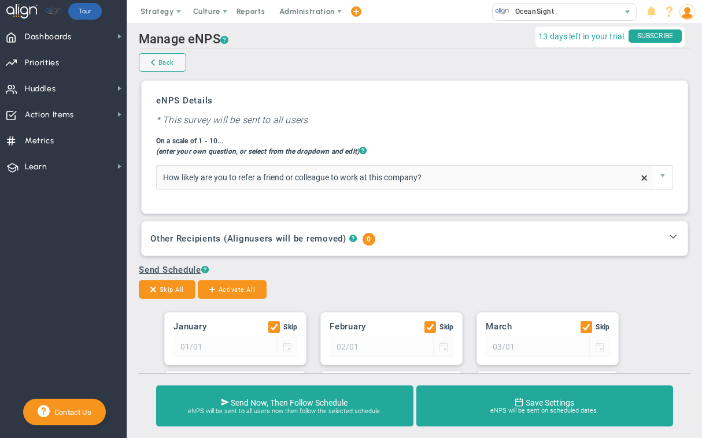
click at [231, 179] on input "How likely are you to refer a friend or colleague to work at this company?" at bounding box center [405, 177] width 496 height 23
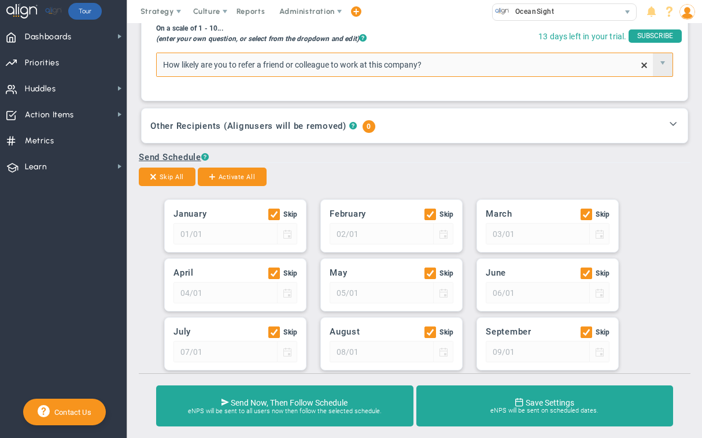
scroll to position [175, 0]
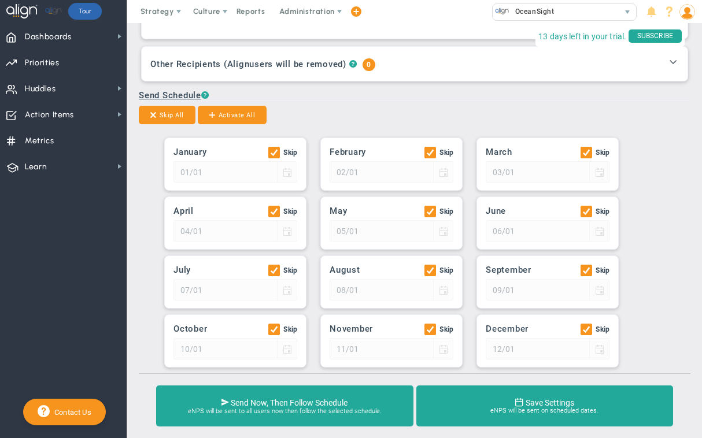
type input "How likely are you to refer a friend or colleague to work at this company?"
click at [271, 153] on input "Skip" at bounding box center [275, 155] width 8 height 12
click at [172, 115] on button "Skip All" at bounding box center [167, 115] width 57 height 18
checkbox input "true"
click at [159, 106] on button "Skip All" at bounding box center [167, 115] width 57 height 18
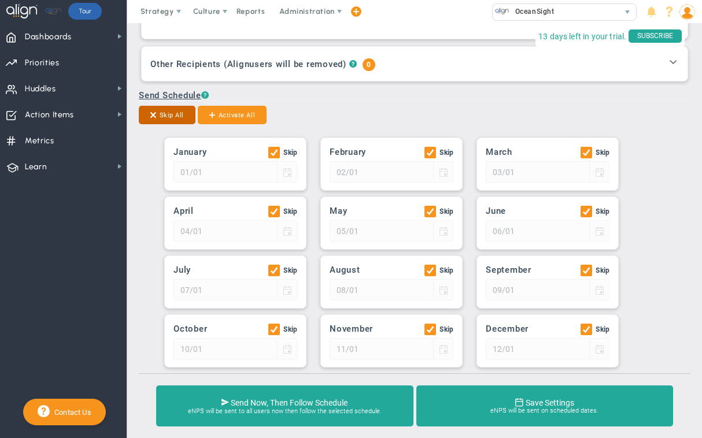
click at [151, 113] on span at bounding box center [153, 115] width 6 height 10
click at [271, 270] on input "Skip" at bounding box center [275, 273] width 8 height 12
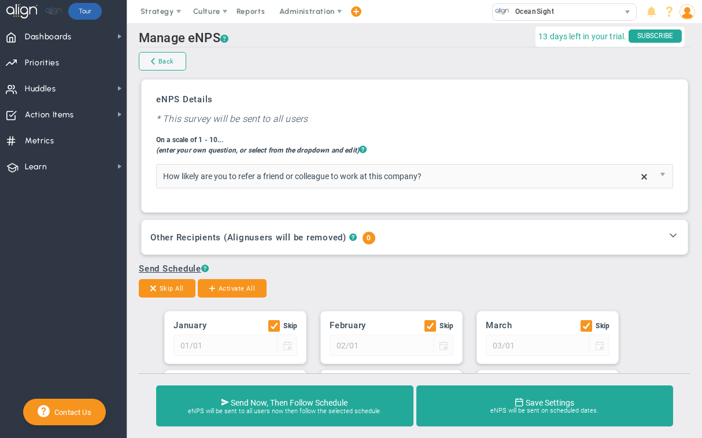
scroll to position [0, 0]
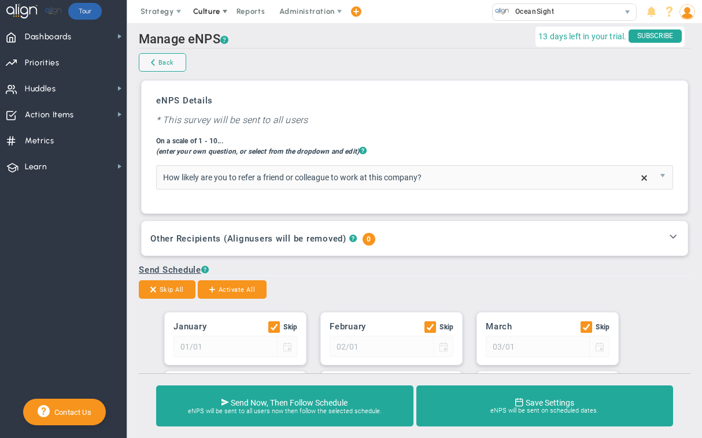
click at [210, 9] on span "Culture" at bounding box center [206, 11] width 27 height 9
click at [170, 286] on button "Skip All" at bounding box center [167, 289] width 57 height 18
checkbox input "true"
click at [200, 13] on span "Culture" at bounding box center [206, 11] width 27 height 9
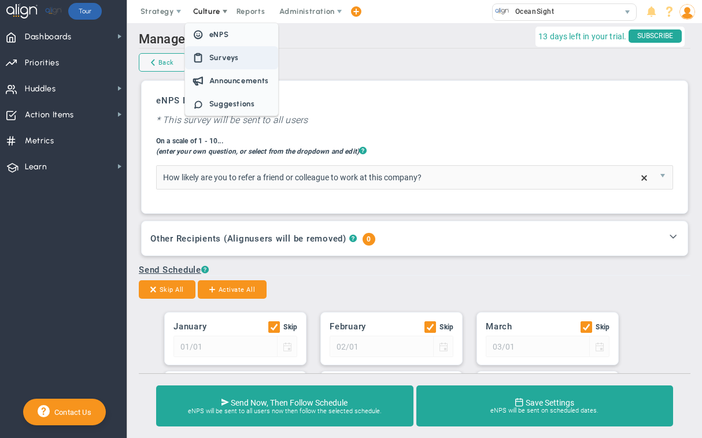
click at [222, 60] on span "Surveys" at bounding box center [224, 57] width 30 height 9
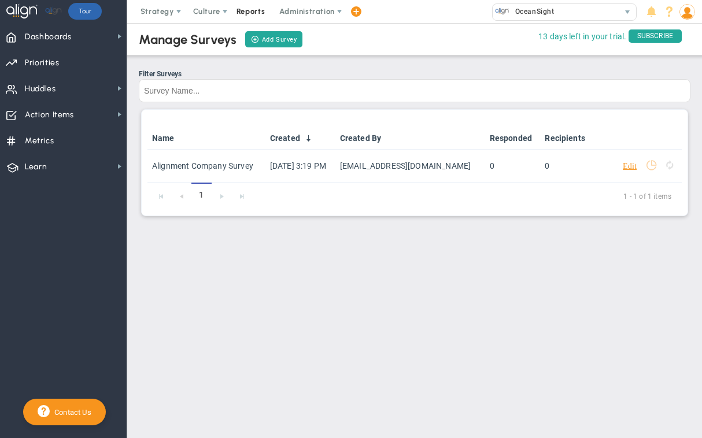
click at [254, 8] on span "Reports" at bounding box center [251, 11] width 40 height 23
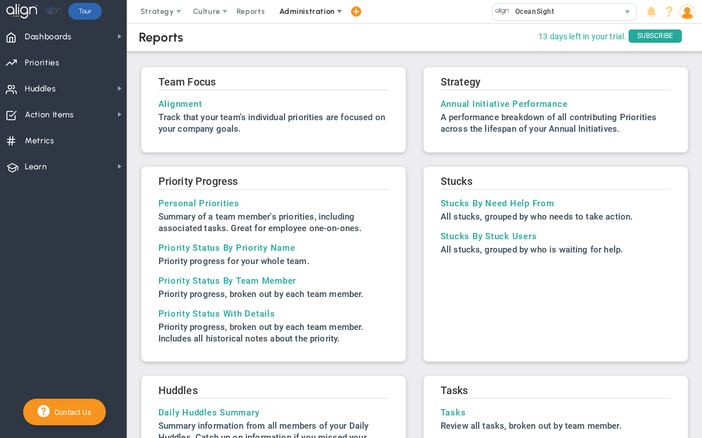
click at [328, 9] on span "Administration" at bounding box center [306, 11] width 55 height 9
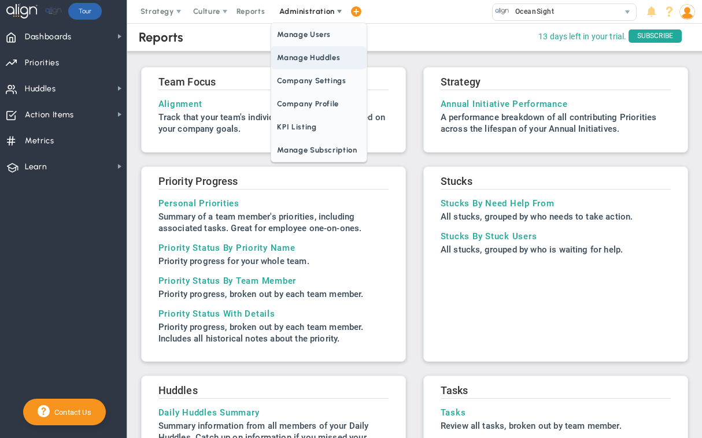
click at [320, 57] on span "Manage Huddles" at bounding box center [318, 57] width 95 height 23
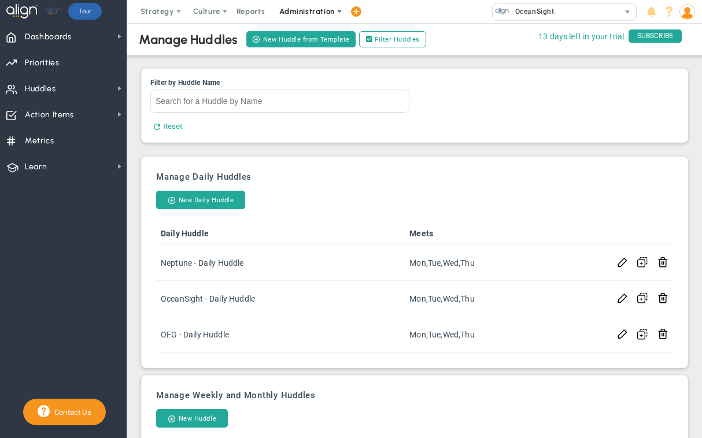
click at [305, 12] on span "Administration" at bounding box center [306, 11] width 55 height 9
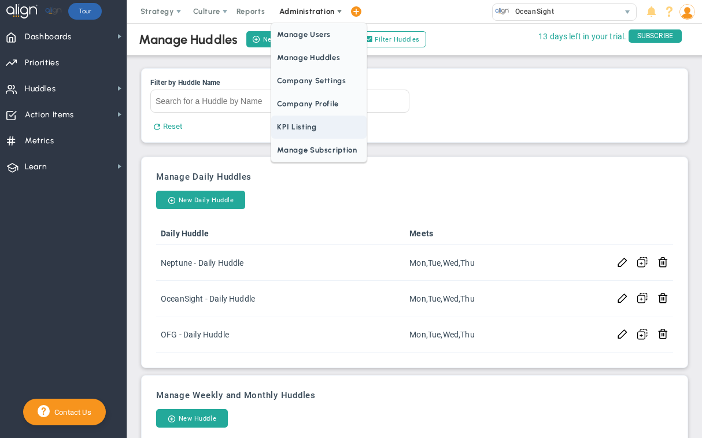
click at [316, 131] on span "KPI Listing" at bounding box center [318, 127] width 95 height 23
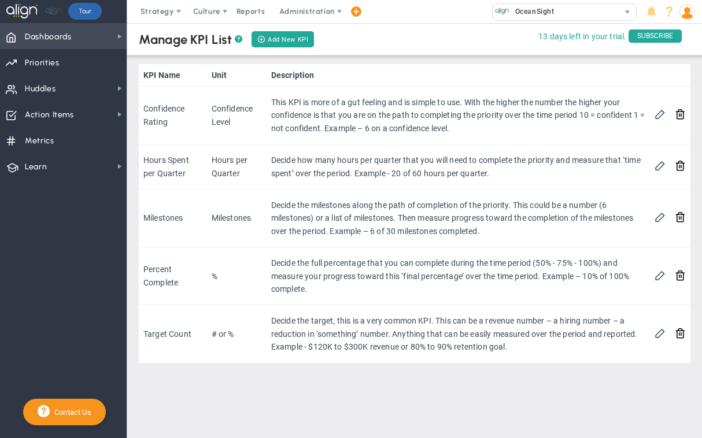
click at [76, 36] on span "Dashboards Dashboards" at bounding box center [63, 36] width 127 height 26
click at [84, 244] on nav "Dashboards Dashboards My Dashboard Company Dashboard" at bounding box center [63, 230] width 127 height 415
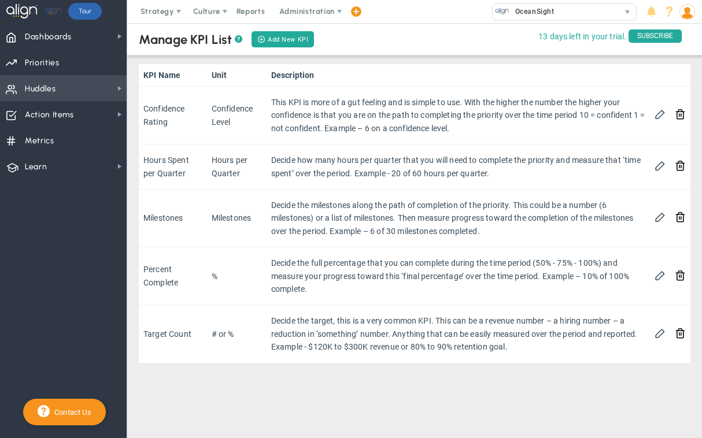
click at [65, 94] on span "Huddles Huddles" at bounding box center [63, 88] width 127 height 26
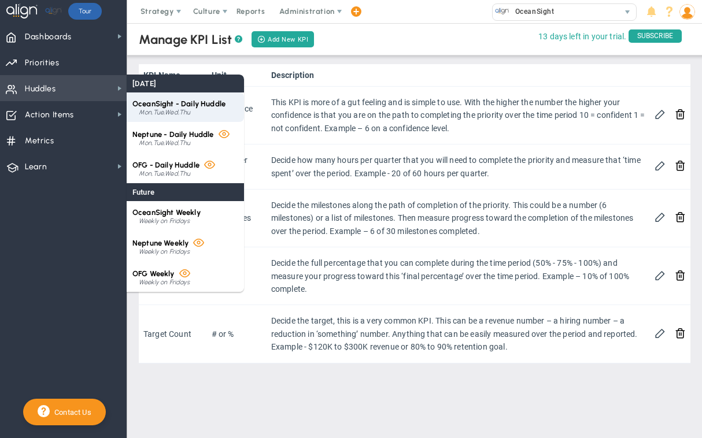
click at [157, 104] on span "OceanSight - Daily Huddle" at bounding box center [178, 103] width 93 height 9
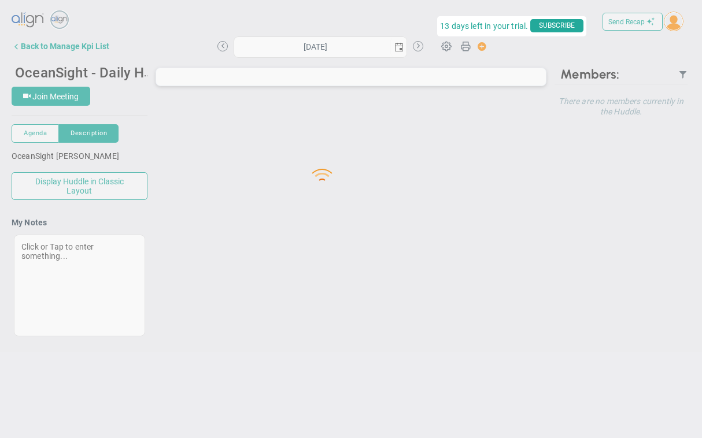
type input "[DATE]"
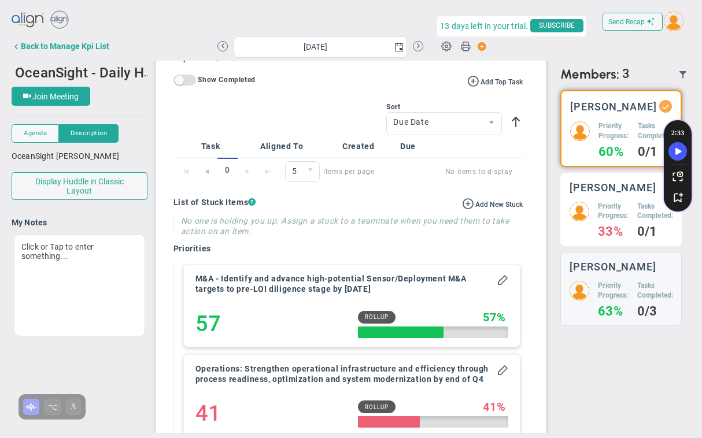
click at [614, 221] on h5 "Priority Progress:" at bounding box center [613, 212] width 30 height 20
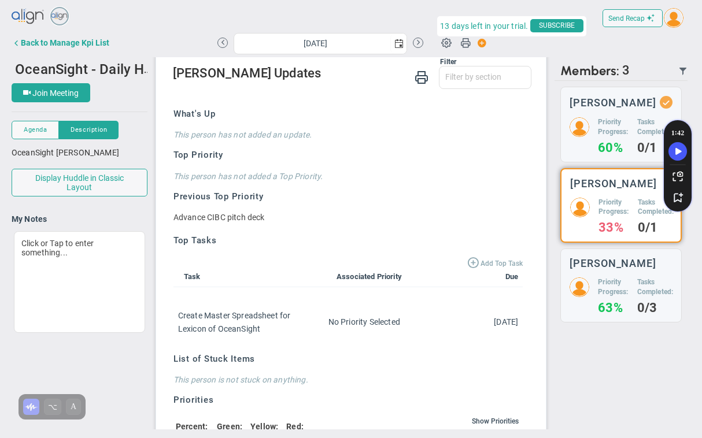
click at [475, 259] on span at bounding box center [473, 262] width 12 height 12
click at [474, 261] on span at bounding box center [473, 262] width 12 height 12
click at [498, 262] on span "Add Top Task" at bounding box center [501, 263] width 42 height 8
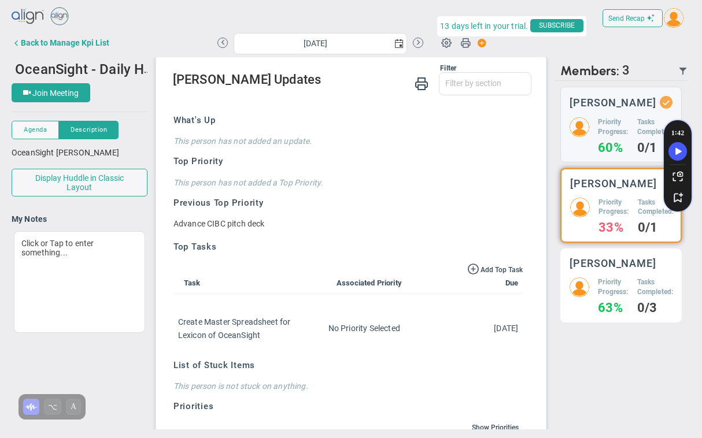
click at [622, 280] on div "[PERSON_NAME] Priority Progress: 63% Tasks Completed: 0/3" at bounding box center [620, 285] width 121 height 74
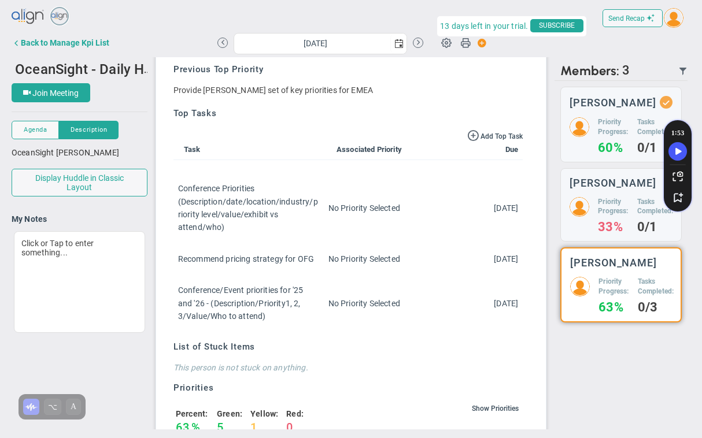
scroll to position [223, 0]
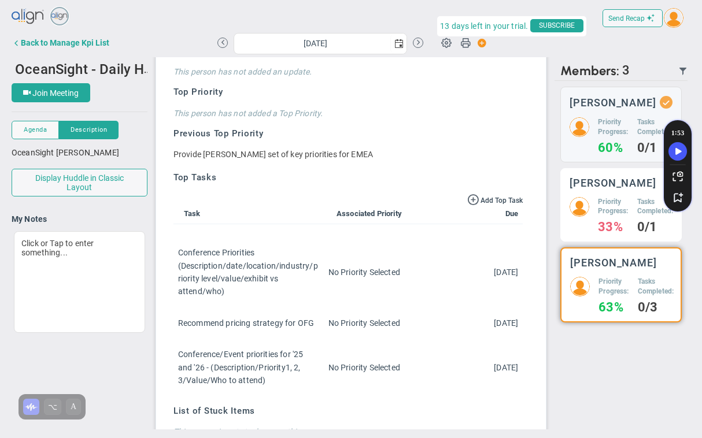
click at [603, 188] on h3 "[PERSON_NAME]" at bounding box center [612, 182] width 87 height 11
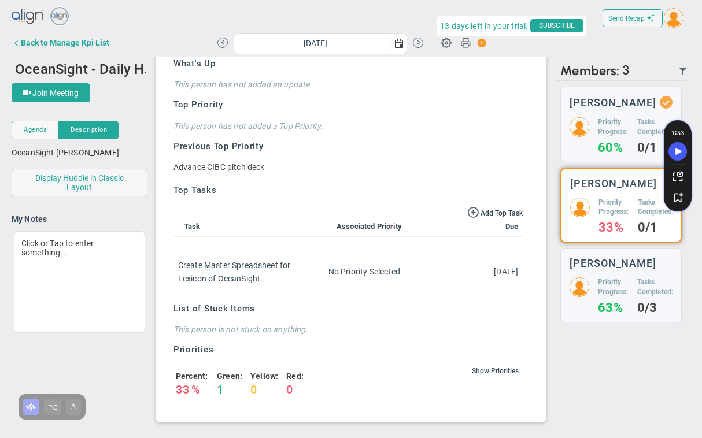
scroll to position [95, 0]
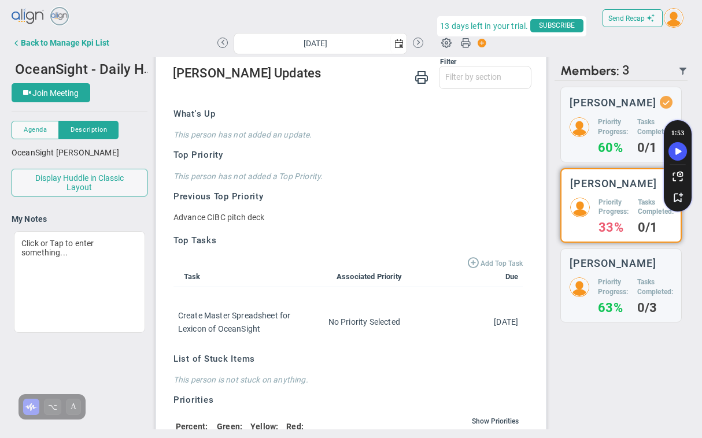
click at [476, 259] on span at bounding box center [473, 262] width 12 height 12
click at [495, 264] on span "Add Top Task" at bounding box center [501, 263] width 42 height 8
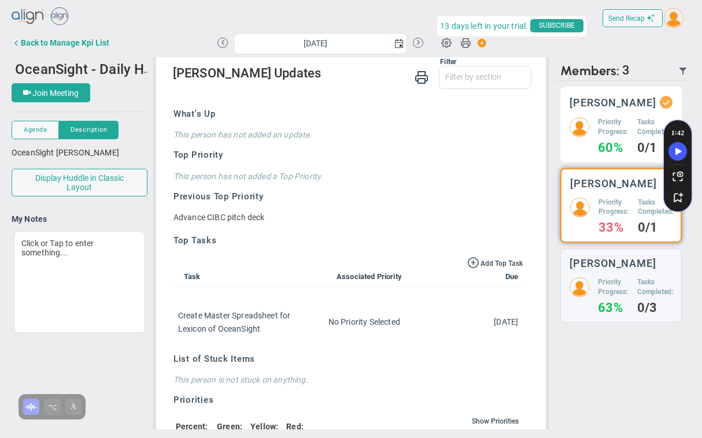
click at [641, 107] on h3 "[PERSON_NAME]" at bounding box center [612, 102] width 87 height 11
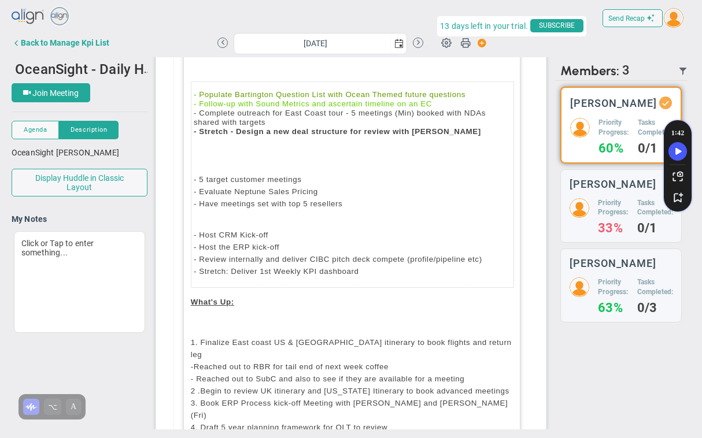
scroll to position [190, 0]
click at [395, 388] on p "1. Finalize East coast US & [GEOGRAPHIC_DATA] itinerary to book flights and ret…" at bounding box center [352, 383] width 322 height 97
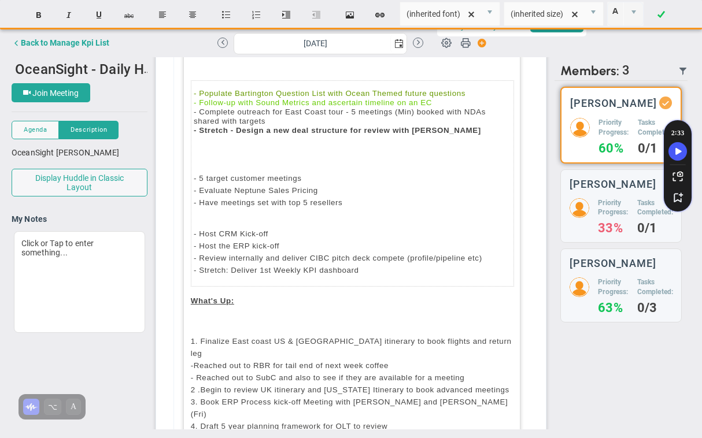
type input "Arial"
type input "10pt"
click at [395, 397] on div "Priorities for the Week:- ﻿ - Populate Bartington Question List with Ocean Them…" at bounding box center [351, 236] width 337 height 424
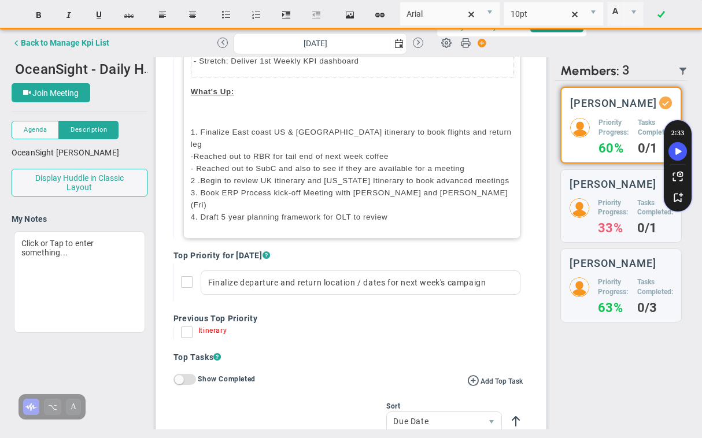
scroll to position [395, 0]
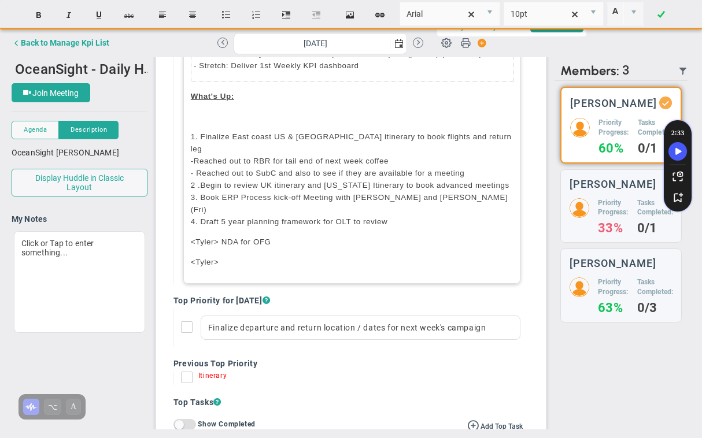
click at [231, 238] on span "<Tyler> NDA for OFG" at bounding box center [231, 242] width 80 height 9
click at [248, 256] on p "<[PERSON_NAME]>﻿" at bounding box center [352, 262] width 322 height 12
click at [418, 40] on button at bounding box center [418, 43] width 10 height 10
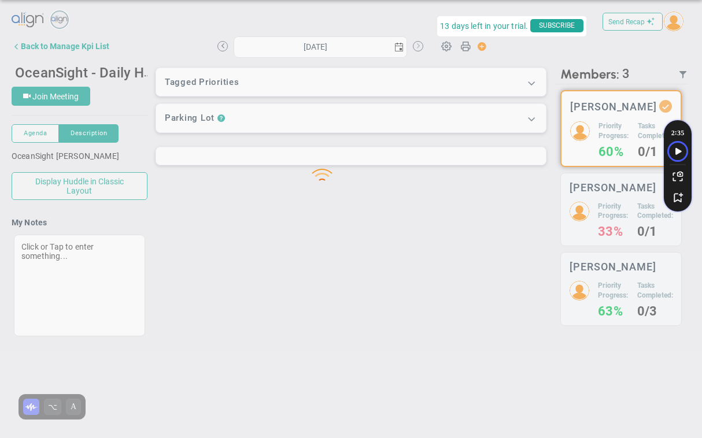
click at [418, 40] on div at bounding box center [351, 169] width 702 height 366
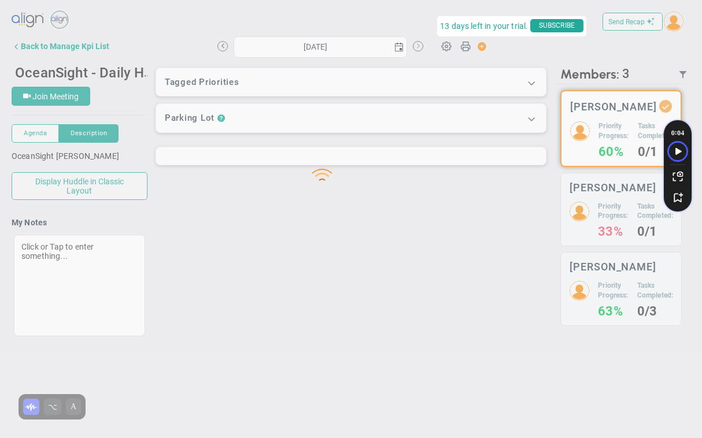
click at [418, 40] on div at bounding box center [351, 169] width 702 height 366
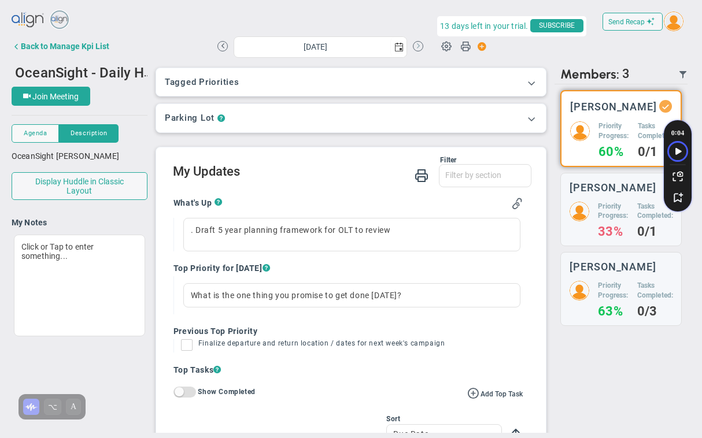
click at [418, 50] on button at bounding box center [418, 46] width 10 height 10
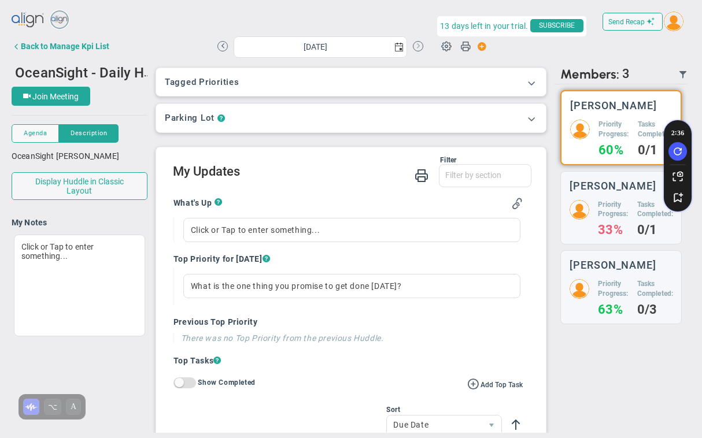
click at [417, 42] on button at bounding box center [418, 46] width 10 height 10
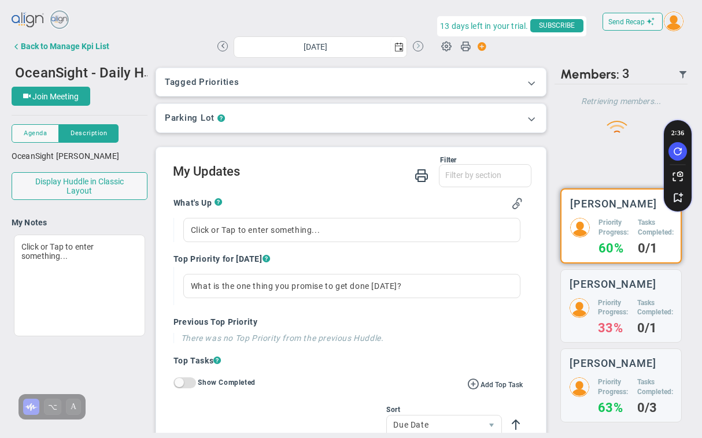
click at [419, 44] on button at bounding box center [418, 46] width 10 height 10
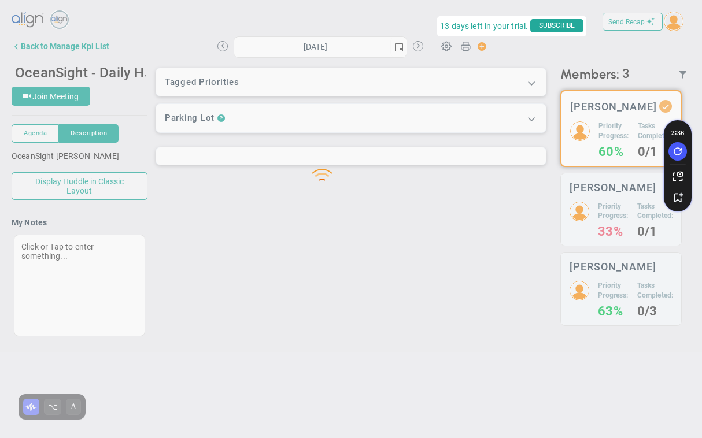
type input "[DATE]"
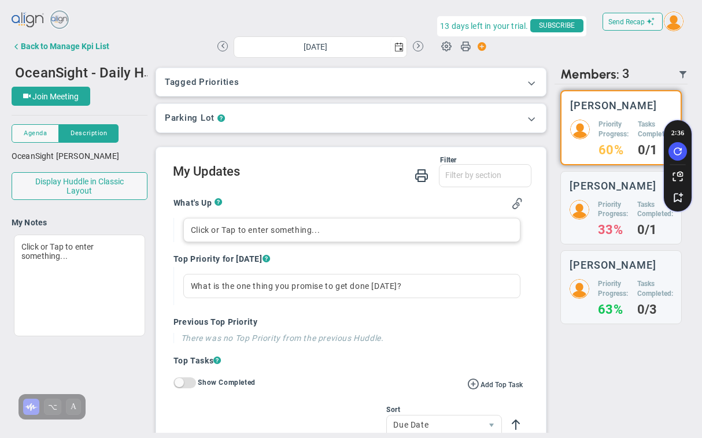
click at [229, 226] on div "Click or Tap to enter something..." at bounding box center [351, 230] width 337 height 24
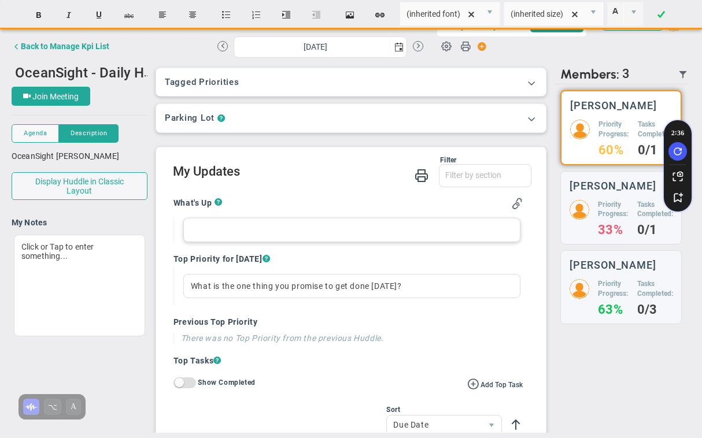
paste div
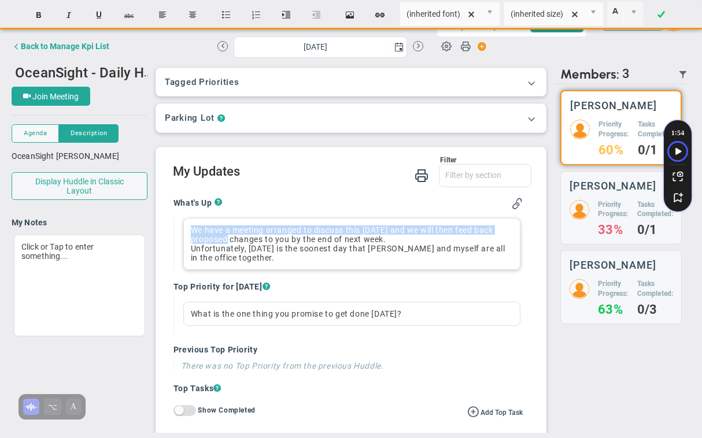
drag, startPoint x: 191, startPoint y: 231, endPoint x: 216, endPoint y: 238, distance: 25.8
click at [216, 238] on span "We have a meeting arranged to discuss this [DATE] and we will then feed back pr…" at bounding box center [342, 234] width 302 height 18
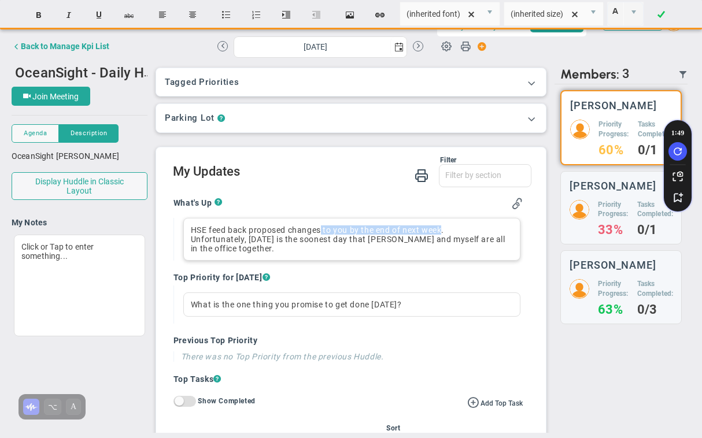
drag, startPoint x: 321, startPoint y: 228, endPoint x: 444, endPoint y: 233, distance: 123.2
click at [444, 233] on span "HSE feed back proposed changes to you by the end of next week." at bounding box center [317, 229] width 253 height 9
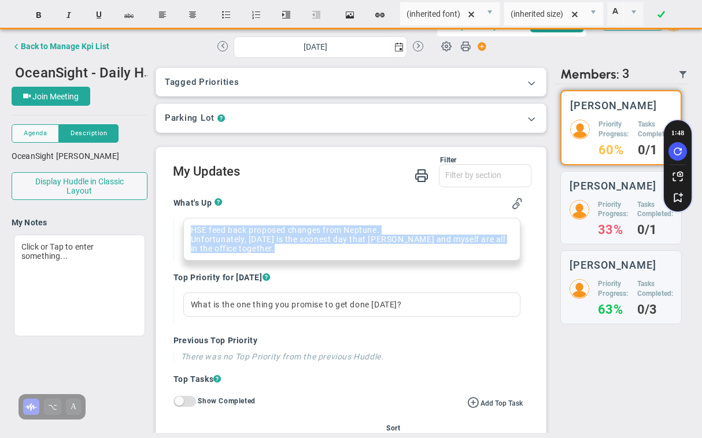
drag, startPoint x: 273, startPoint y: 249, endPoint x: 182, endPoint y: 233, distance: 92.6
click at [182, 233] on div "HSE feed back proposed changes from Neptune. Unfortunately, [DATE] is the soone…" at bounding box center [347, 239] width 349 height 43
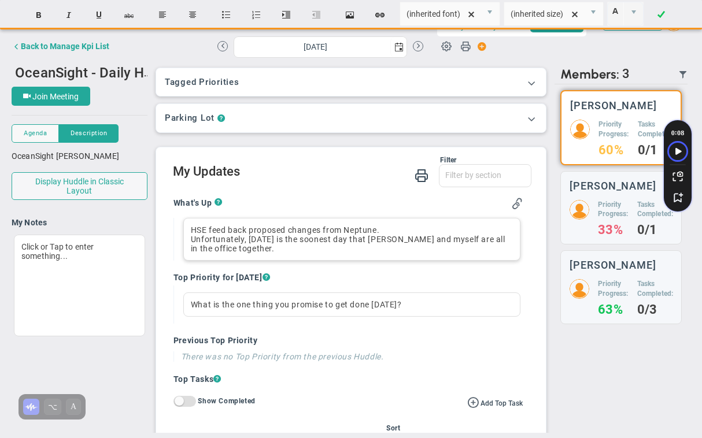
click at [189, 240] on div "HSE feed back proposed changes from Neptune. Unfortunately, [DATE] is the soone…" at bounding box center [351, 239] width 337 height 43
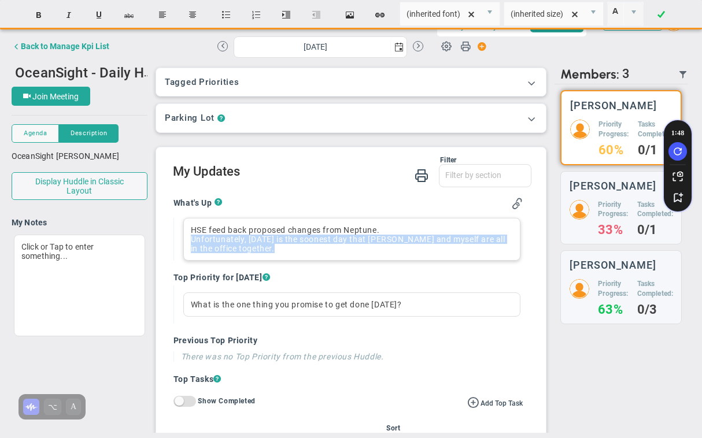
drag, startPoint x: 189, startPoint y: 240, endPoint x: 279, endPoint y: 252, distance: 90.3
click at [279, 252] on div "HSE feed back proposed changes from Neptune. Unfortunately, [DATE] is the soone…" at bounding box center [351, 239] width 337 height 43
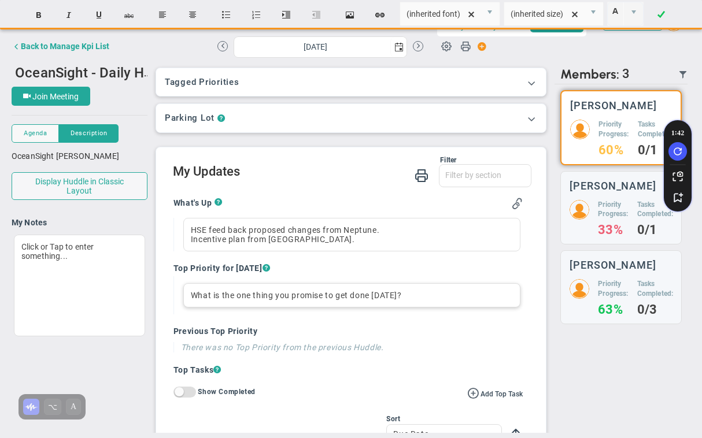
click at [302, 299] on div "What is the one thing you promise to get done [DATE]?" at bounding box center [351, 295] width 337 height 24
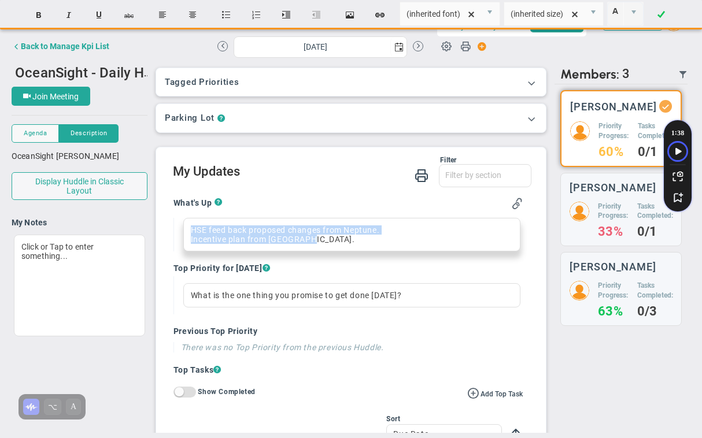
drag, startPoint x: 313, startPoint y: 240, endPoint x: 176, endPoint y: 228, distance: 137.5
click at [176, 228] on div "HSE feed back proposed changes from Neptune. ﻿Incentive plan from Neptune." at bounding box center [347, 235] width 349 height 34
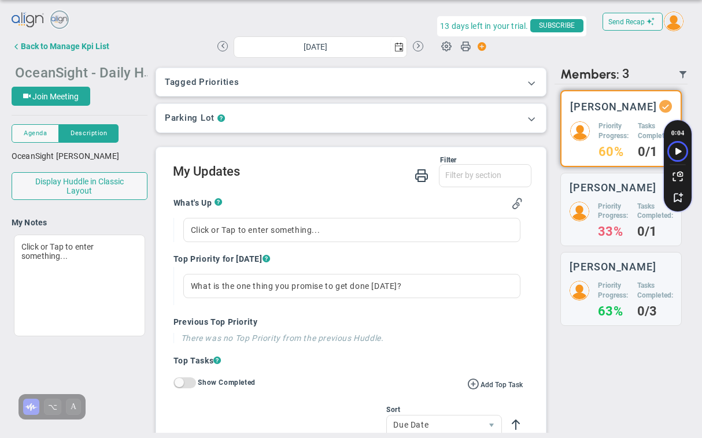
click at [132, 72] on span "OceanSight - Daily Huddle" at bounding box center [97, 72] width 164 height 18
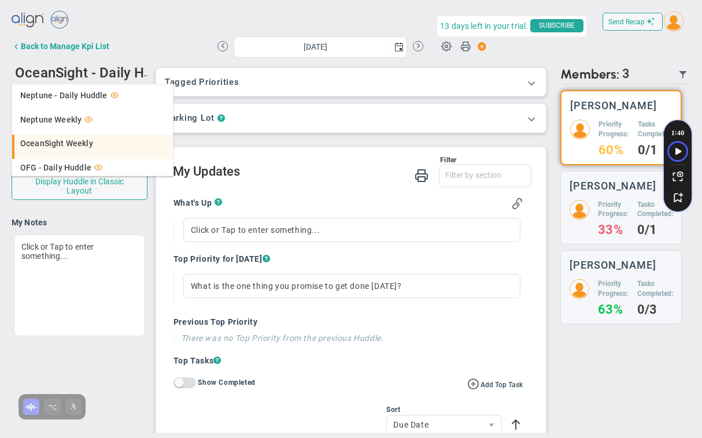
click at [91, 144] on span "OceanSight Weekly" at bounding box center [56, 143] width 73 height 8
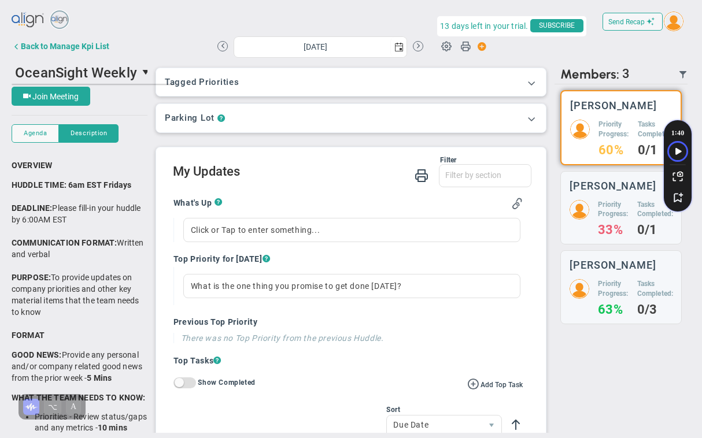
scroll to position [10, 0]
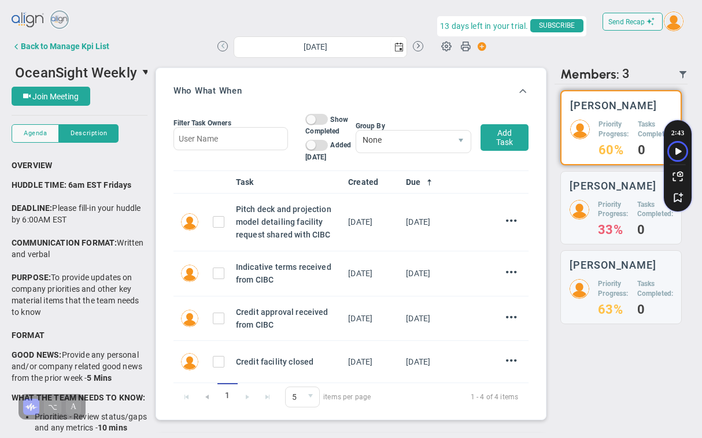
click at [224, 47] on button at bounding box center [222, 46] width 10 height 10
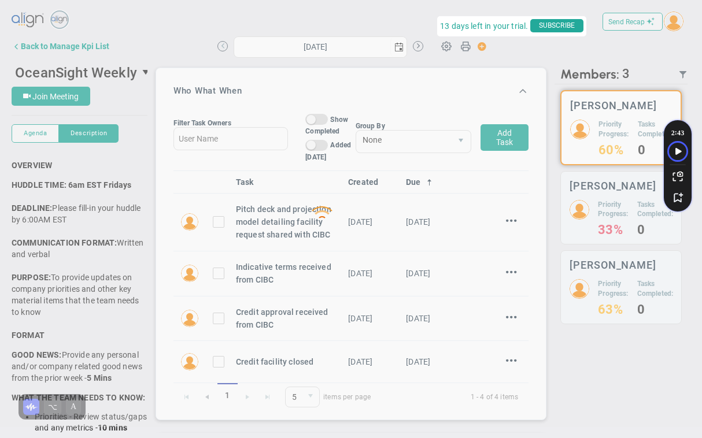
type input "[DATE]"
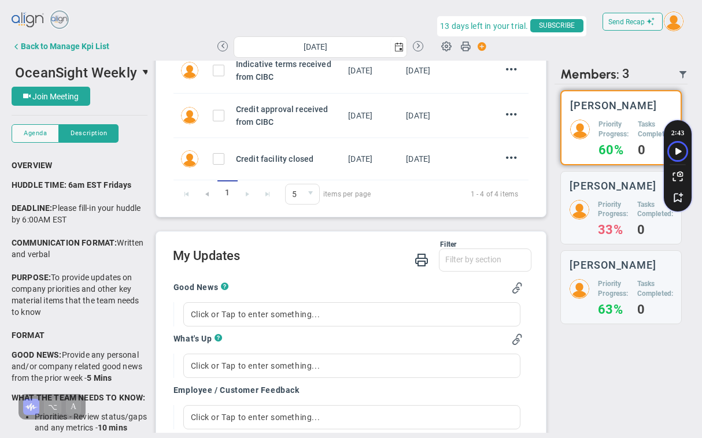
scroll to position [298, 0]
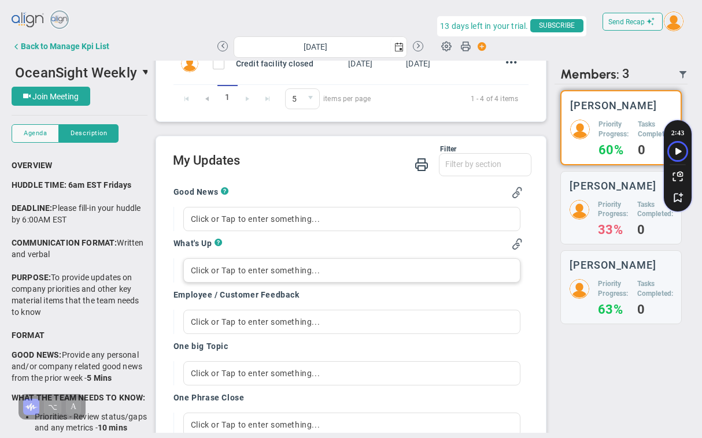
click at [230, 270] on div "Click or Tap to enter something..." at bounding box center [351, 270] width 337 height 24
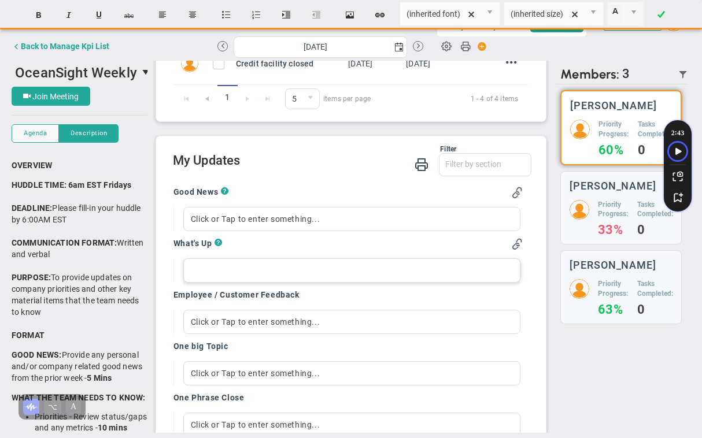
paste div
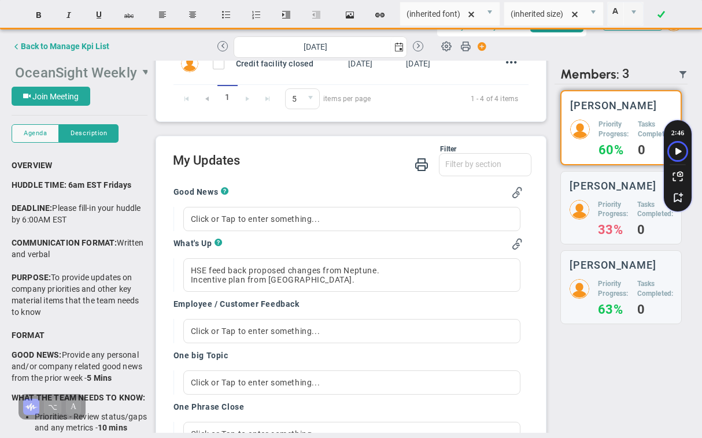
click at [121, 73] on span "OceanSight Weekly" at bounding box center [76, 73] width 122 height 16
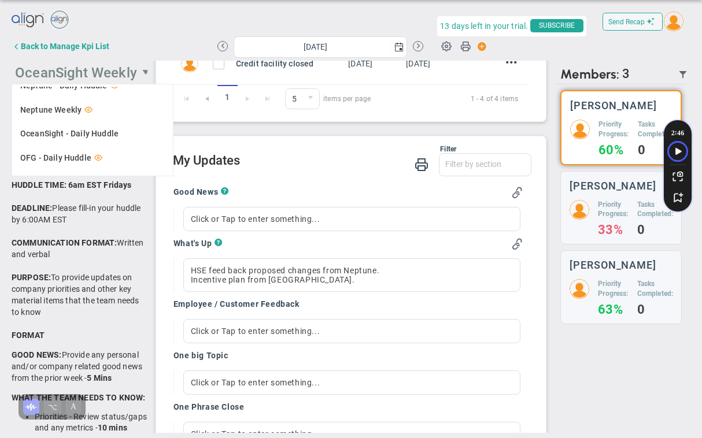
scroll to position [0, 0]
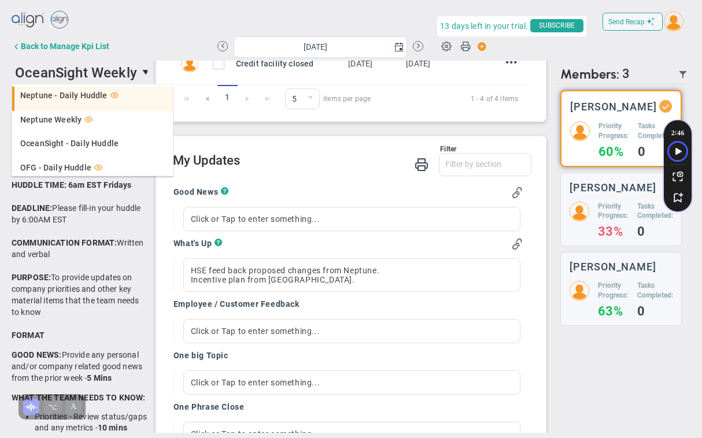
click at [88, 99] on span "Neptune - Daily Huddle" at bounding box center [63, 95] width 87 height 8
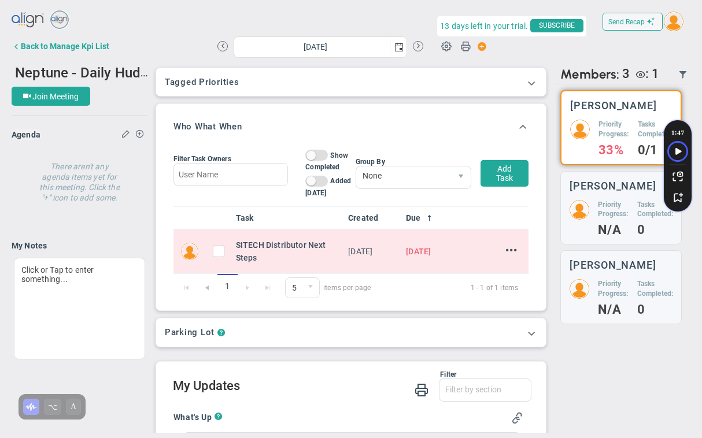
click at [219, 251] on input "checkbox" at bounding box center [222, 254] width 12 height 12
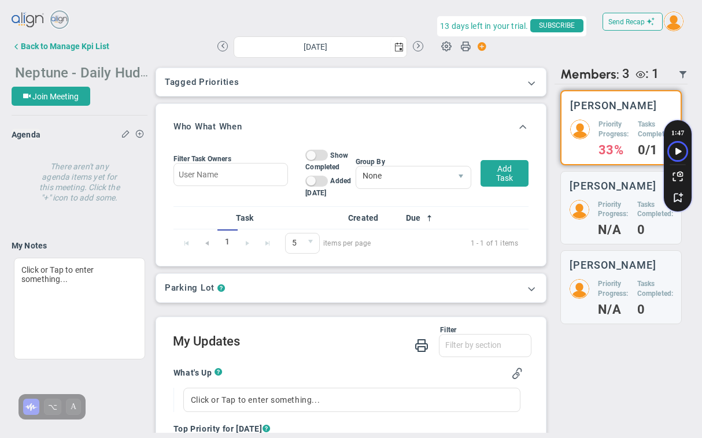
click at [118, 77] on span "Neptune - Daily Huddle" at bounding box center [87, 72] width 145 height 18
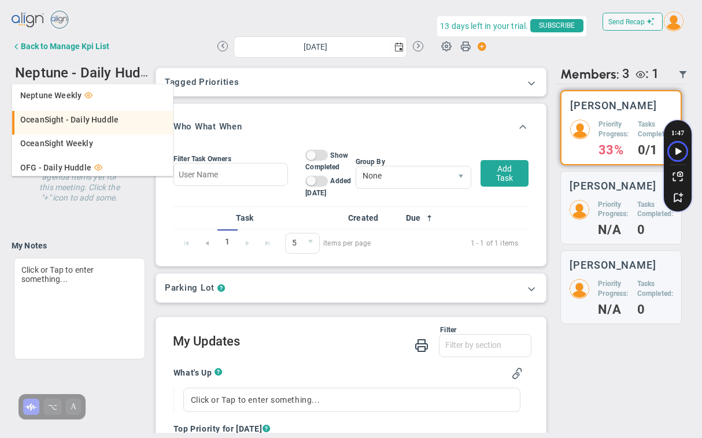
click at [86, 120] on span "OceanSight - Daily Huddle" at bounding box center [69, 120] width 98 height 8
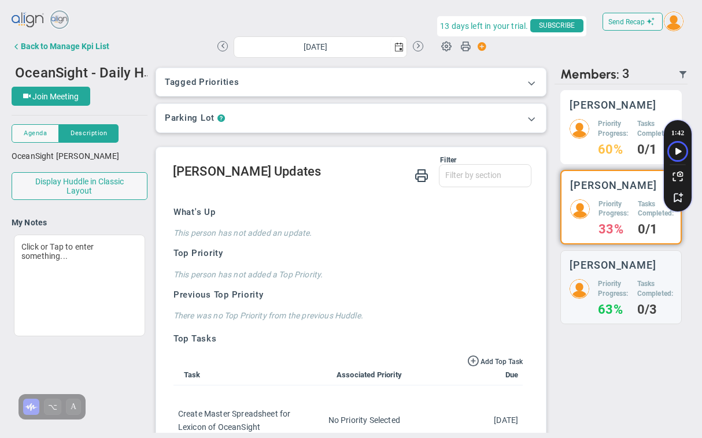
click at [603, 127] on h5 "Priority Progress:" at bounding box center [613, 129] width 30 height 20
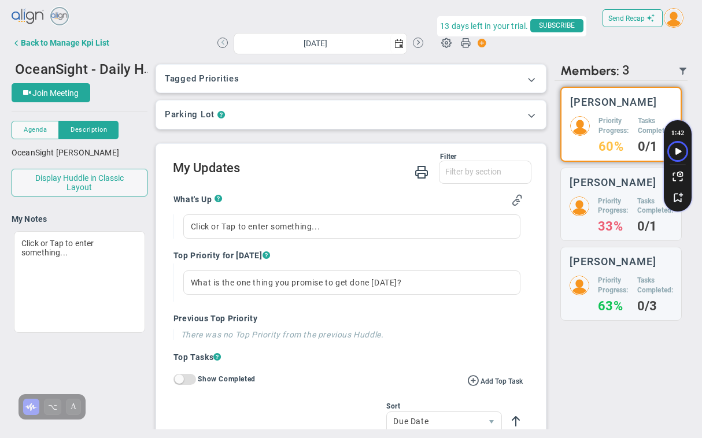
click at [223, 44] on button at bounding box center [222, 43] width 10 height 10
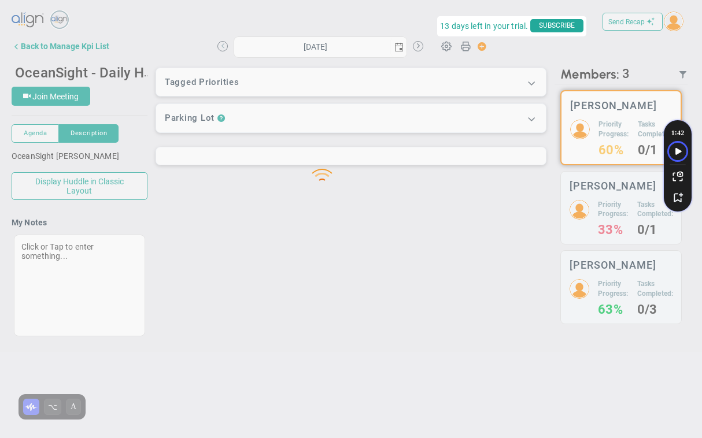
click at [223, 44] on div at bounding box center [351, 169] width 702 height 366
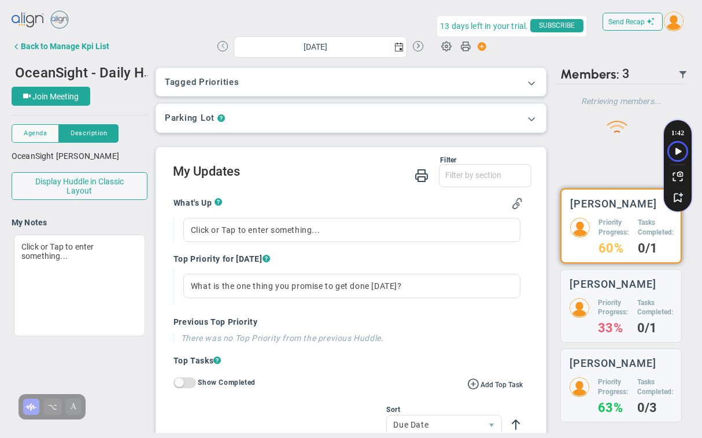
click at [223, 44] on button at bounding box center [222, 46] width 10 height 10
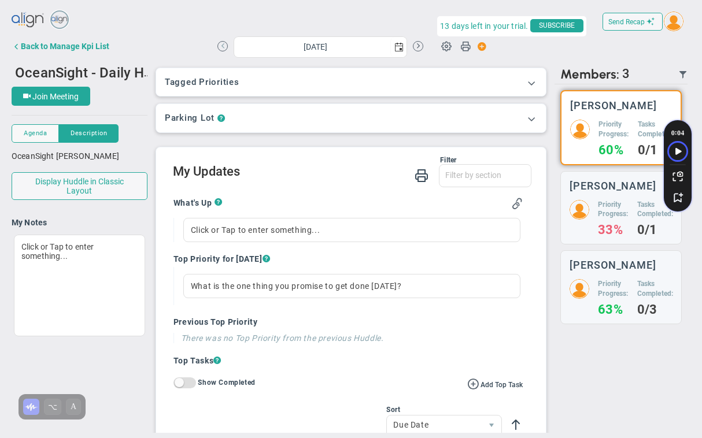
click at [223, 44] on button at bounding box center [222, 46] width 10 height 10
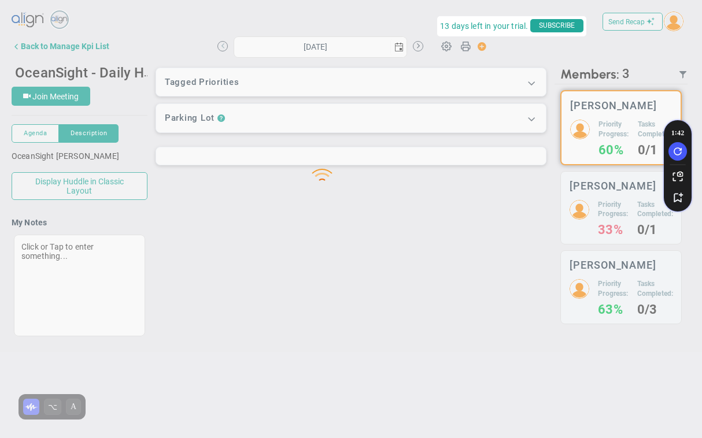
click at [223, 44] on div at bounding box center [351, 169] width 702 height 366
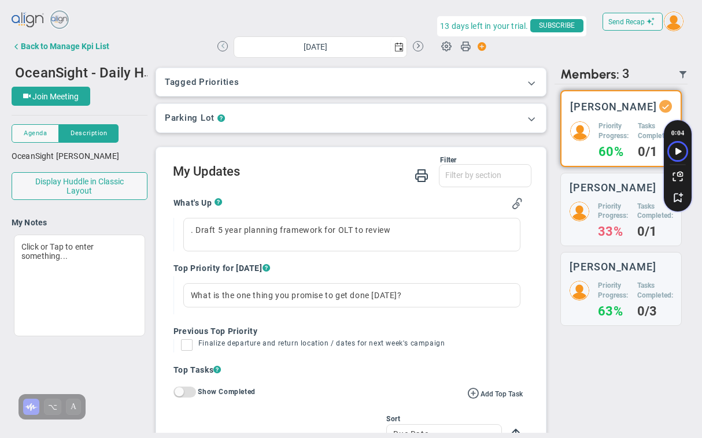
click at [223, 44] on button at bounding box center [222, 46] width 10 height 10
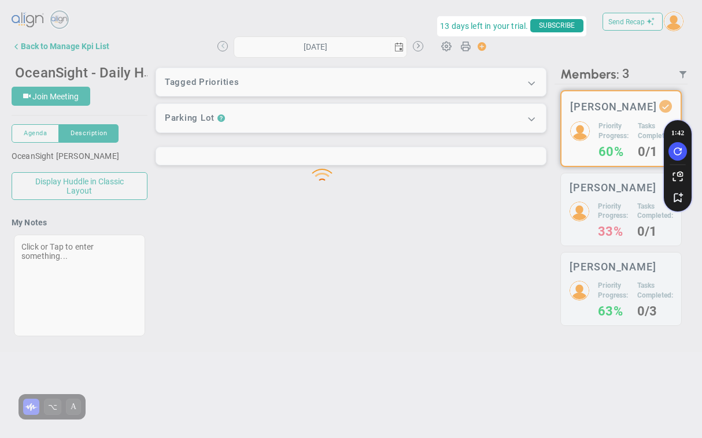
type input "[DATE]"
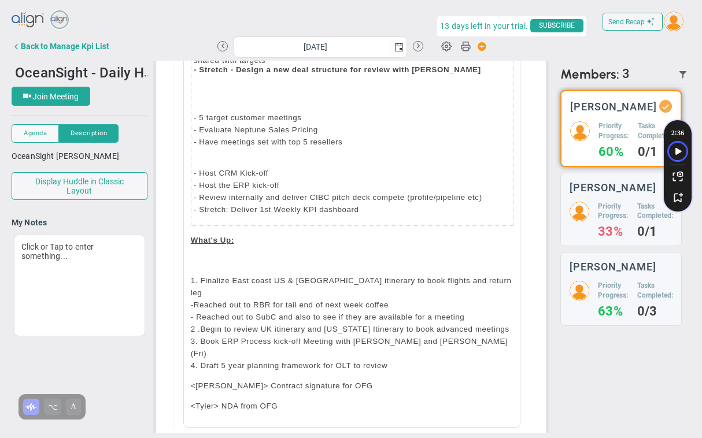
scroll to position [338, 0]
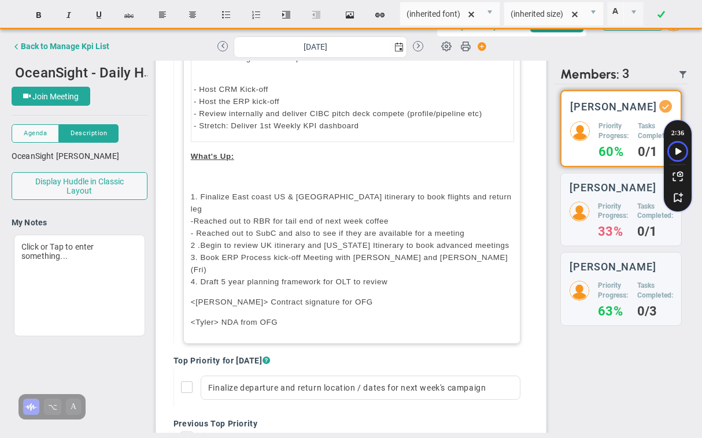
click at [298, 316] on p "<Tyler> NDA from OFG" at bounding box center [352, 322] width 322 height 12
type input "Arial"
type input "10pt"
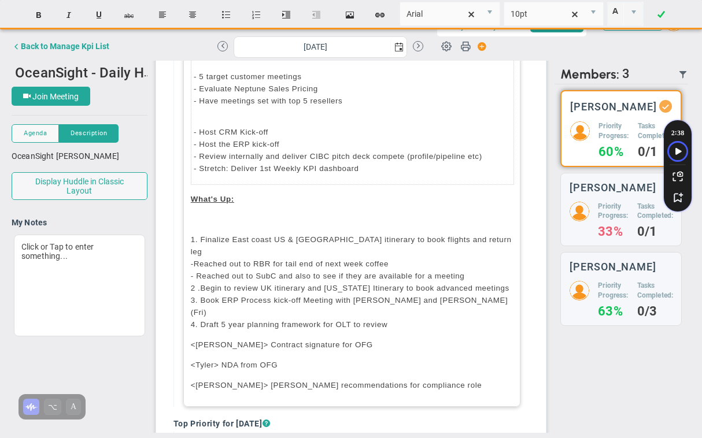
scroll to position [307, 0]
